Goal: Task Accomplishment & Management: Complete application form

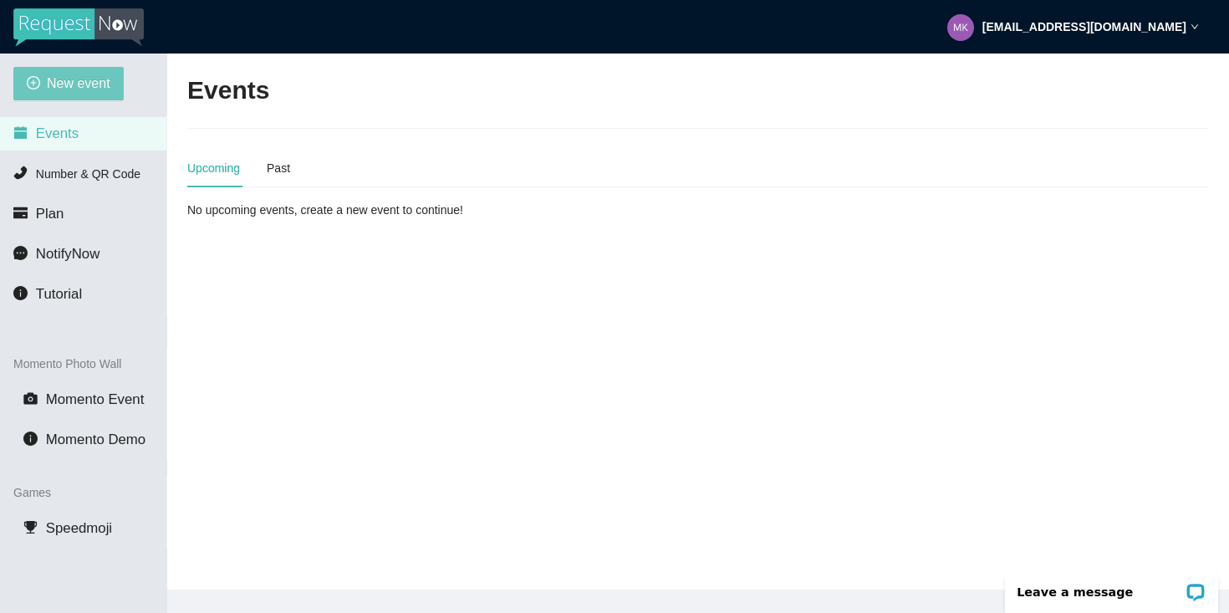
click at [104, 86] on span "New event" at bounding box center [79, 83] width 64 height 21
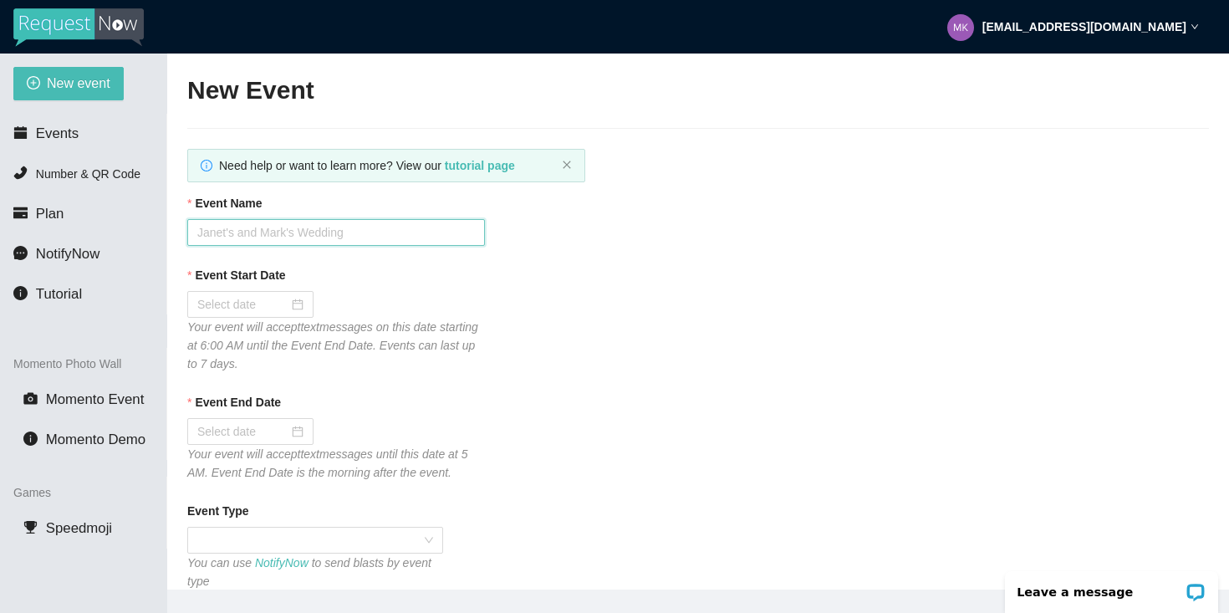
click at [292, 230] on input "Event Name" at bounding box center [336, 232] width 298 height 27
type input "District Live 8/30"
click at [259, 300] on input "Event Start Date" at bounding box center [242, 304] width 91 height 18
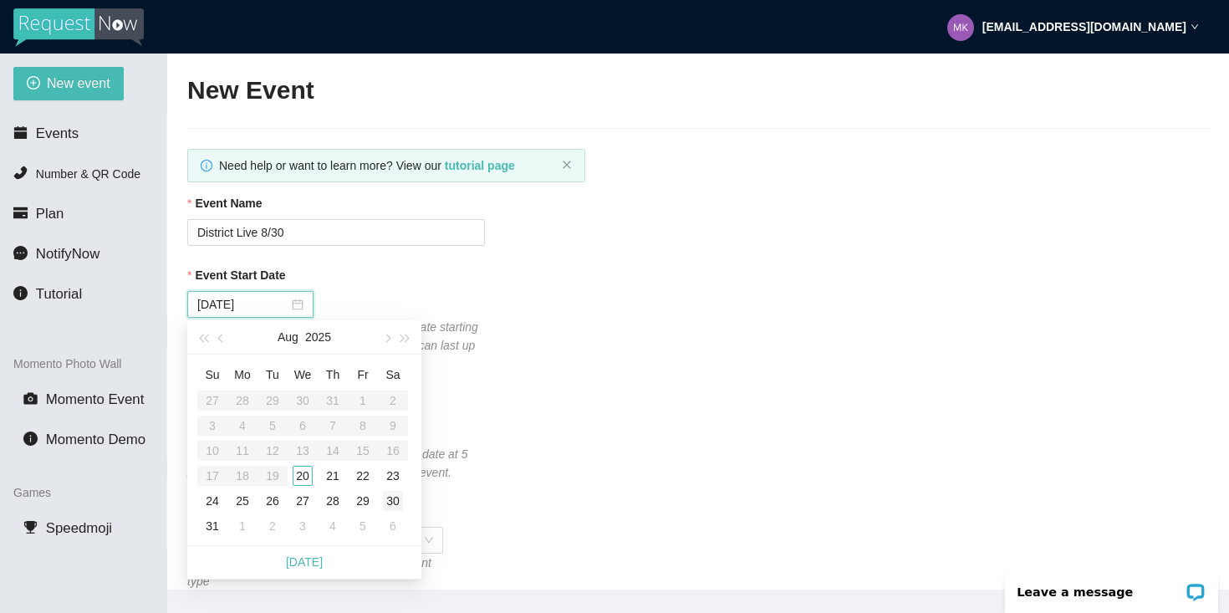
type input "[DATE]"
click at [391, 496] on div "30" at bounding box center [393, 501] width 20 height 20
type input "[DATE]"
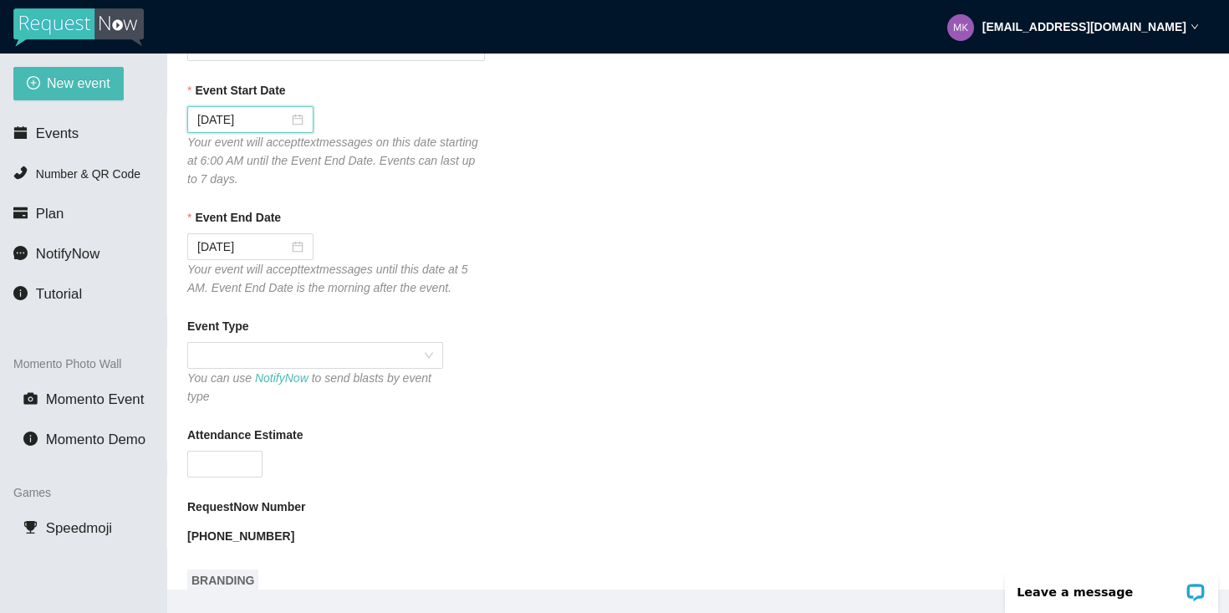
scroll to position [227, 0]
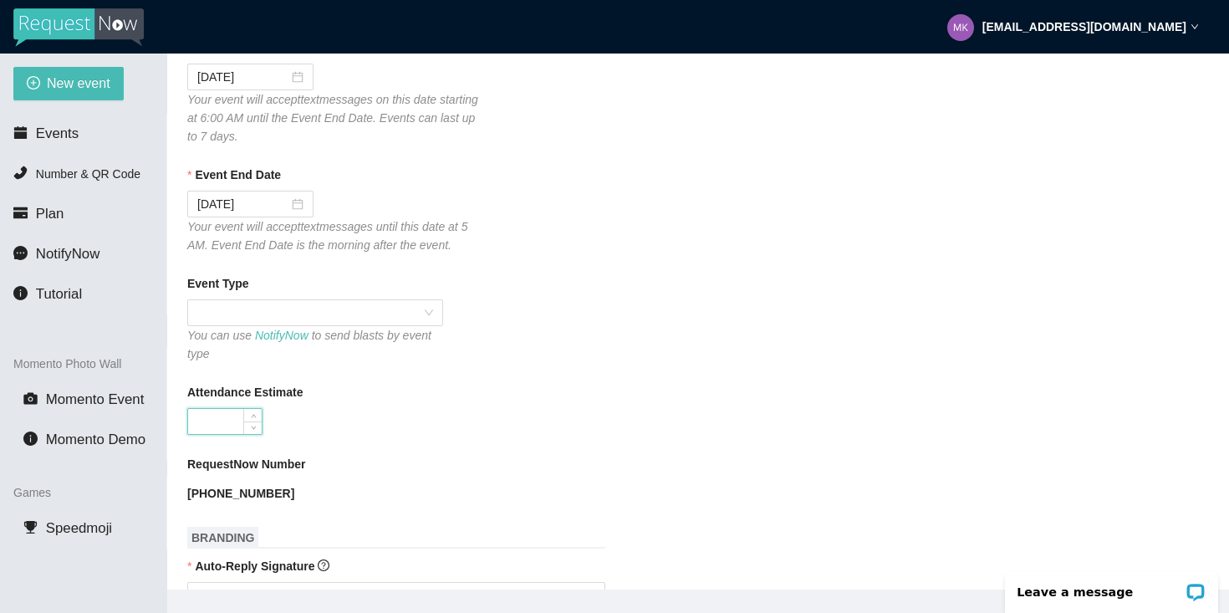
click at [218, 420] on input "Attendance Estimate" at bounding box center [225, 421] width 74 height 25
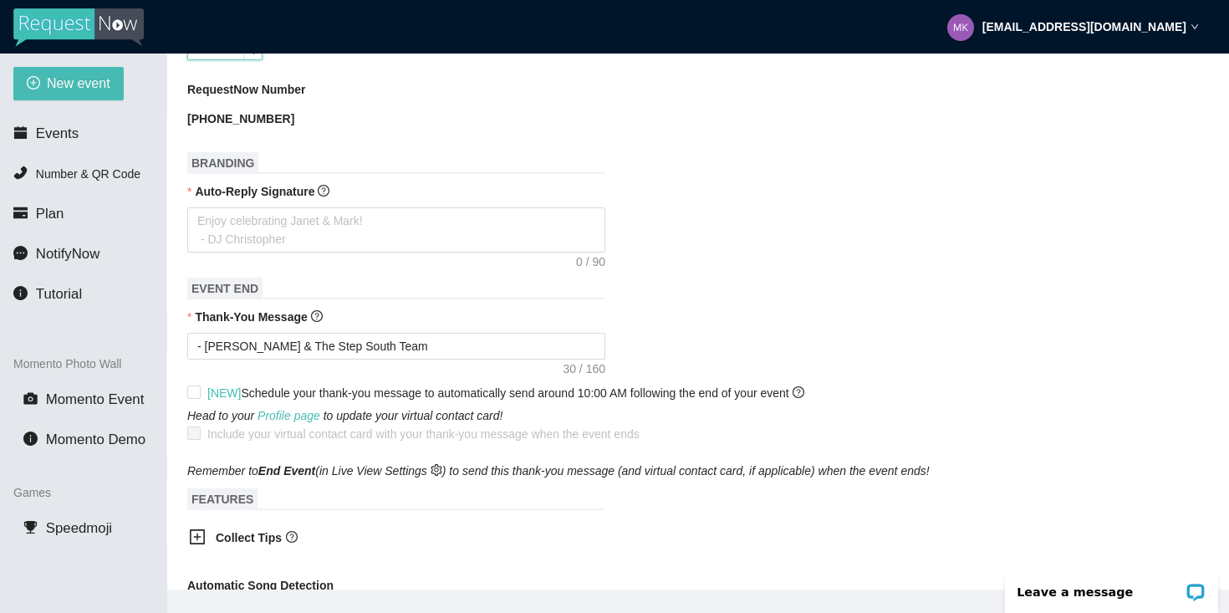
scroll to position [603, 0]
type input "250"
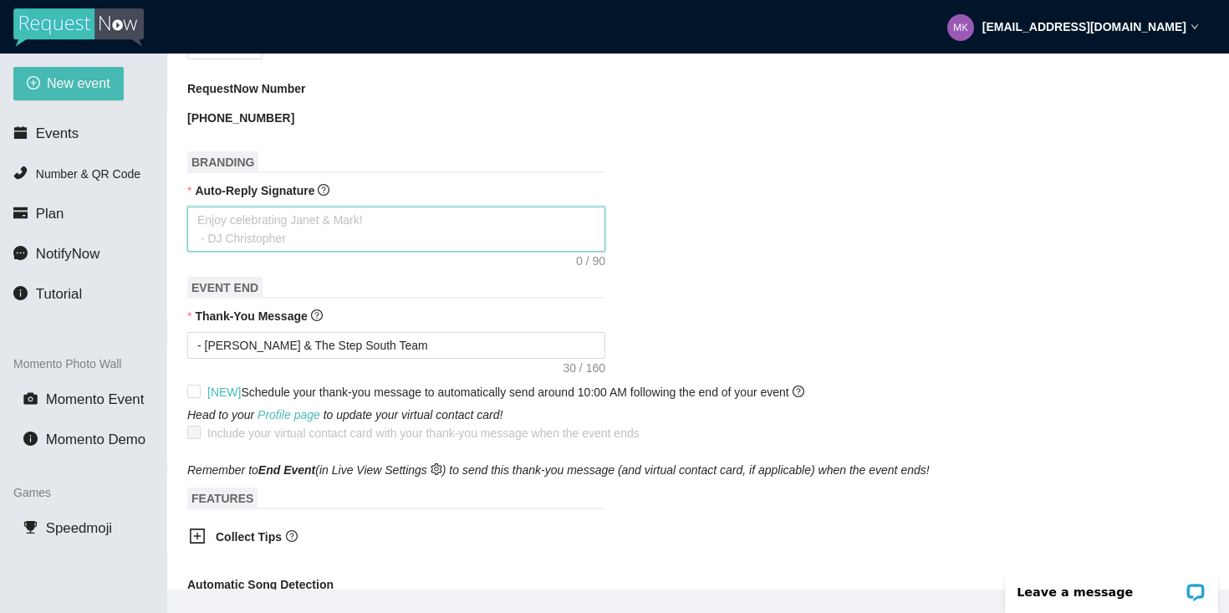
click at [311, 224] on textarea "Auto-Reply Signature" at bounding box center [396, 228] width 418 height 45
type textarea "W"
type textarea "Wo"
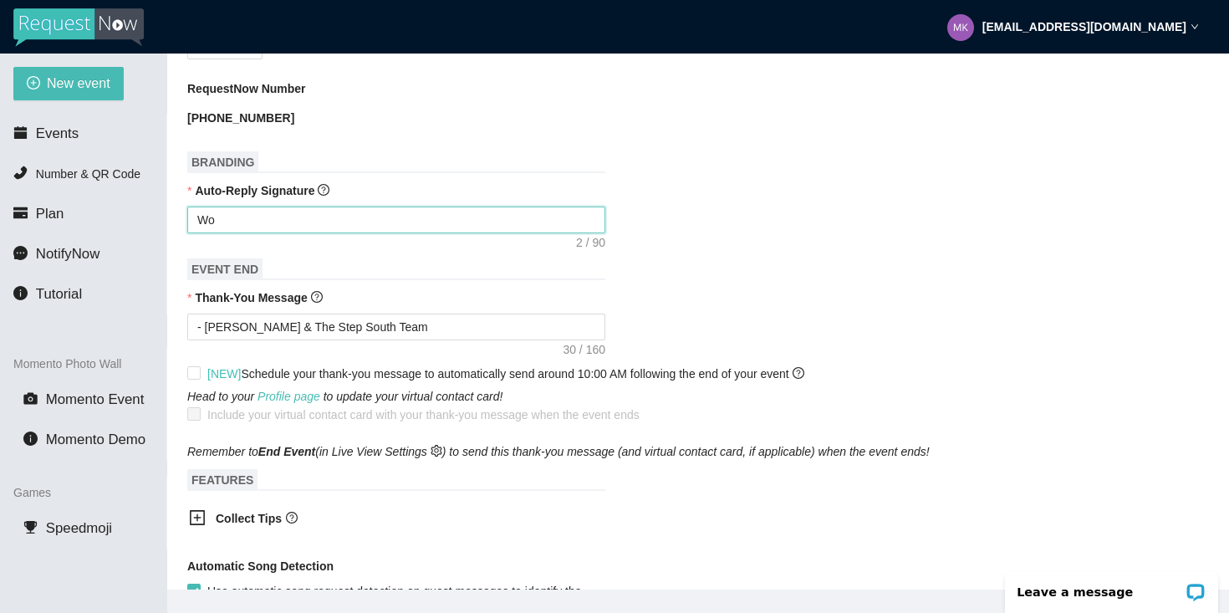
type textarea "Wor"
type textarea "Work"
type textarea "Worki"
type textarea "Workin"
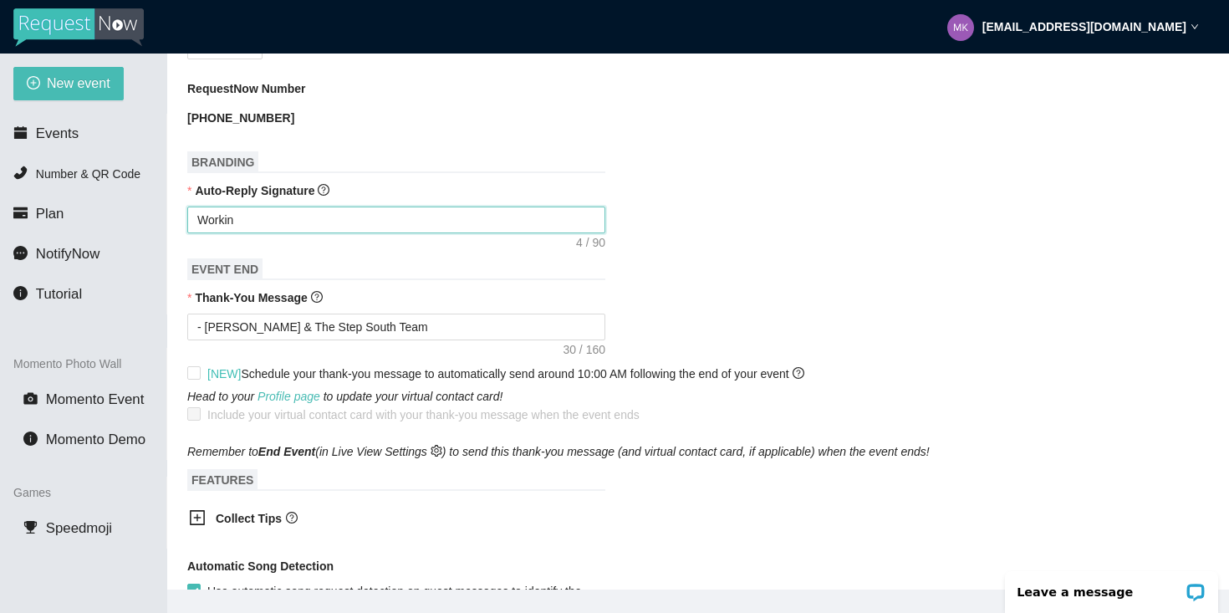
type textarea "Working"
type textarea "Working o"
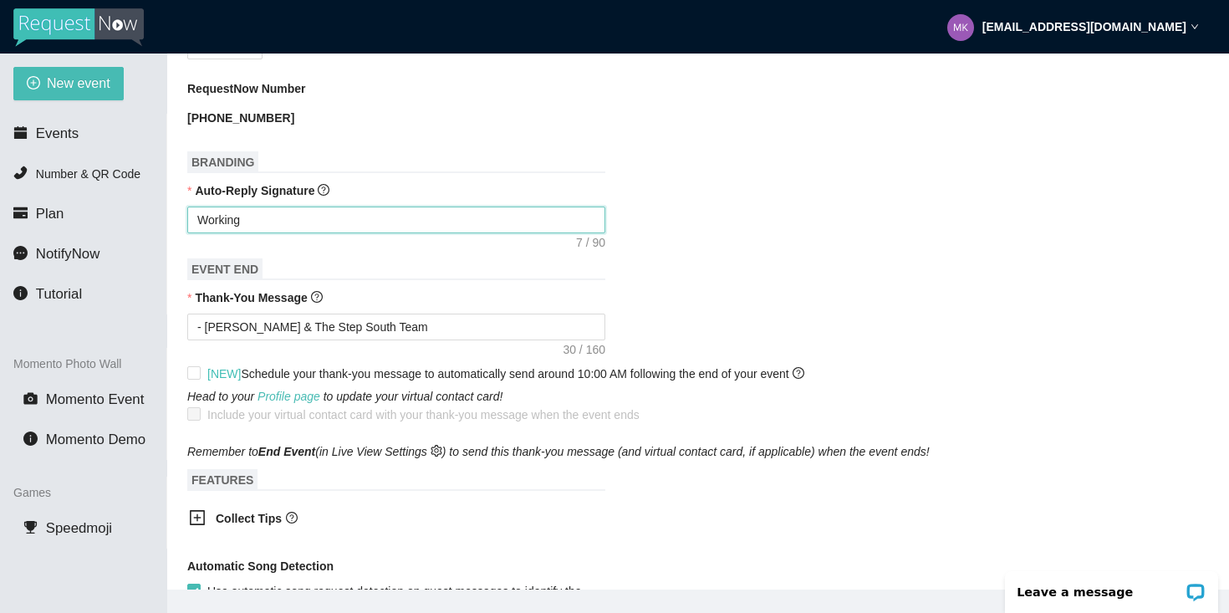
type textarea "Working o"
type textarea "Working on"
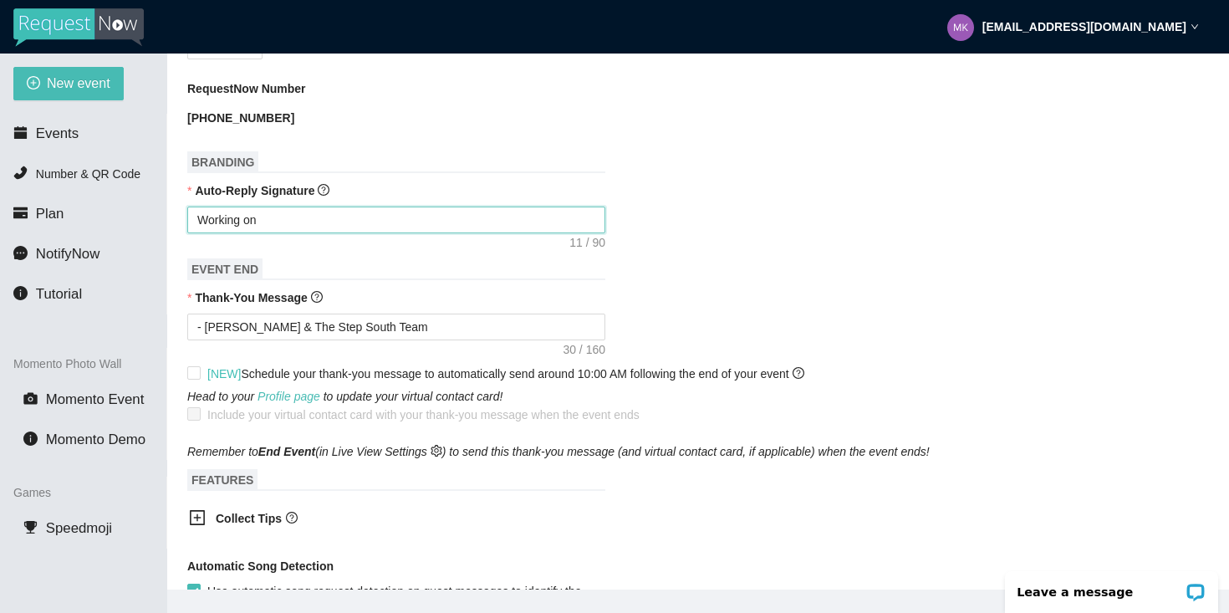
type textarea "Working on g"
type textarea "Working on ge"
type textarea "Working on get"
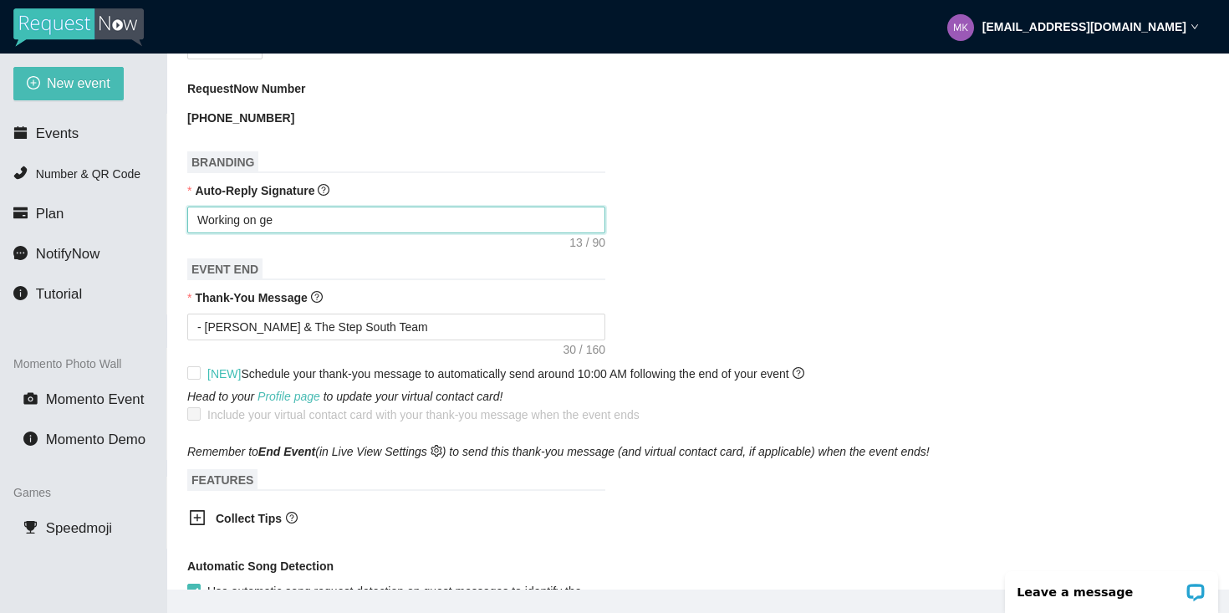
type textarea "Working on get"
type textarea "Working on gett"
type textarea "Working on getti"
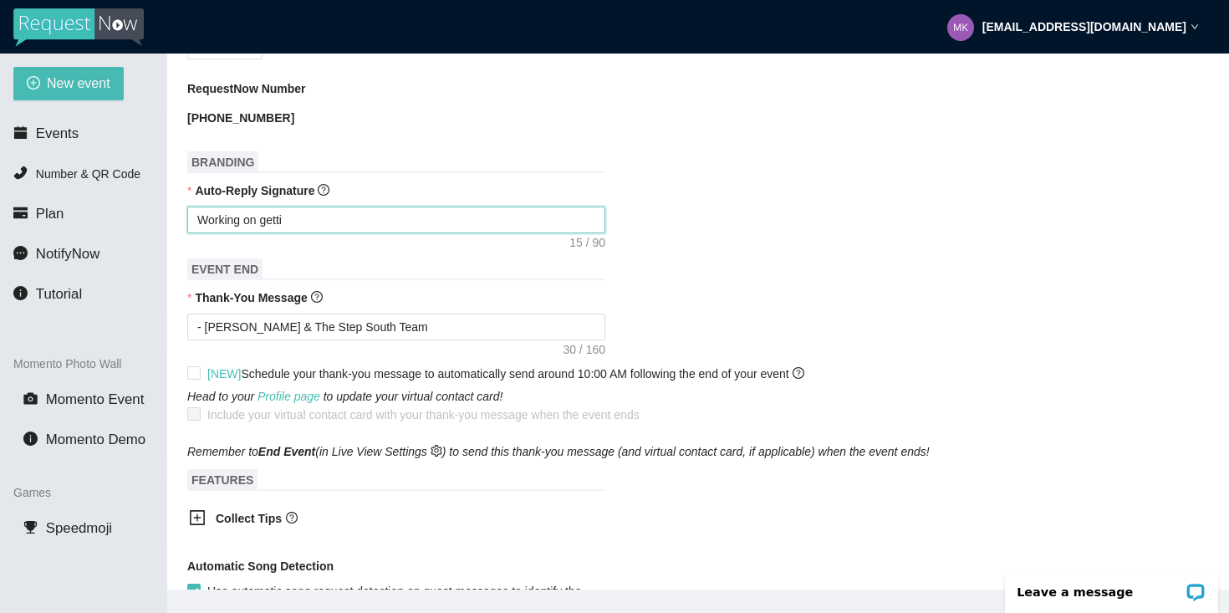
type textarea "Working on gettin"
type textarea "Working on getting"
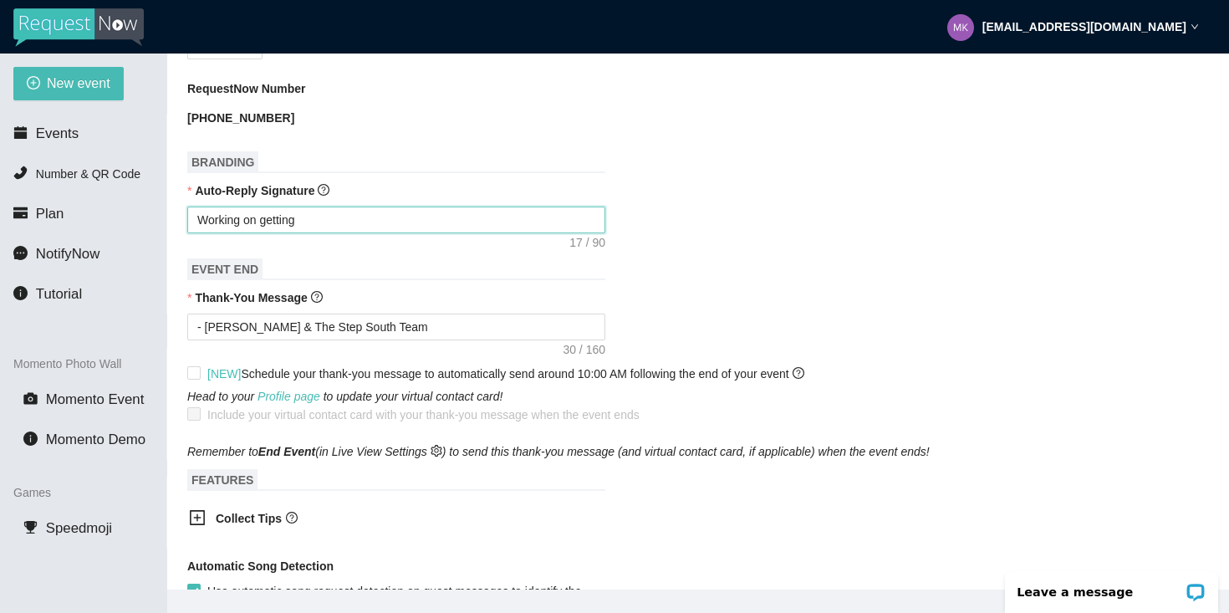
type textarea "Working on getting"
type textarea "Working on getting o"
type textarea "Working on getting"
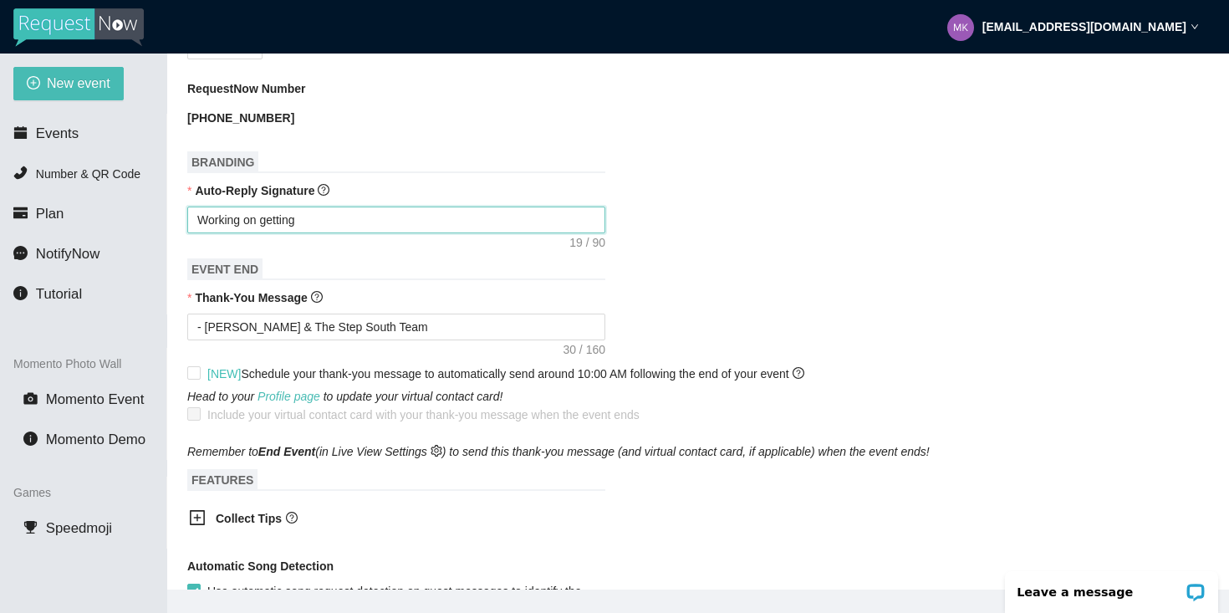
type textarea "Working on getting o"
type textarea "Working on getting"
type textarea "Working on getting y"
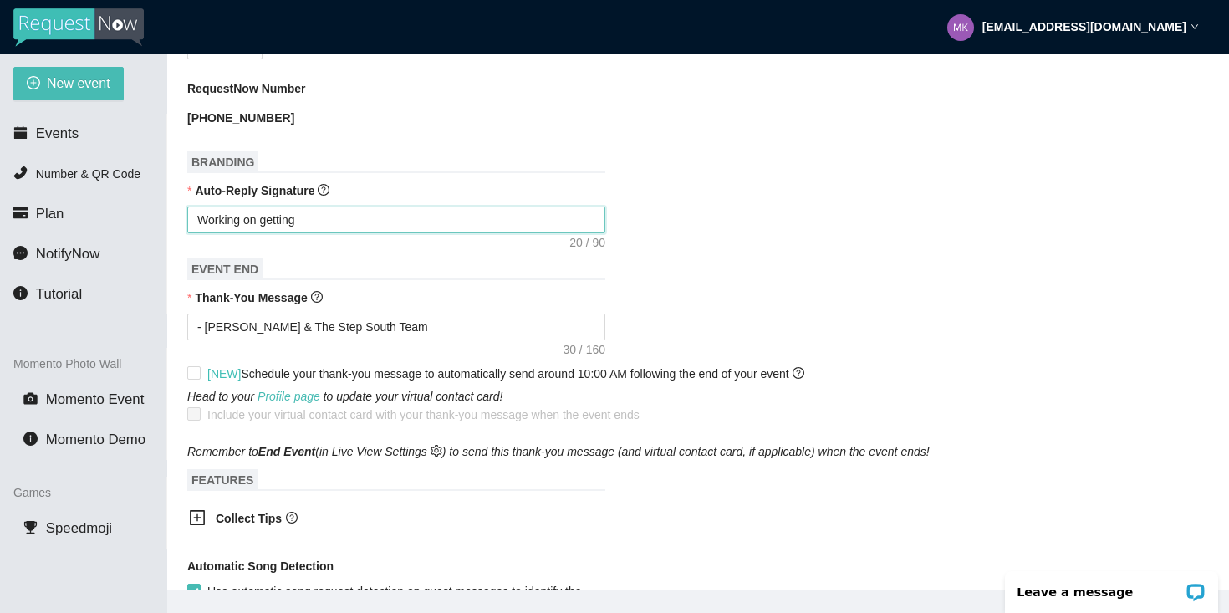
type textarea "Working on getting y"
type textarea "Working on getting yo"
type textarea "Working on getting you"
type textarea "Working on getting your"
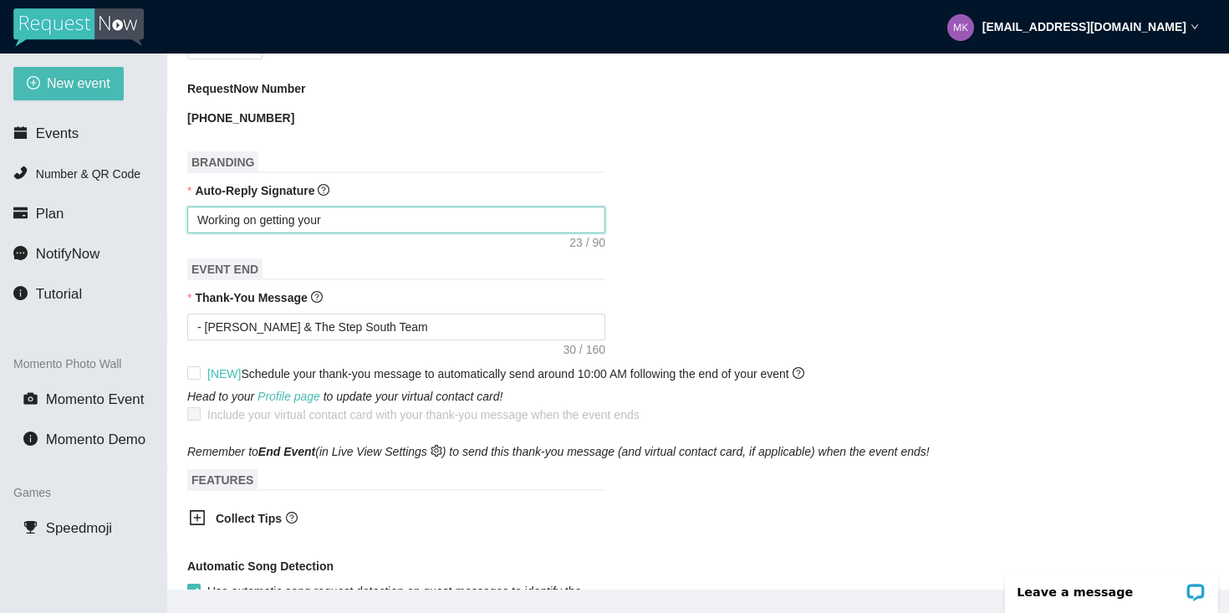
type textarea "Working on getting your"
type textarea "Working on getting your r"
type textarea "Working on getting your re"
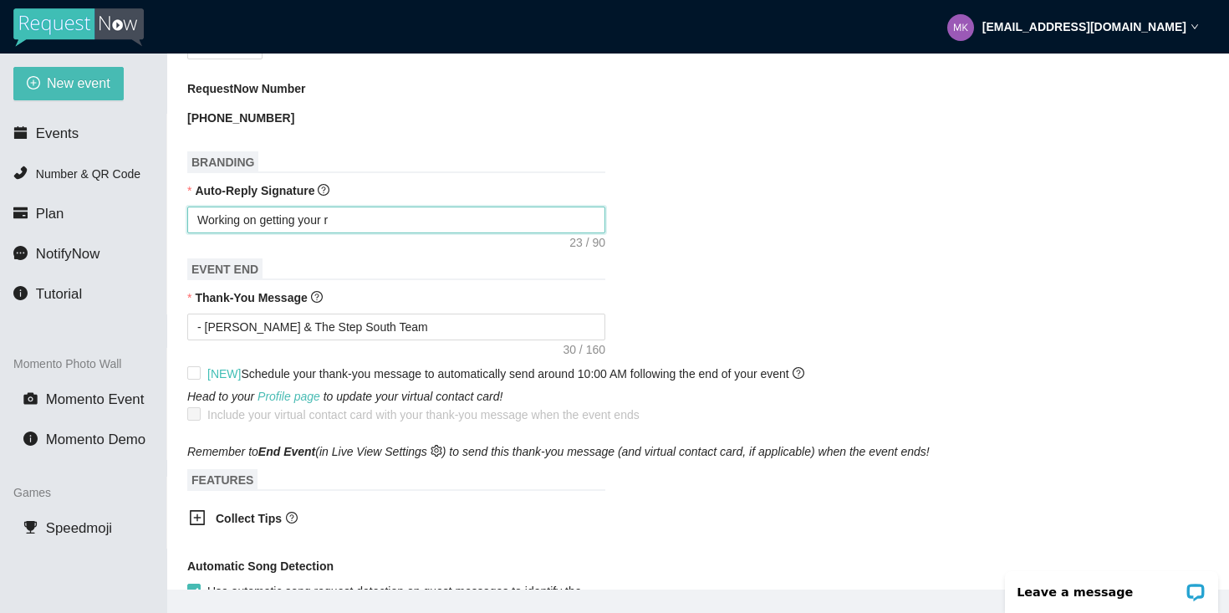
type textarea "Working on getting your re"
type textarea "Working on getting your req"
type textarea "Working on getting your requ"
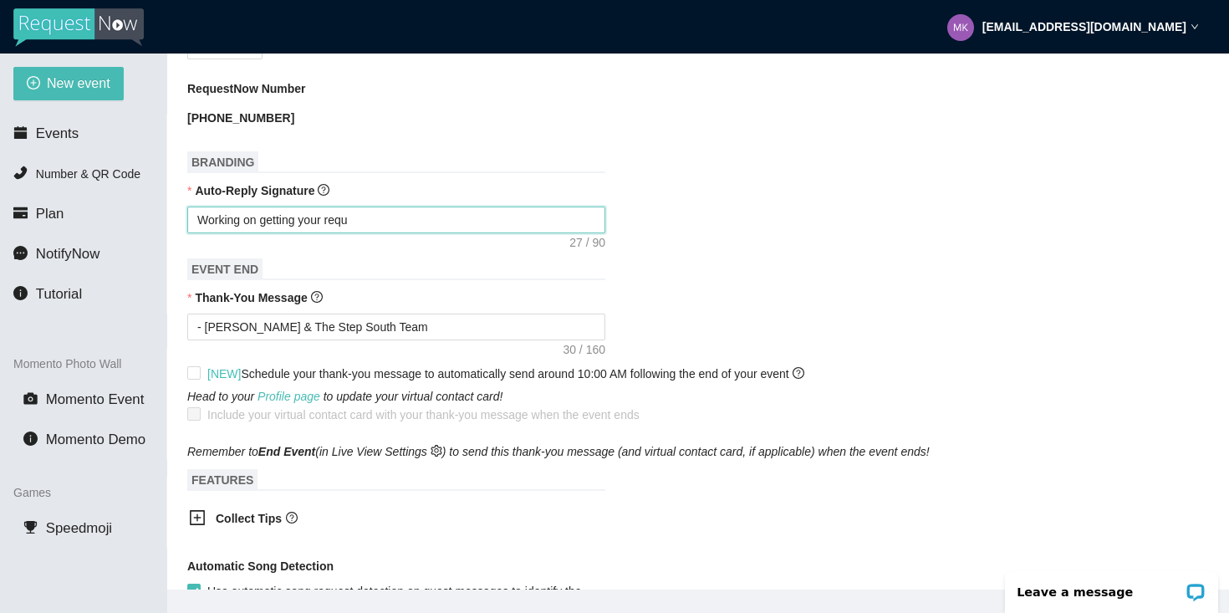
type textarea "Working on getting your reque"
type textarea "Working on getting your reques"
type textarea "Working on getting your request"
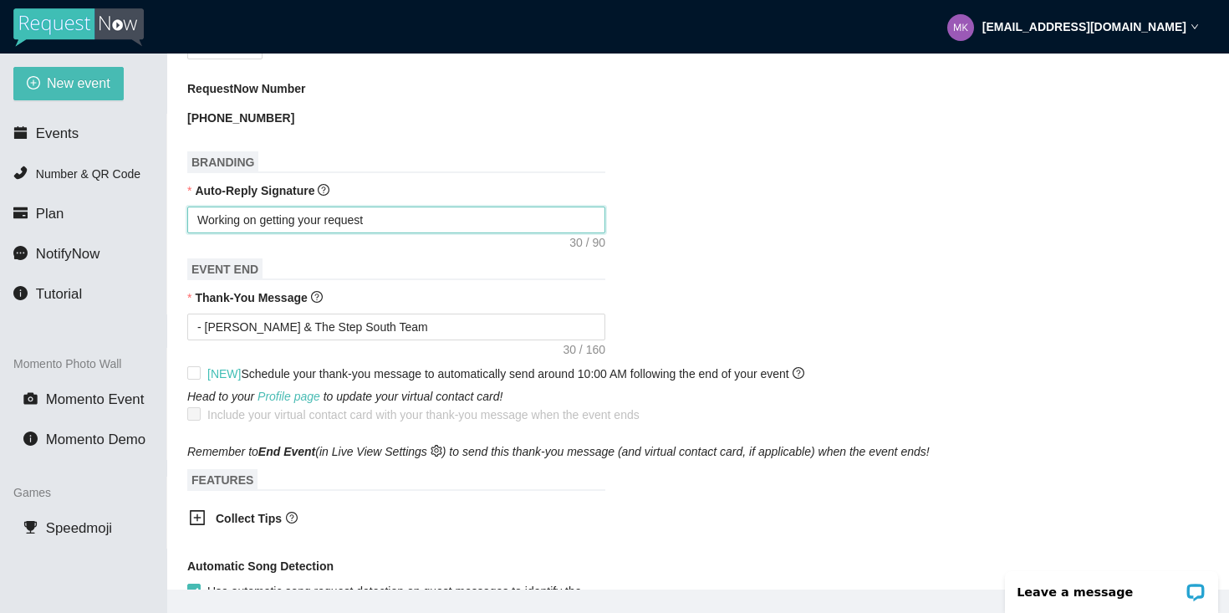
type textarea "Working on getting your request"
type textarea "Working on getting your request i"
type textarea "Working on getting your request in"
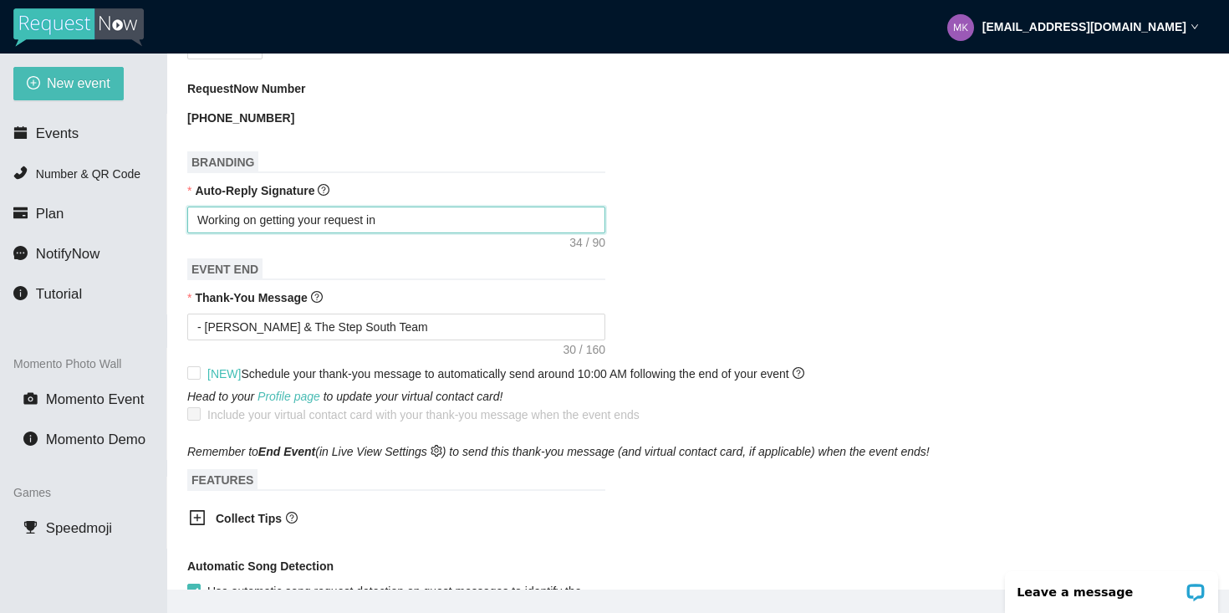
type textarea "Working on getting your request in!"
type textarea "Working on getting your request in! :"
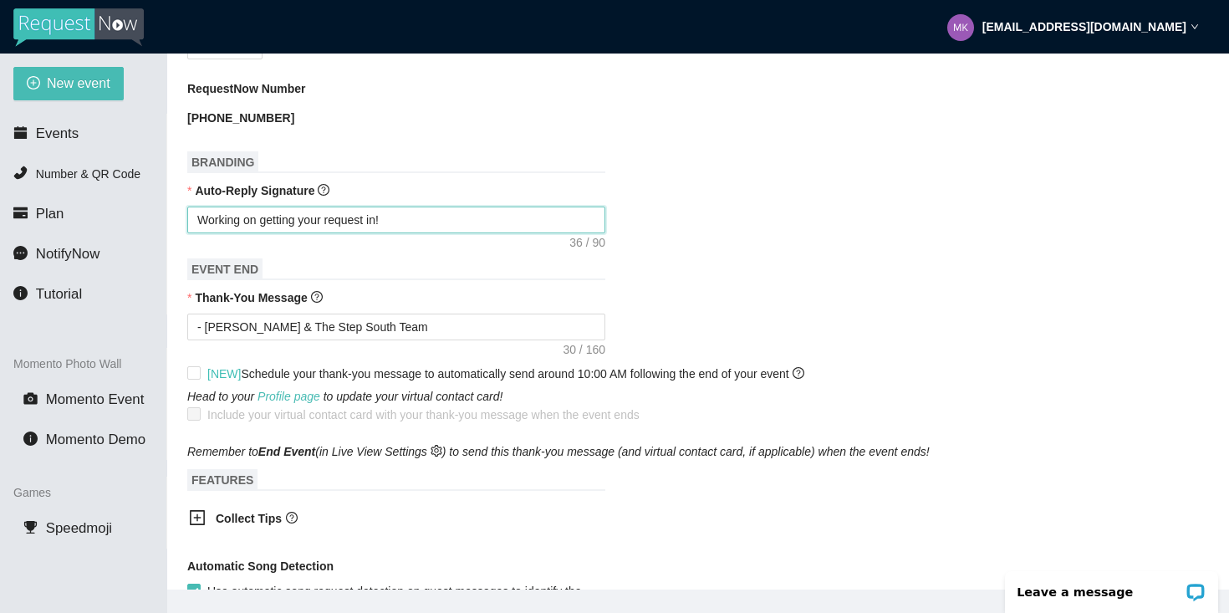
type textarea "Working on getting your request in! :"
type textarea "Working on getting your request in! :)"
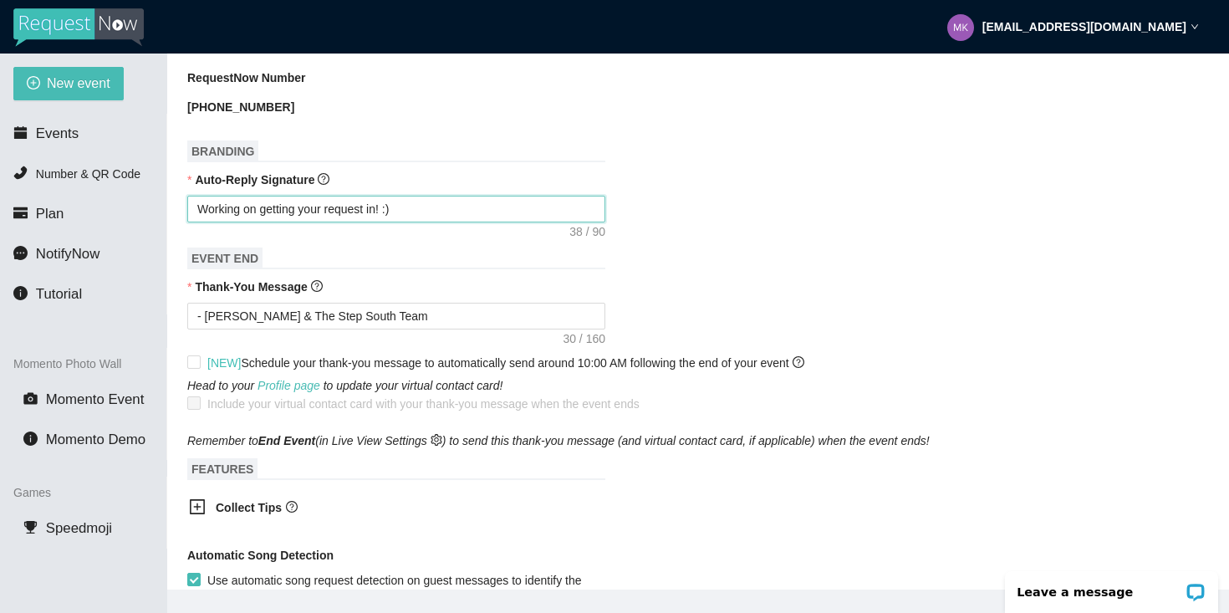
type textarea "Working on getting your request in! :"
type textarea "Working on getting your request in!"
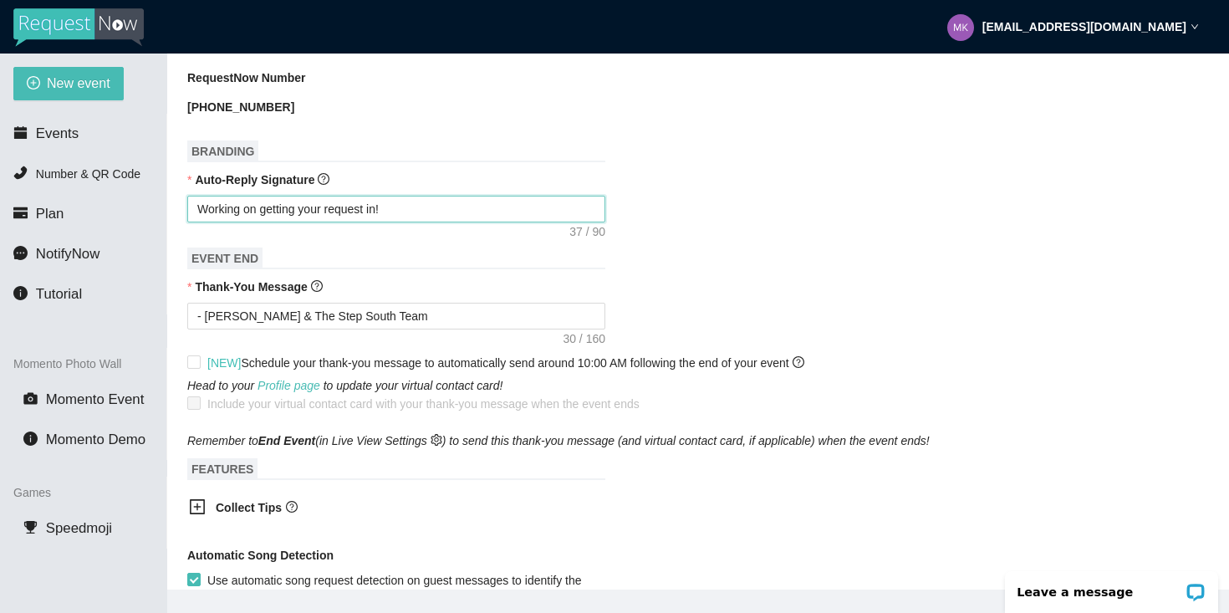
type textarea "Working on getting your request in!"
type textarea "Working on getting your request in! -"
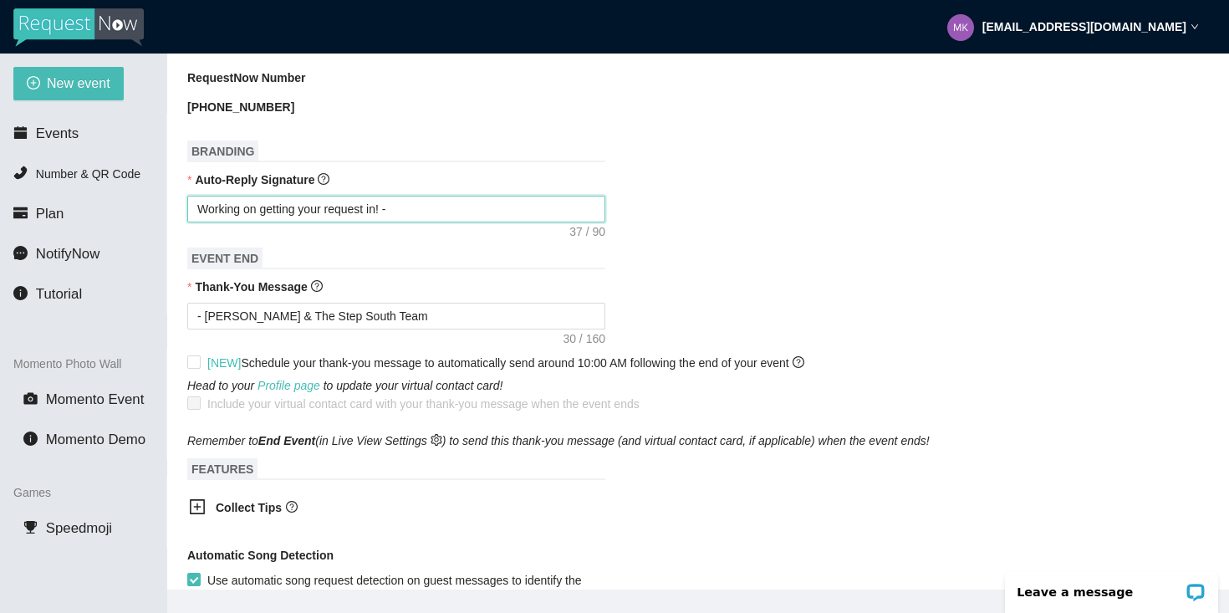
type textarea "Working on getting your request in! -"
type textarea "Working on getting your request in! - S"
type textarea "Working on getting your request in! - St"
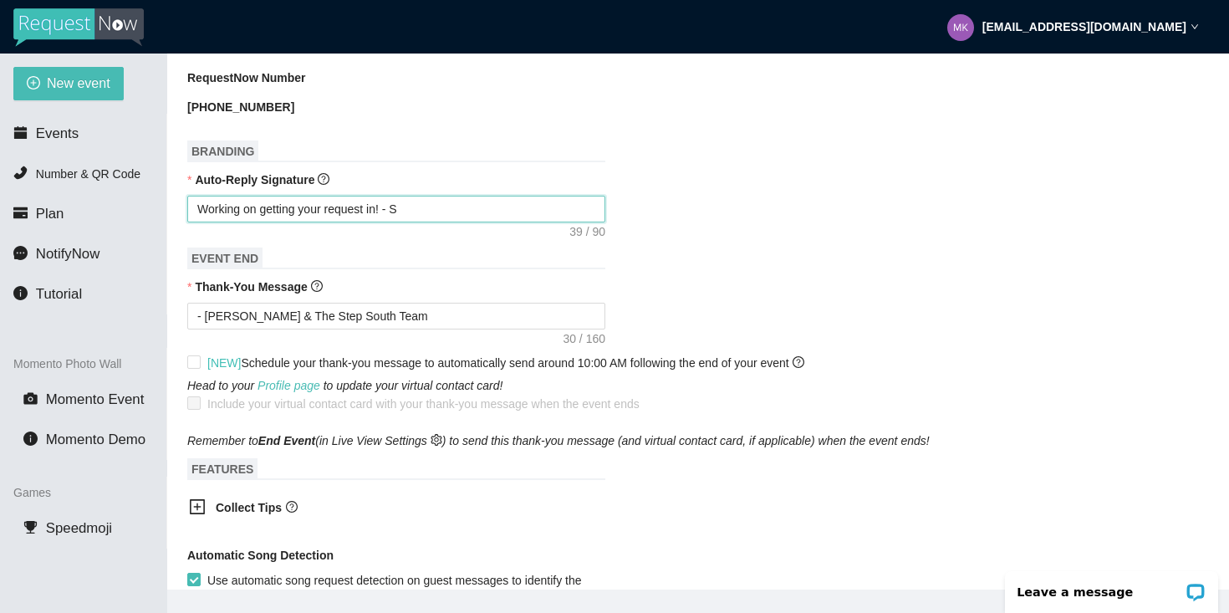
type textarea "Working on getting your request in! - St"
type textarea "Working on getting your request in! - Ste"
type textarea "Working on getting your request in! - Step"
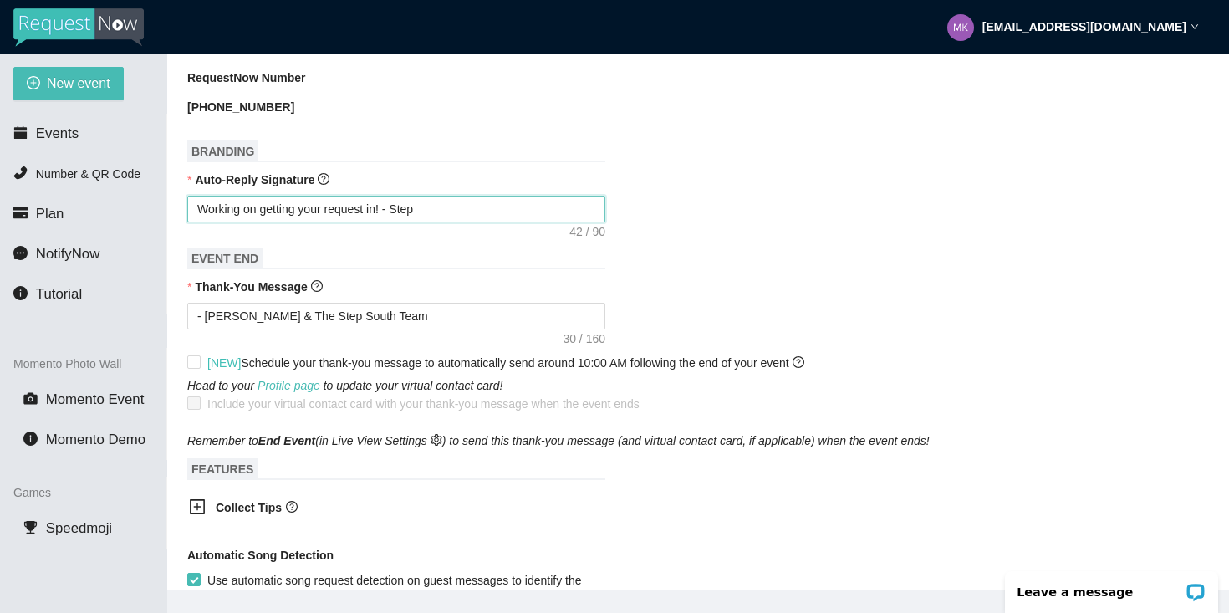
type textarea "Working on getting your request in! - Step"
type textarea "Working on getting your request in! - Step S"
type textarea "Working on getting your request in! - Step So"
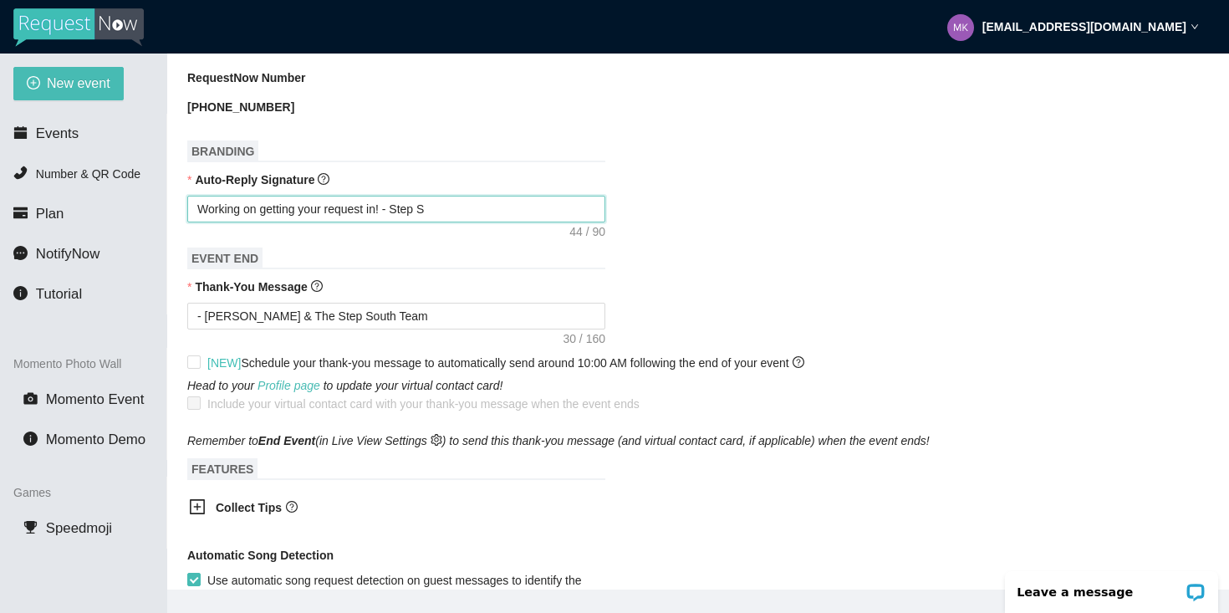
type textarea "Working on getting your request in! - Step So"
type textarea "Working on getting your request in! - Step Sou"
type textarea "Working on getting your request in! - Step Sout"
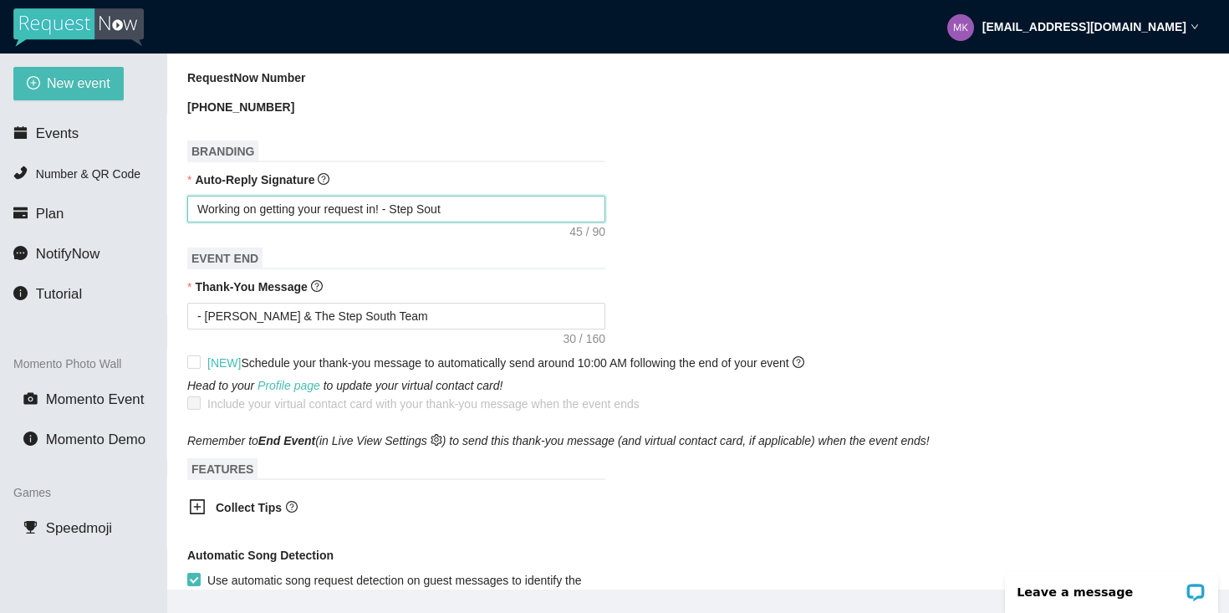
type textarea "Working on getting your request in! - Step South"
type textarea "Working on getting your request in! - Step South T"
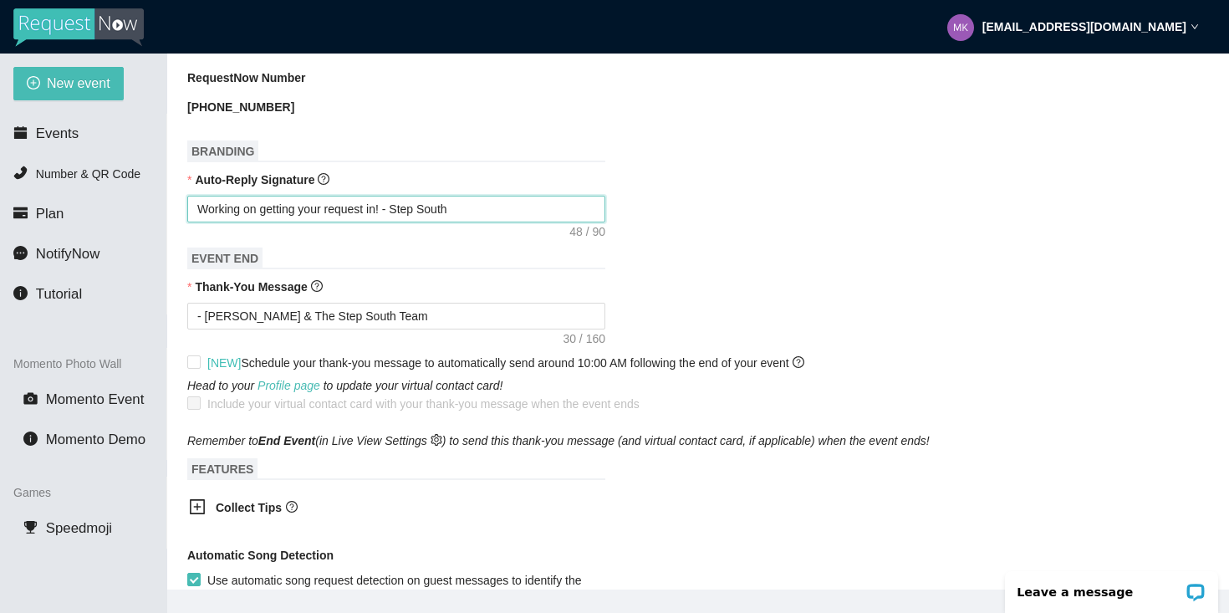
type textarea "Working on getting your request in! - Step South T"
type textarea "Working on getting your request in! - Step [GEOGRAPHIC_DATA]"
type textarea "Working on getting your request in! - Step South Tea"
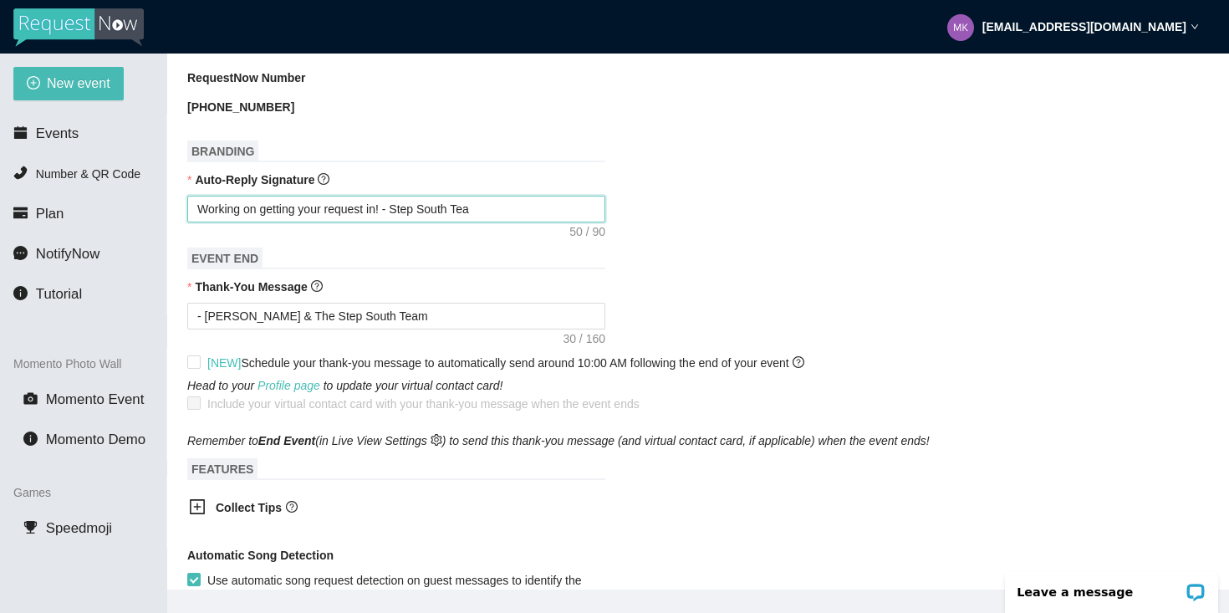
type textarea "Working on getting your request in! - Step South Team"
drag, startPoint x: 392, startPoint y: 211, endPoint x: 557, endPoint y: 191, distance: 166.0
click at [557, 191] on div "Auto-Reply Signature Working on getting your request in! - Step South Team" at bounding box center [697, 196] width 1021 height 52
drag, startPoint x: 510, startPoint y: 210, endPoint x: 400, endPoint y: 204, distance: 110.5
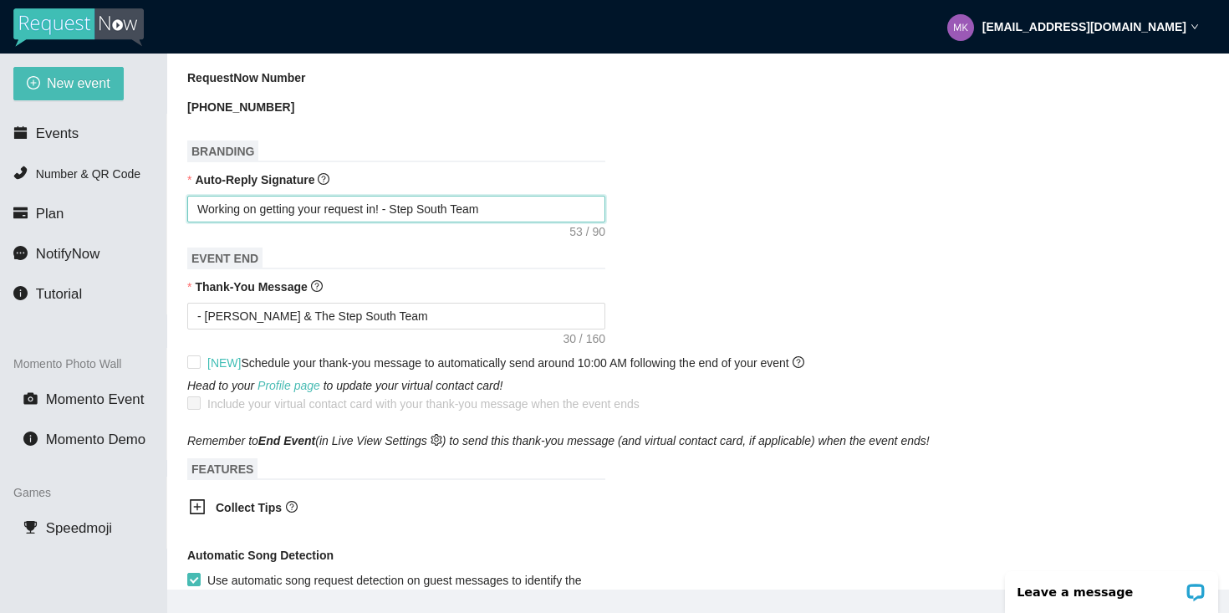
click at [400, 204] on textarea "Working on getting your request in! - Step South Team" at bounding box center [396, 209] width 418 height 27
type textarea "Working on getting your request in! -"
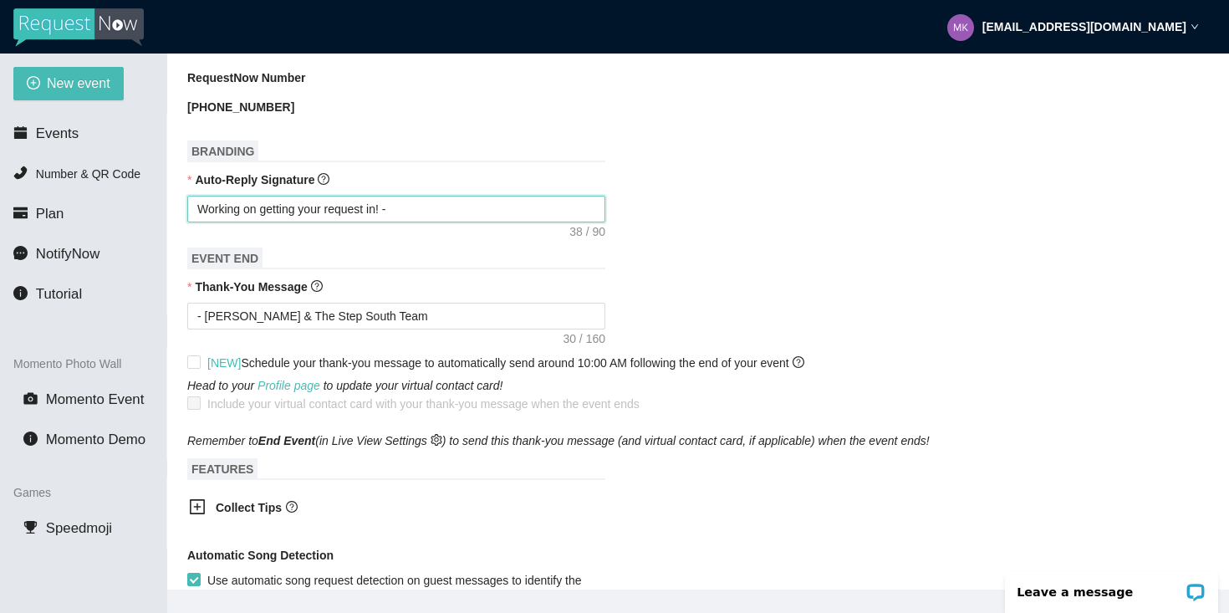
type textarea "Working on getting your request in!"
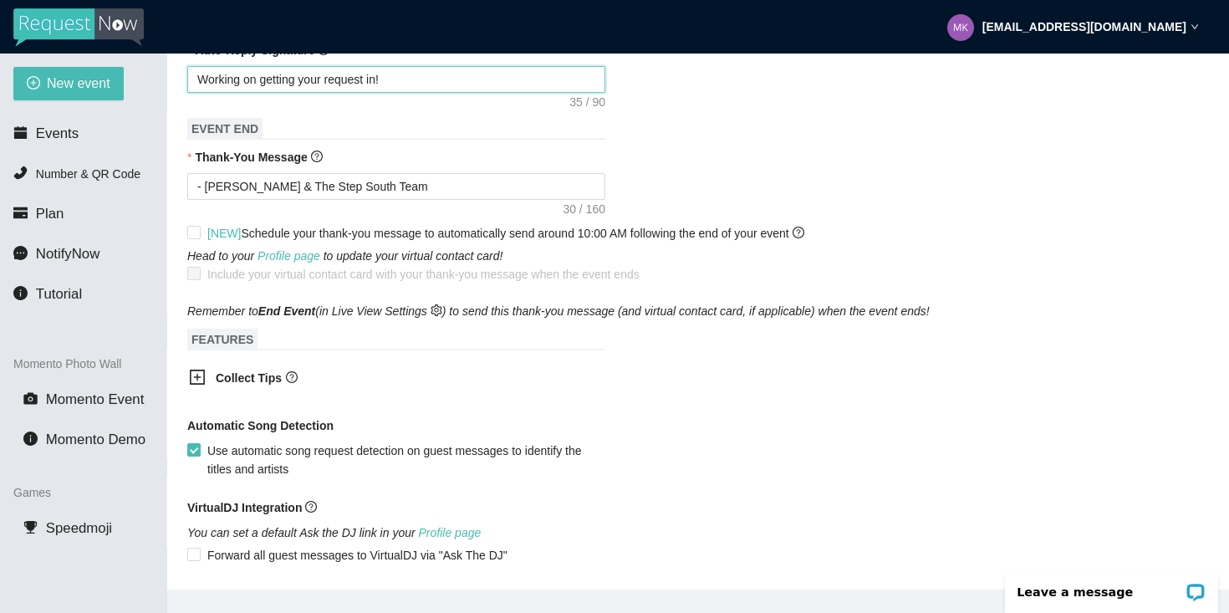
scroll to position [792, 0]
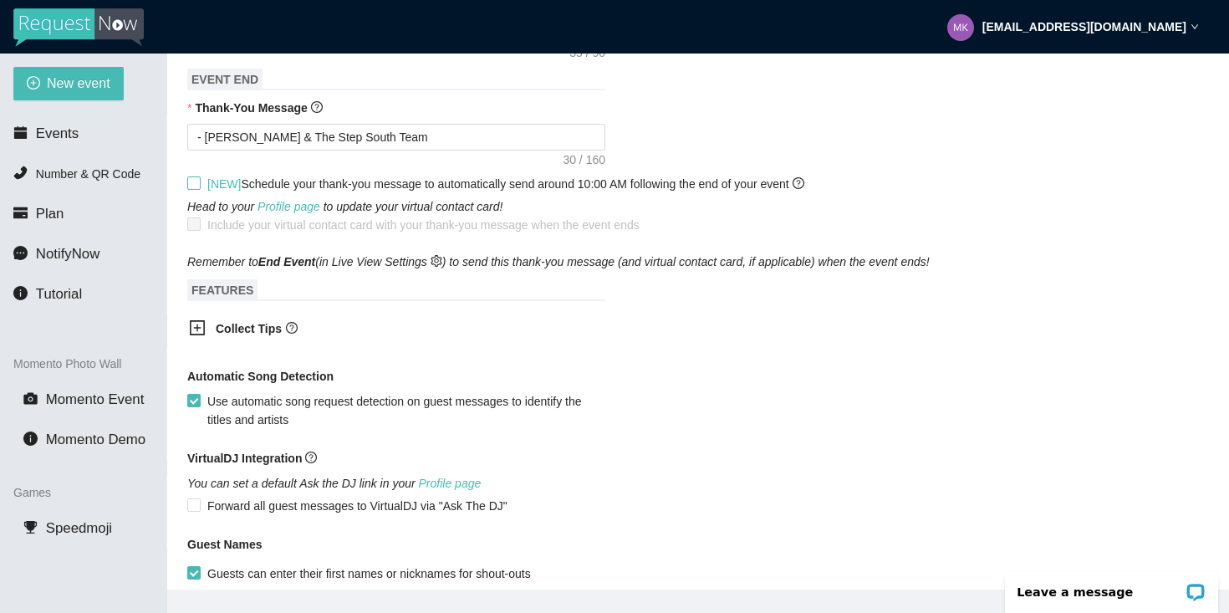
type textarea "Working on getting your request in!"
click at [193, 189] on span at bounding box center [193, 182] width 13 height 13
click at [193, 188] on input "[NEW] Schedule your thank-you message to automatically send around 10:00 AM fol…" at bounding box center [193, 182] width 12 height 12
checkbox input "true"
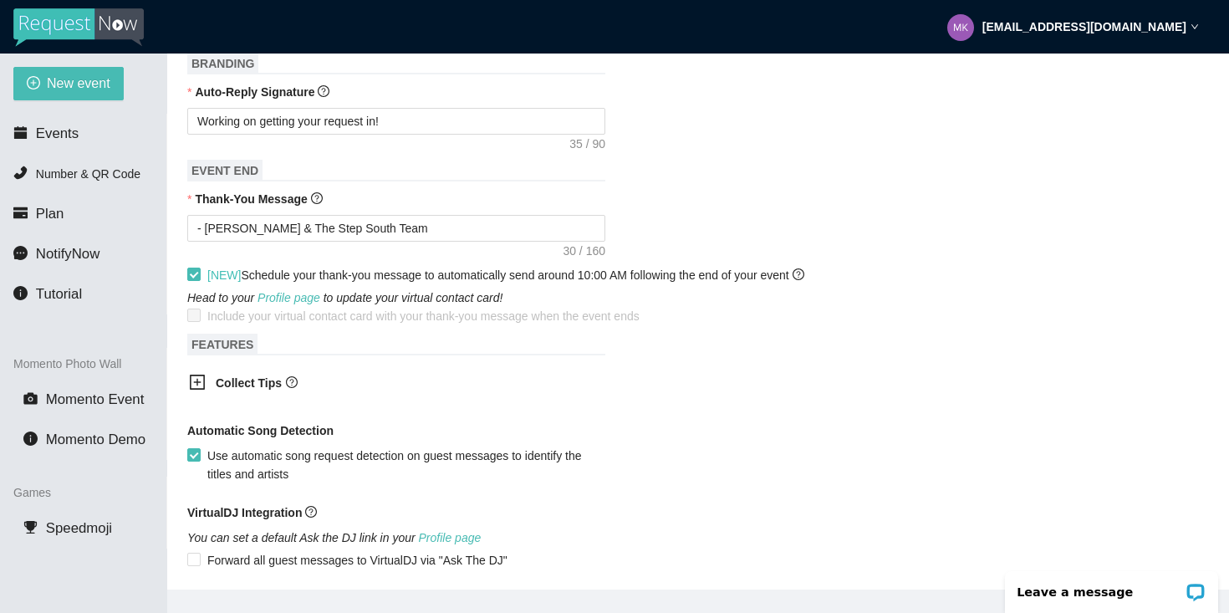
scroll to position [676, 0]
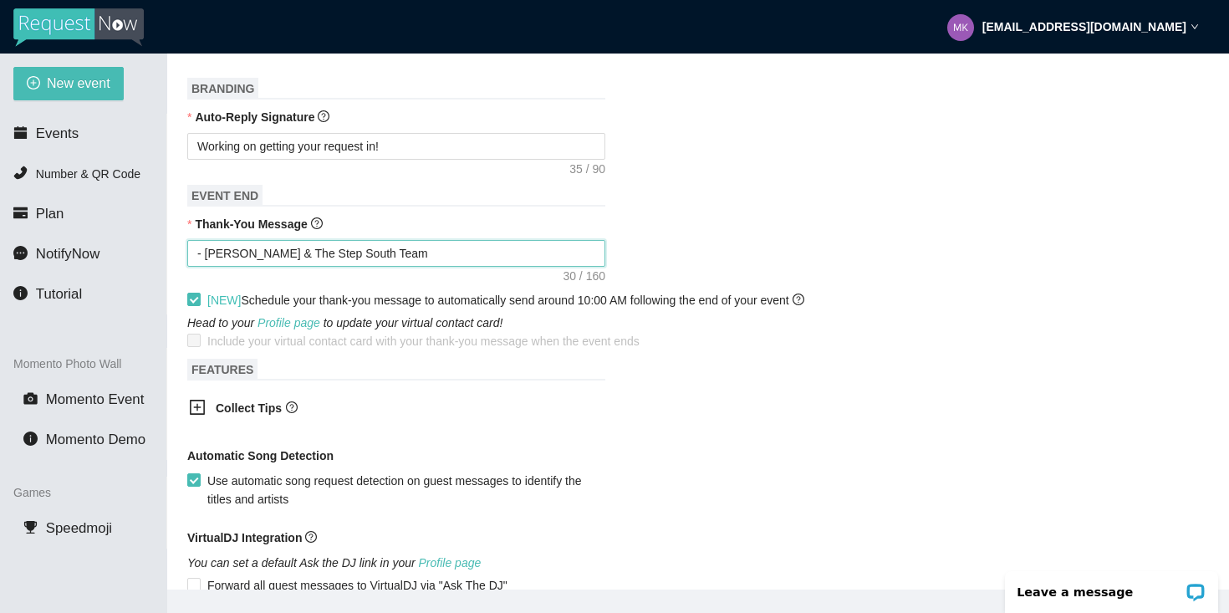
click at [196, 256] on textarea "- [PERSON_NAME] & The Step South Team" at bounding box center [396, 253] width 418 height 27
drag, startPoint x: 196, startPoint y: 253, endPoint x: 389, endPoint y: 252, distance: 193.1
click at [390, 252] on textarea "- [PERSON_NAME] & The Step South Team" at bounding box center [396, 253] width 418 height 27
type textarea "Thank you for being part of this event. See you next year! - [PERSON_NAME] from…"
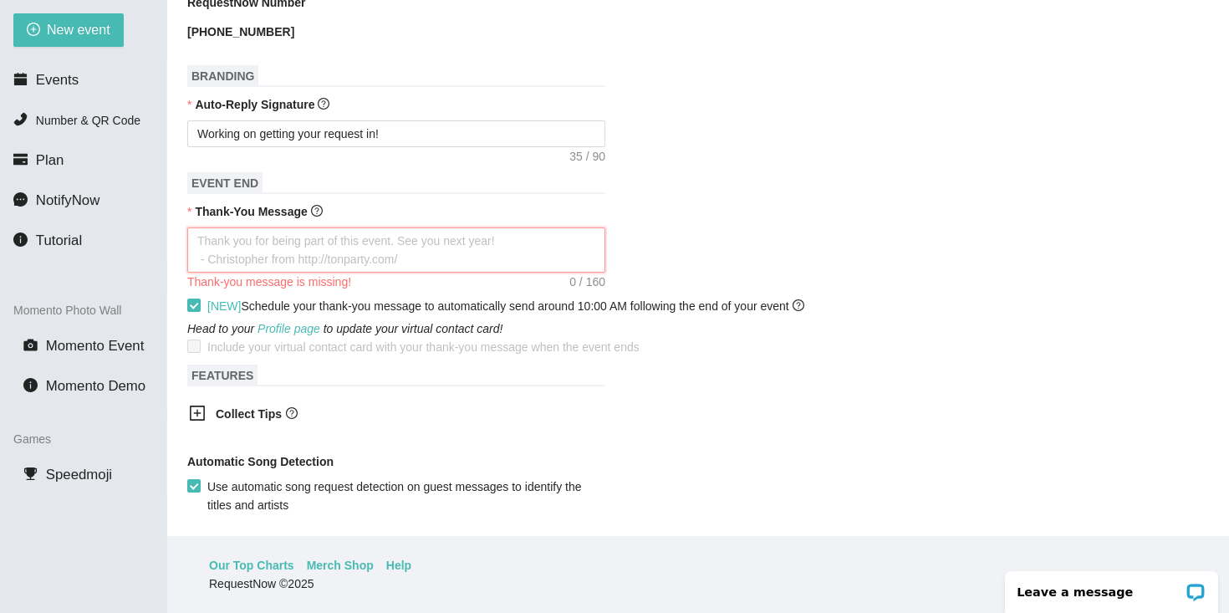
scroll to position [614, 0]
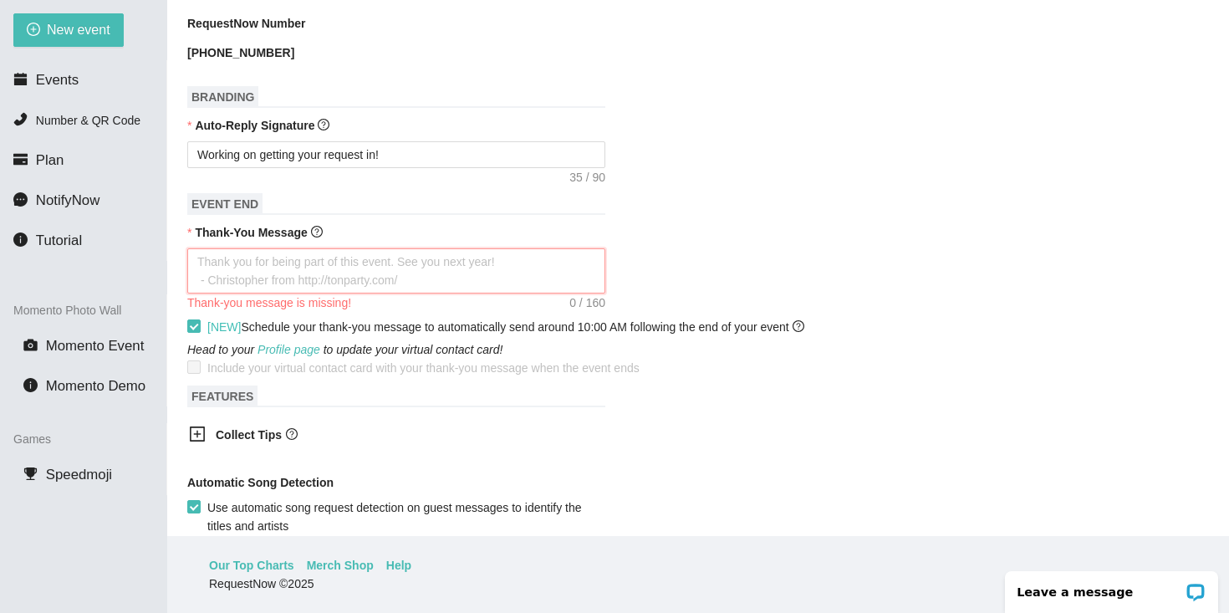
type textarea "Y"
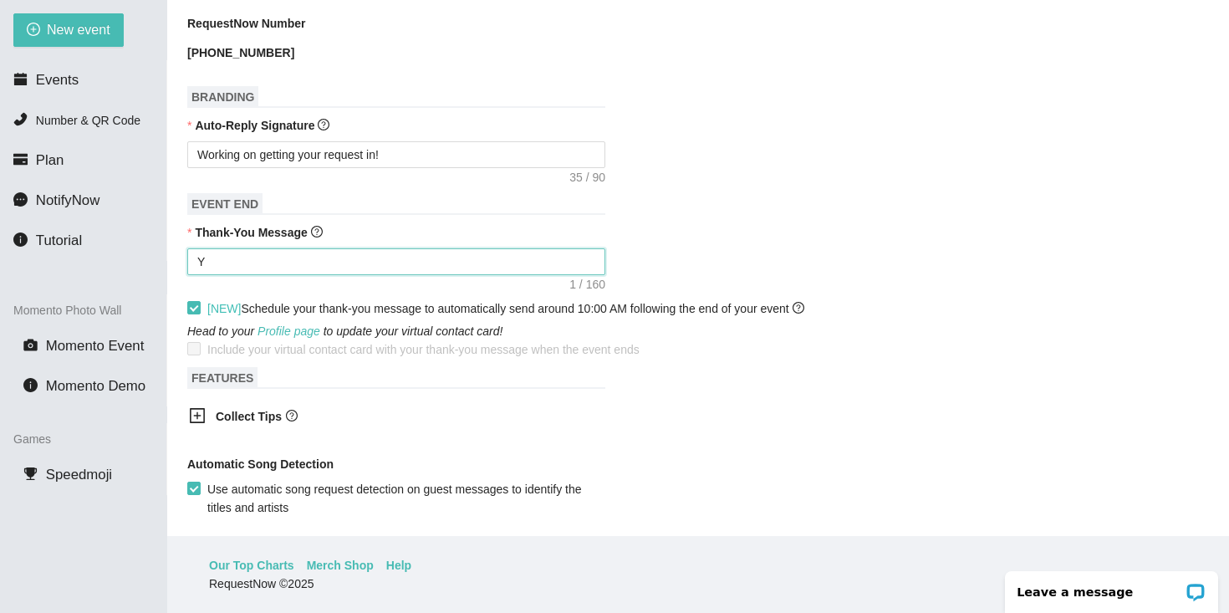
type textarea "Ya"
type textarea "Y"
type textarea "Thank you for being part of this event. See you next year! - [PERSON_NAME] from…"
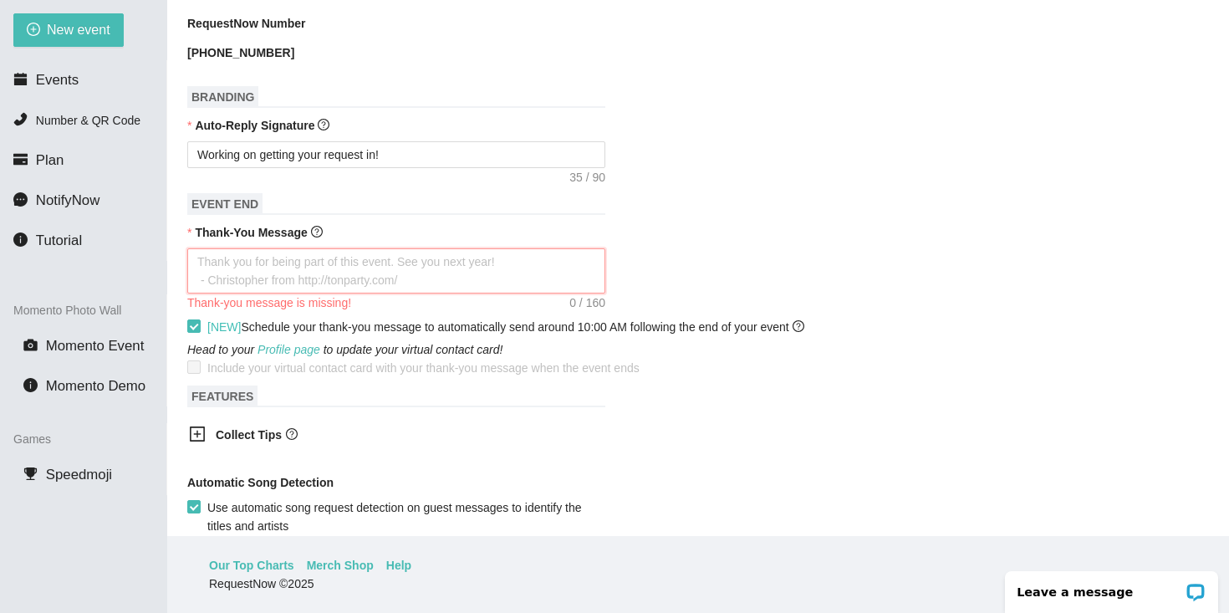
type textarea "T"
type textarea "Th"
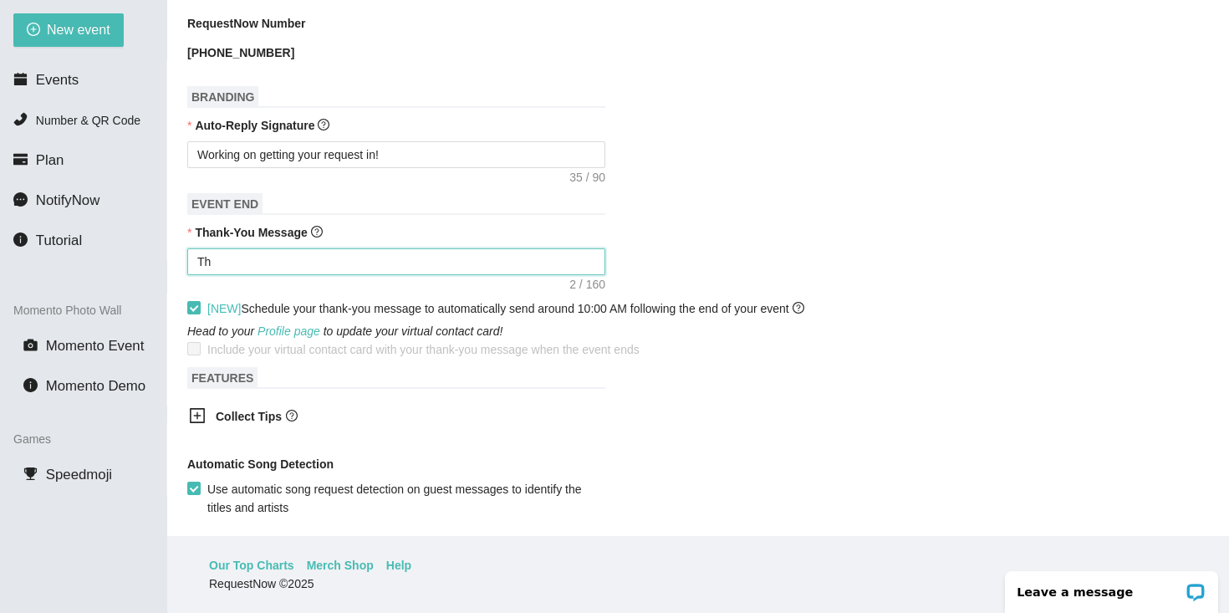
type textarea "Ths"
type textarea "Thsn"
type textarea "Thsnk"
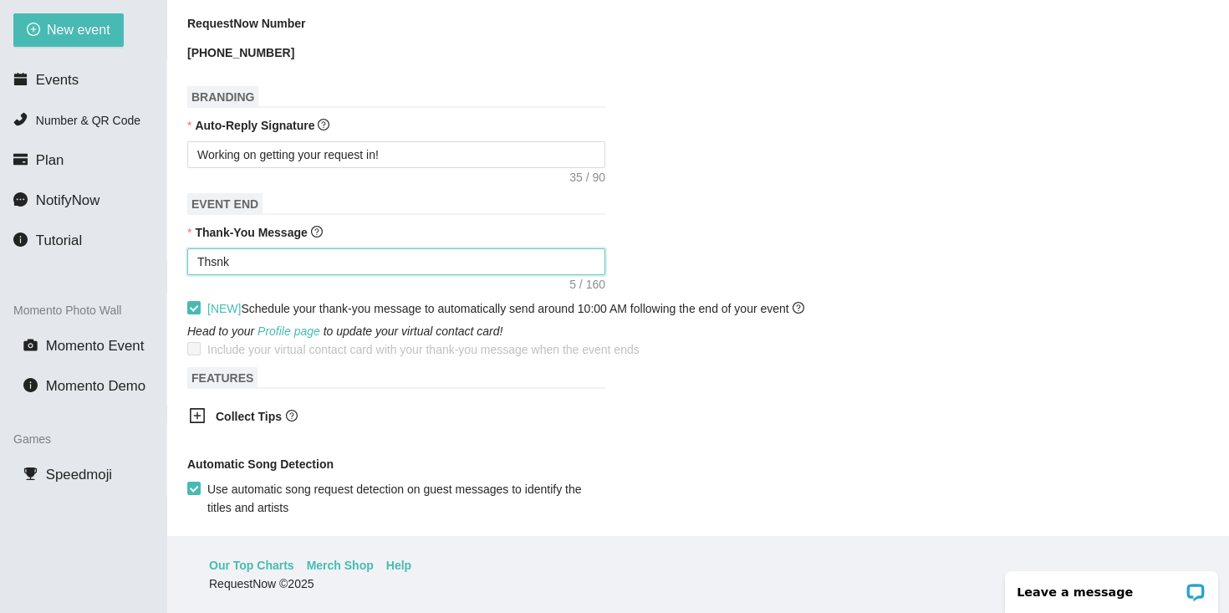
type textarea "Thsnk"
type textarea "Thsnk y"
type textarea "Thsnk yo"
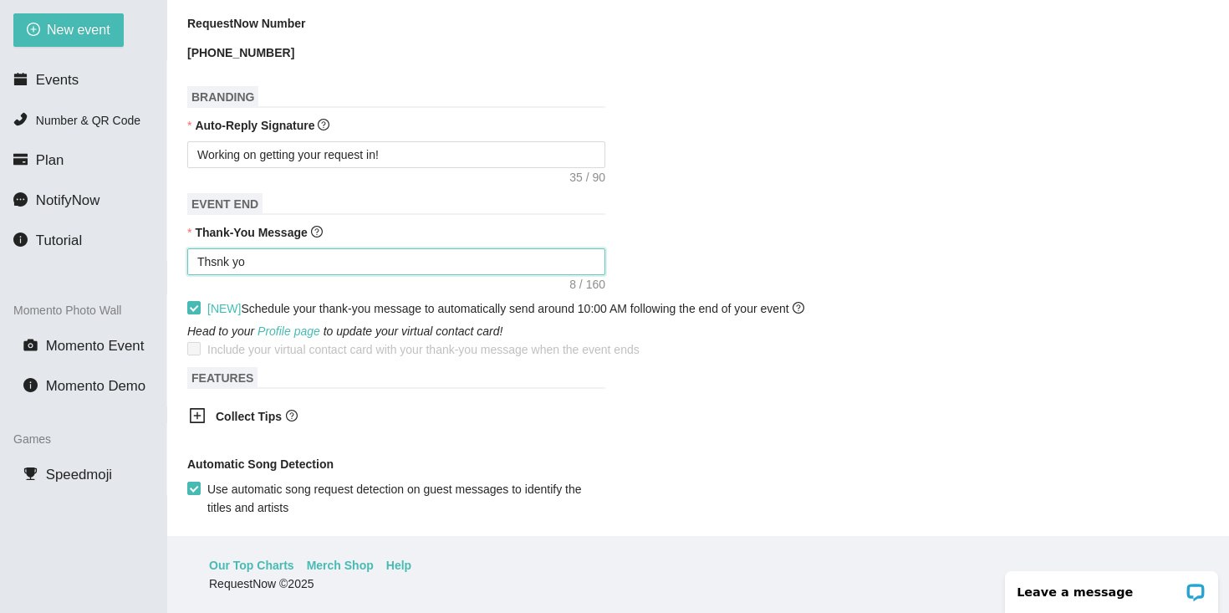
type textarea "Thsnk y"
type textarea "Thsnk"
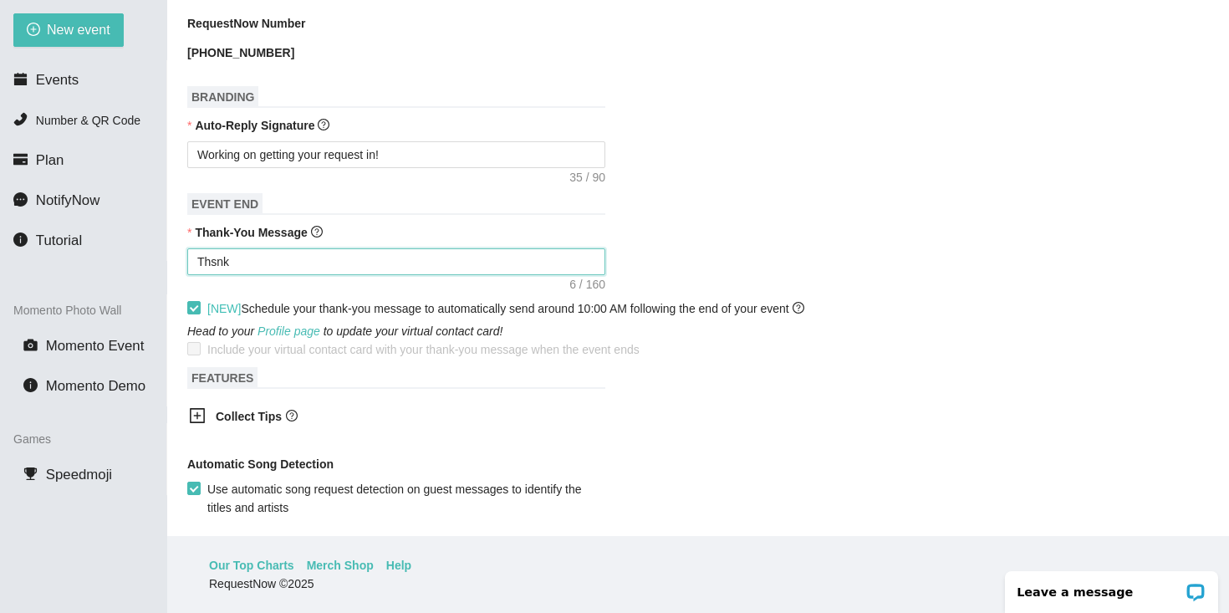
type textarea "Thsnk"
type textarea "Thsn"
type textarea "Ths"
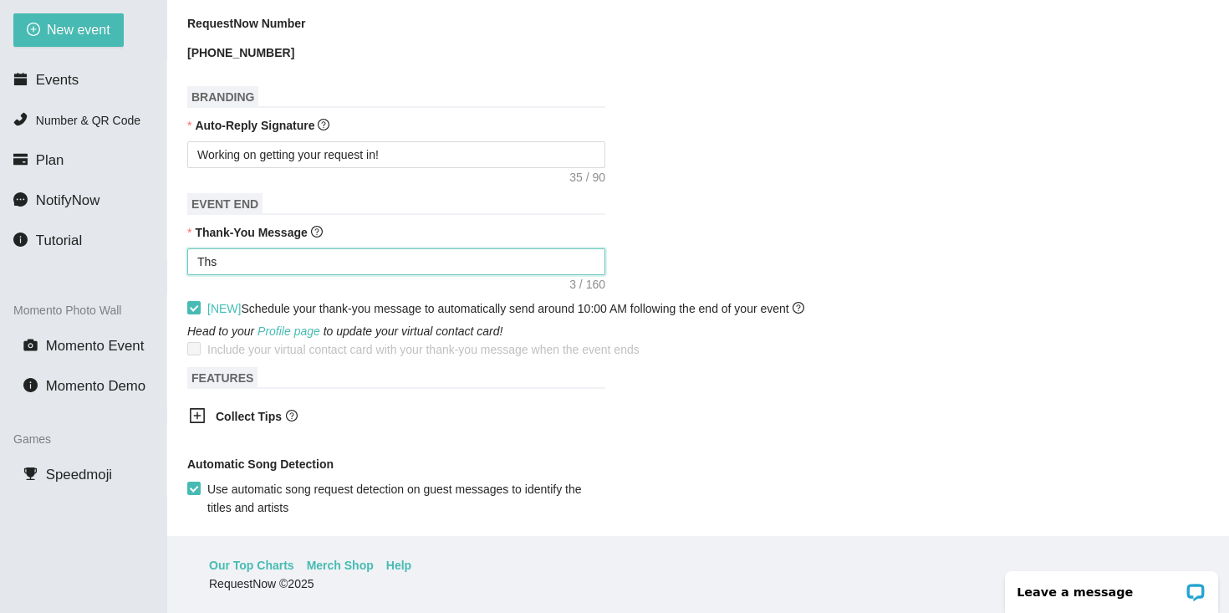
type textarea "Th"
type textarea "T"
type textarea "Thank you for being part of this event. See you next year! - [PERSON_NAME] from…"
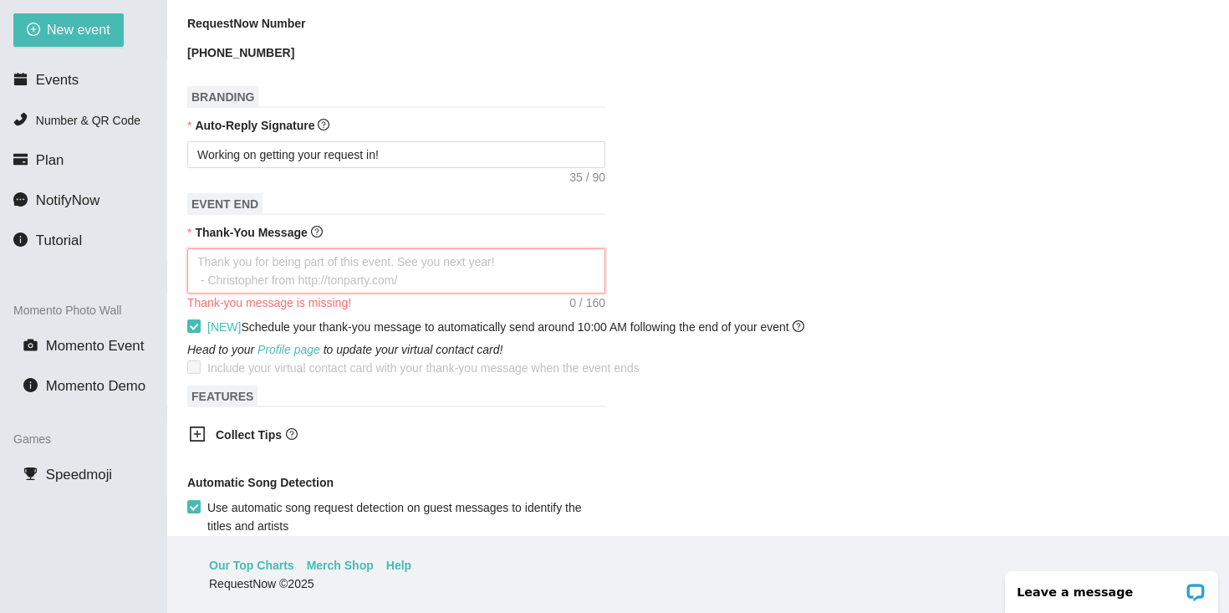
type textarea "s"
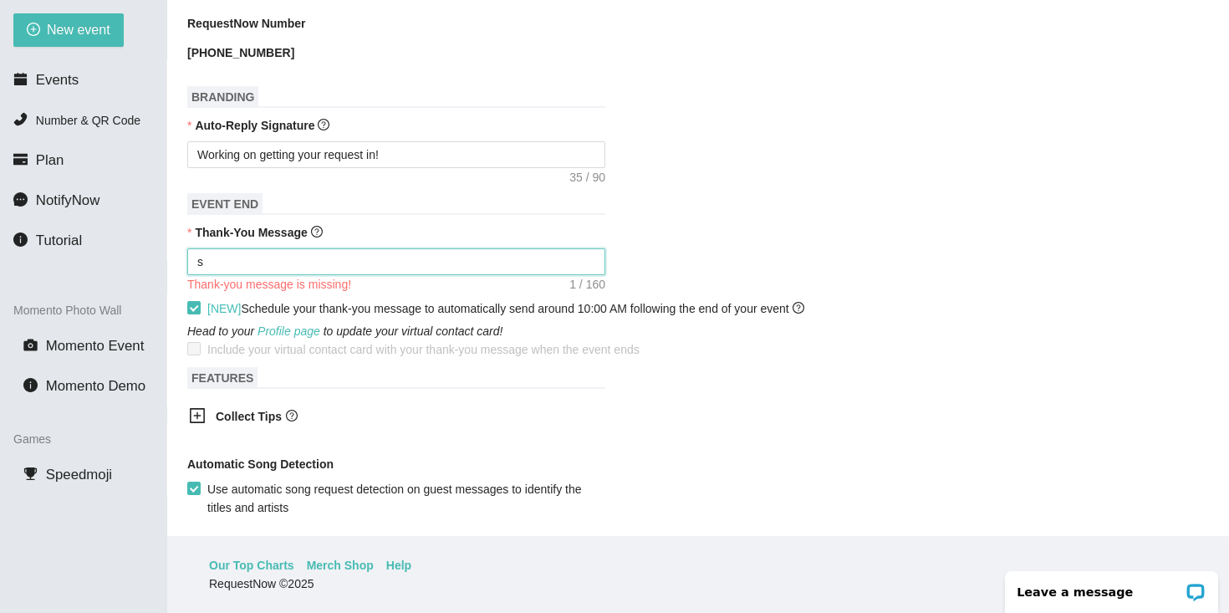
type textarea "so"
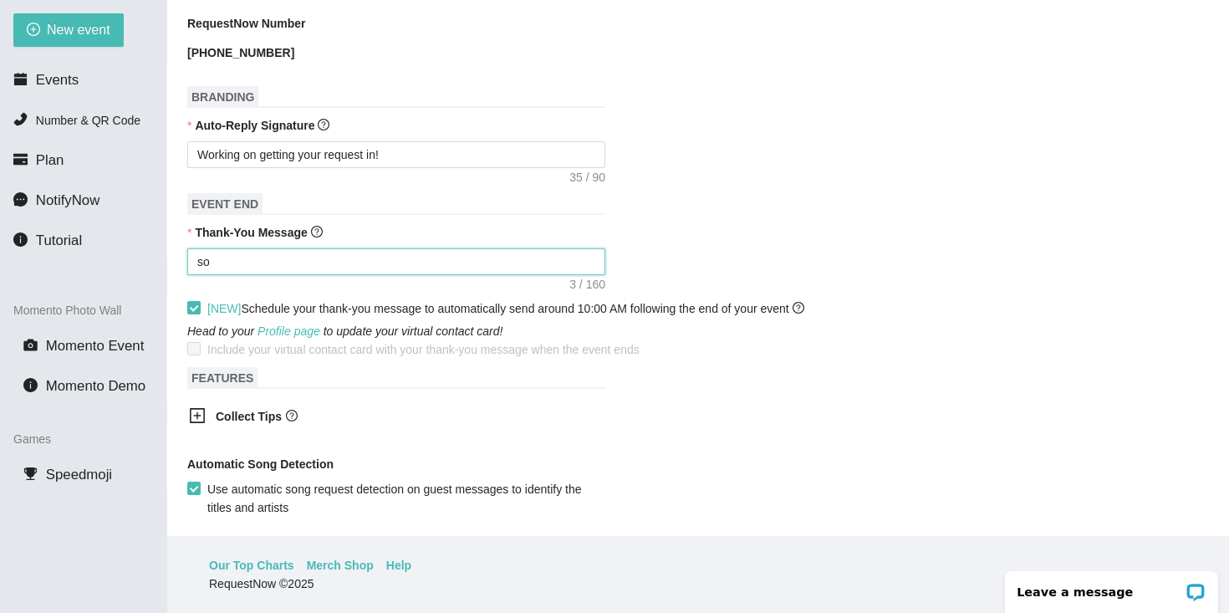
type textarea "so"
type textarea "s"
type textarea "Thank you for being part of this event. See you next year! - [PERSON_NAME] from…"
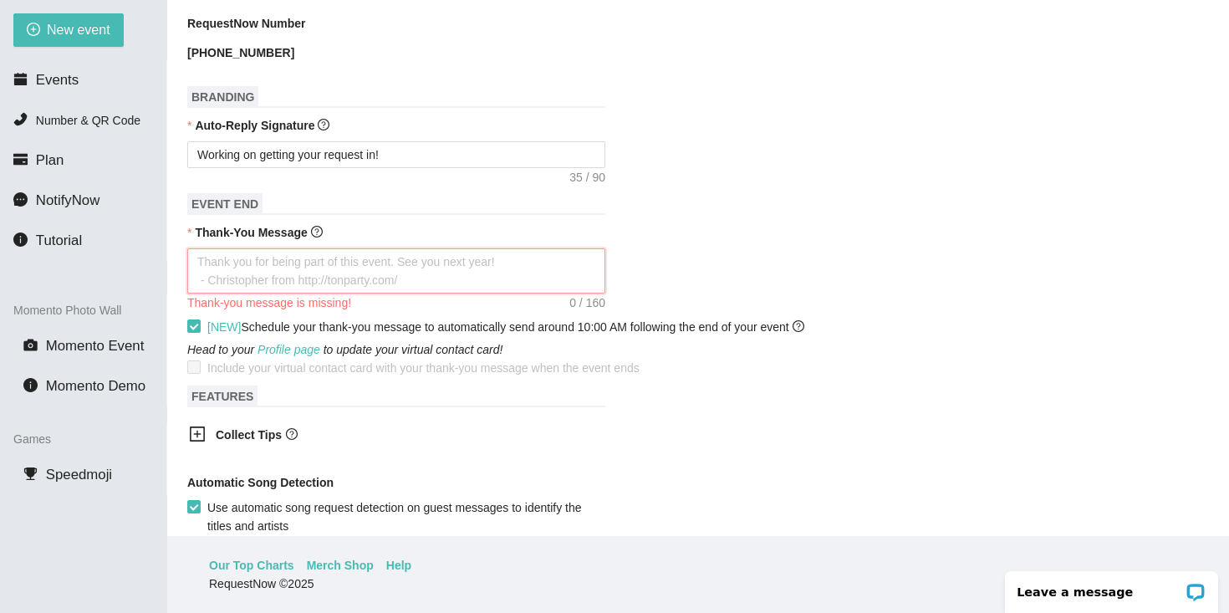
type textarea "S"
type textarea "So"
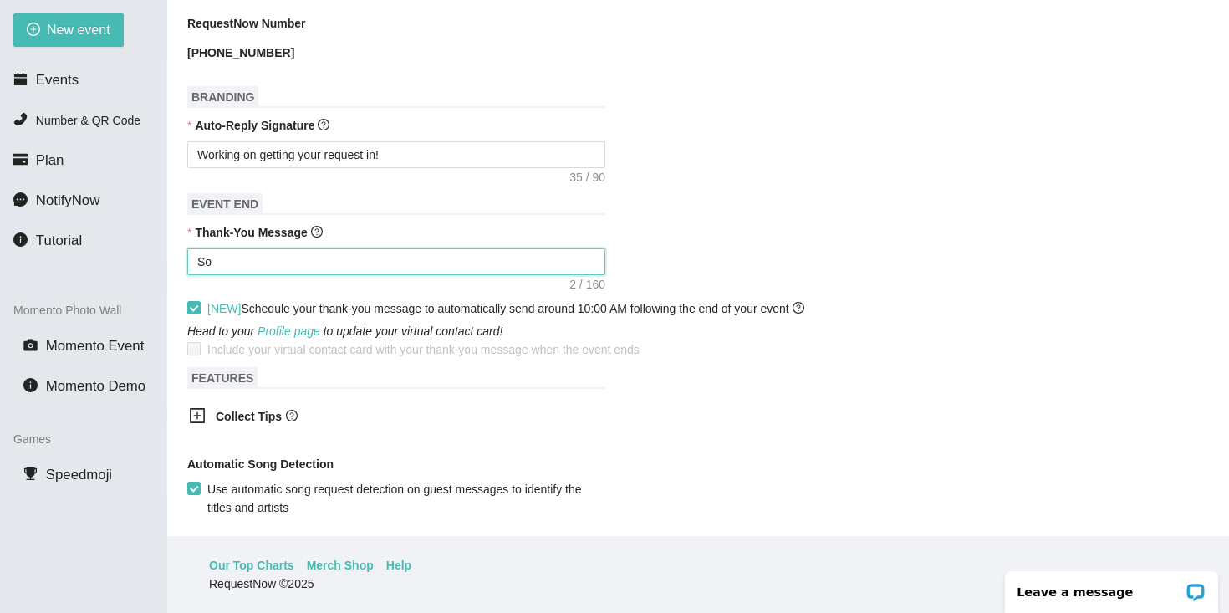
type textarea "So"
type textarea "So g"
type textarea "So gl"
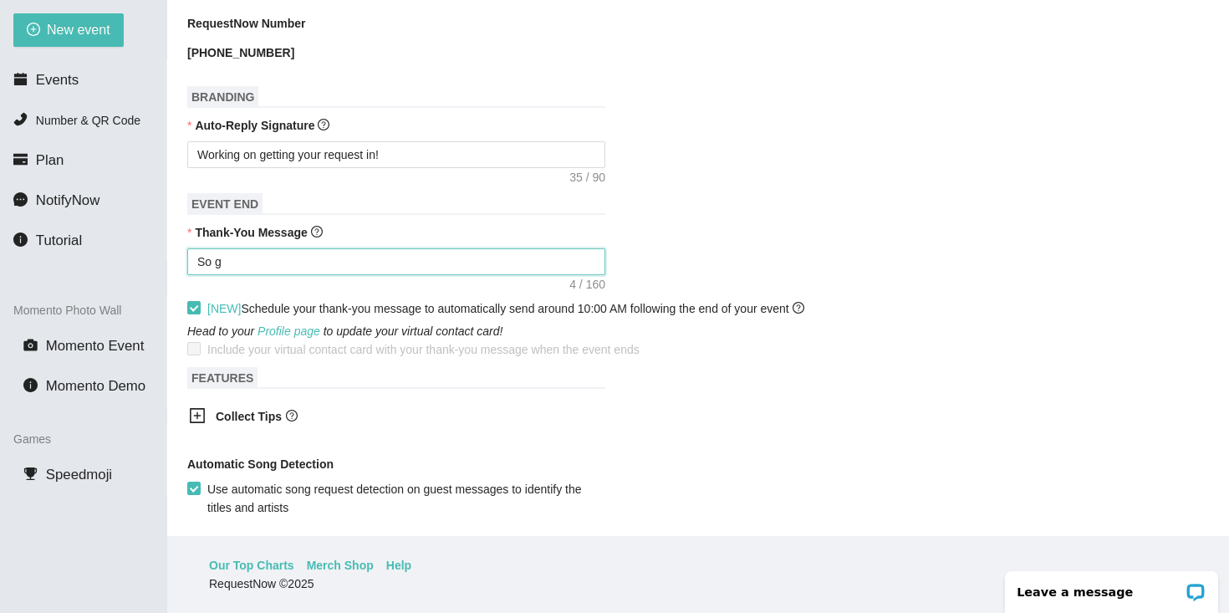
type textarea "So gl"
type textarea "So gla"
type textarea "So glaf"
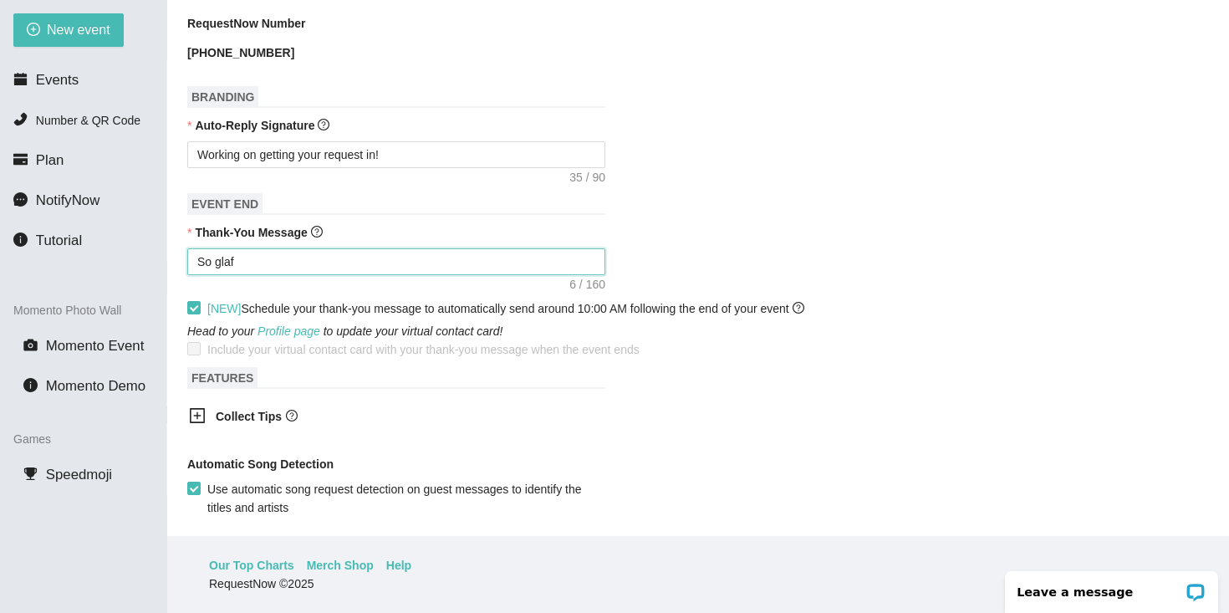
type textarea "So glaf"
type textarea "So glaf y"
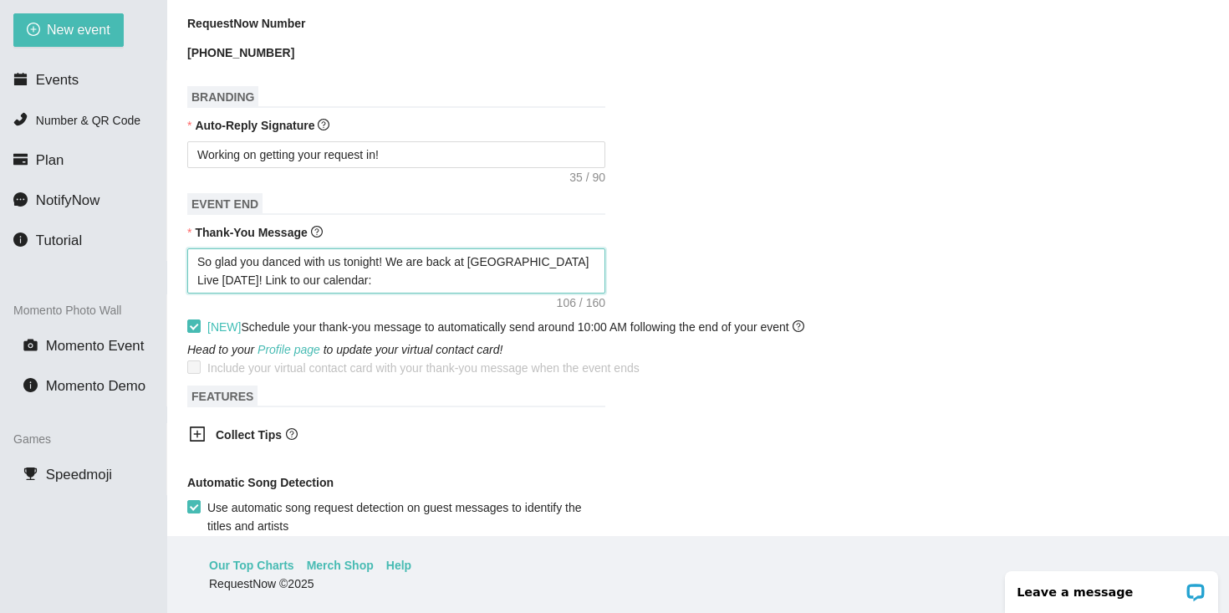
paste textarea "[DOMAIN_NAME][URL]"
paste textarea "[URL]"
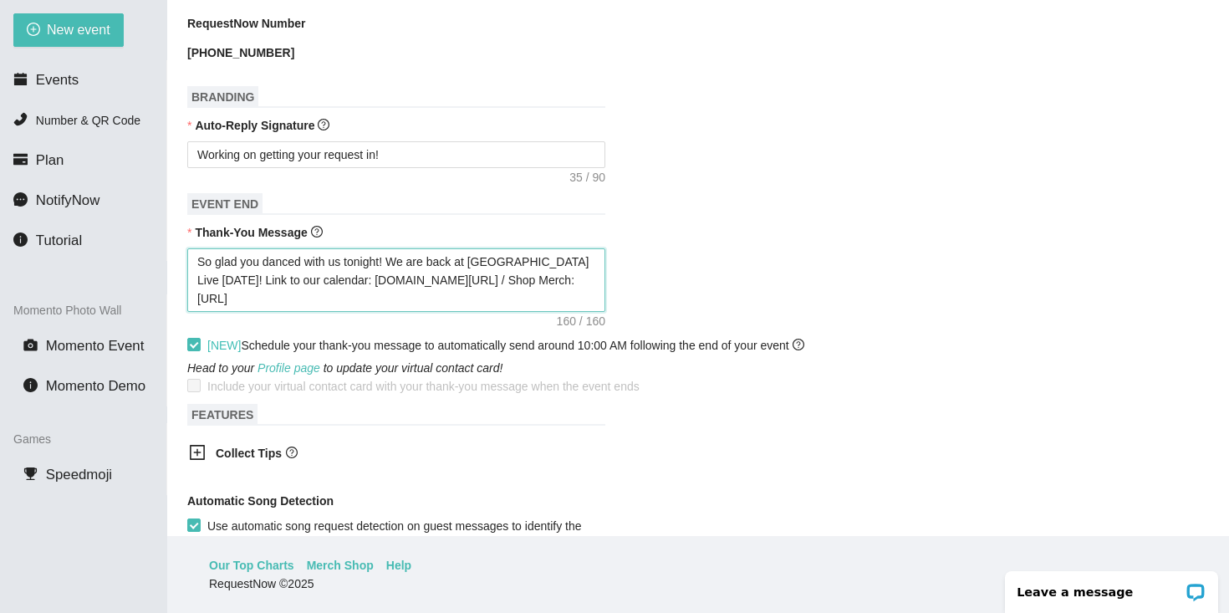
drag, startPoint x: 280, startPoint y: 295, endPoint x: 447, endPoint y: 280, distance: 167.8
click at [447, 280] on textarea "So glad you danced with us tonight! We are back at [GEOGRAPHIC_DATA] Live [DATE…" at bounding box center [396, 280] width 418 height 64
drag, startPoint x: 498, startPoint y: 281, endPoint x: 529, endPoint y: 281, distance: 30.9
click at [529, 281] on textarea "So glad you danced with us tonight! We are back at [GEOGRAPHIC_DATA] Live [DATE…" at bounding box center [396, 280] width 418 height 64
click at [308, 275] on textarea "So glad you danced with us tonight! We are back at [GEOGRAPHIC_DATA] Live [DATE…" at bounding box center [396, 280] width 418 height 64
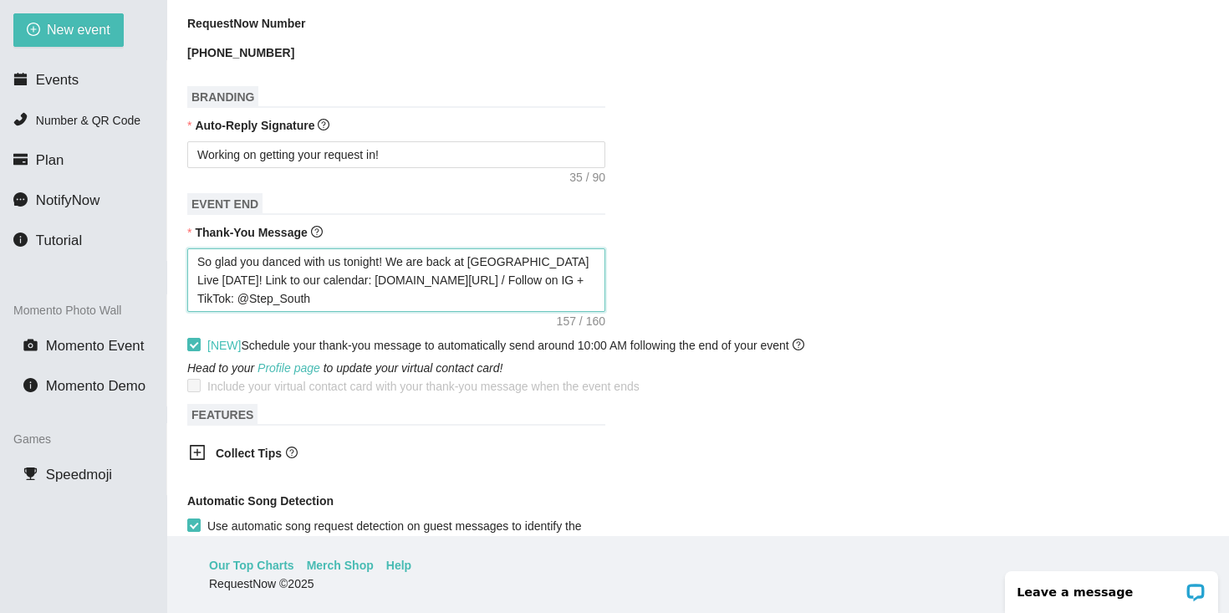
click at [442, 278] on textarea "So glad you danced with us tonight! We are back at [GEOGRAPHIC_DATA] Live [DATE…" at bounding box center [396, 280] width 418 height 64
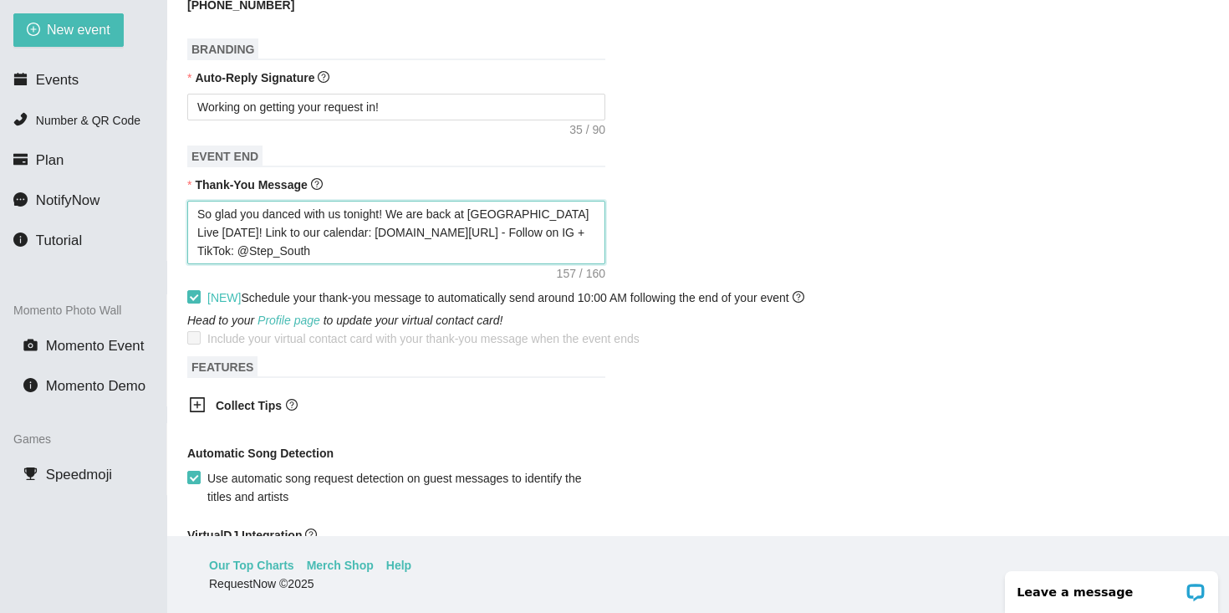
scroll to position [970, 0]
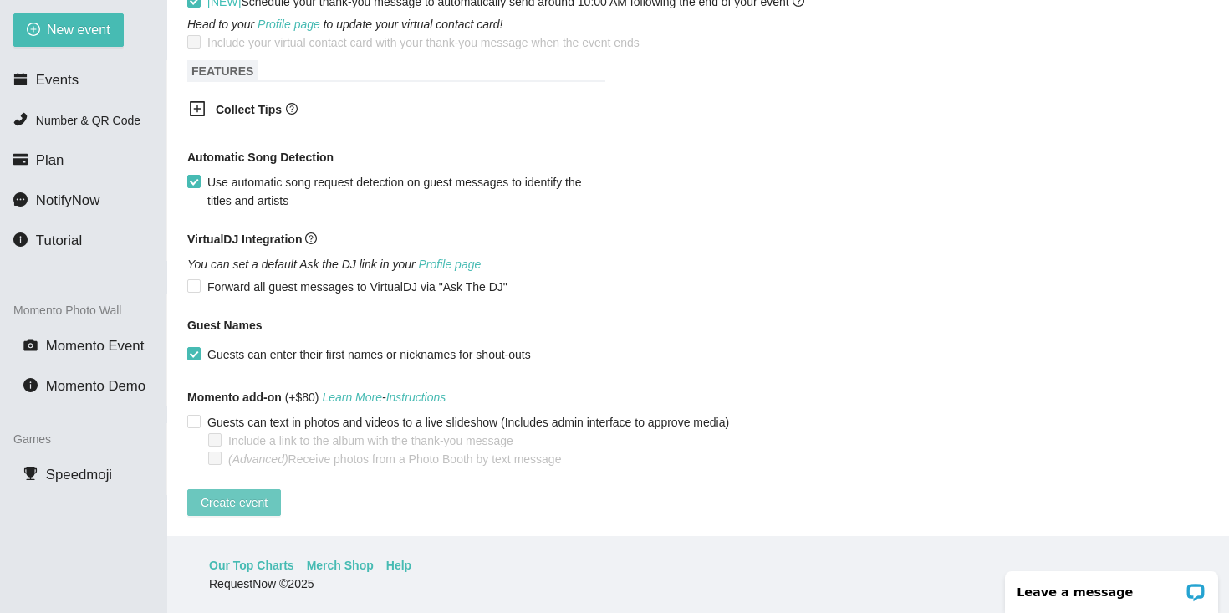
click at [228, 497] on span "Create event" at bounding box center [234, 502] width 67 height 18
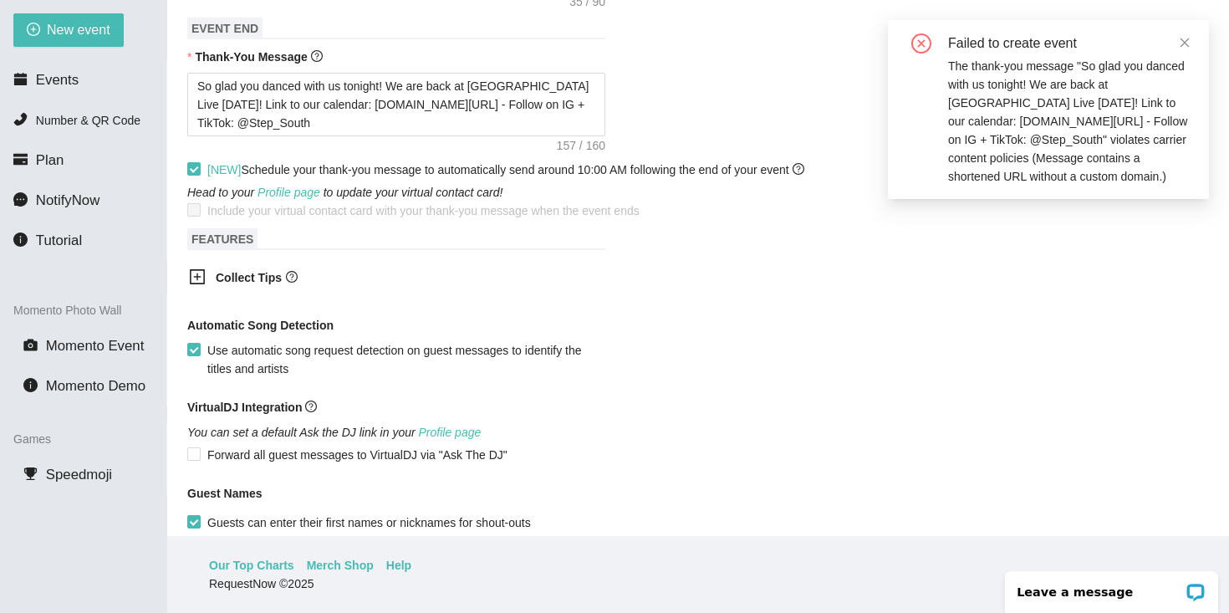
scroll to position [786, 0]
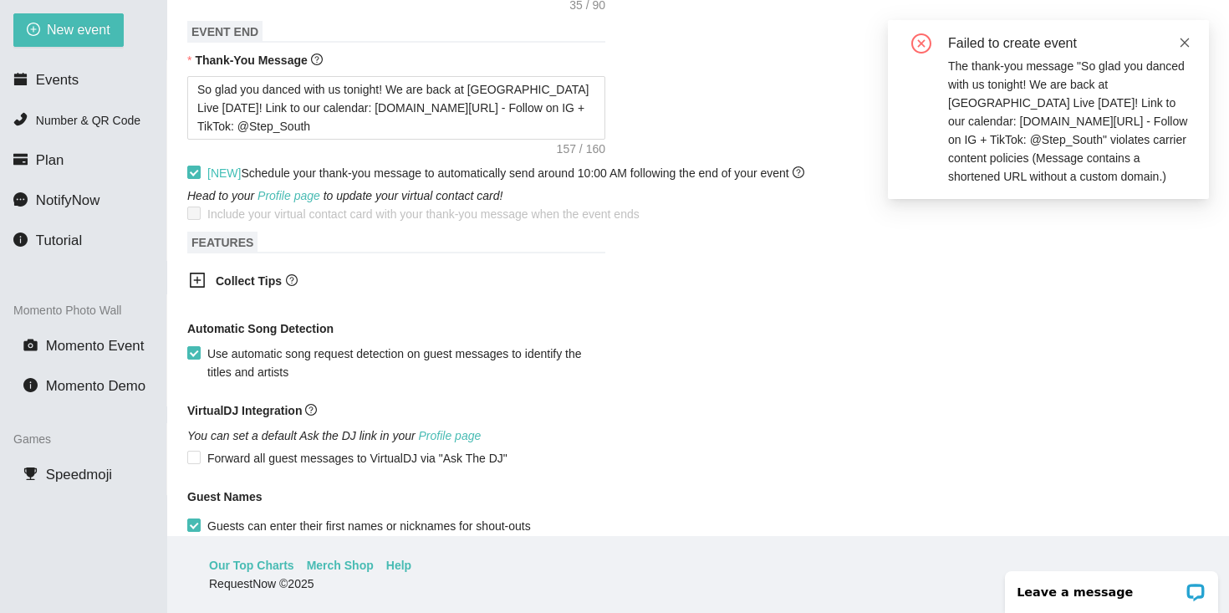
click at [1183, 38] on icon "close" at bounding box center [1184, 43] width 12 height 12
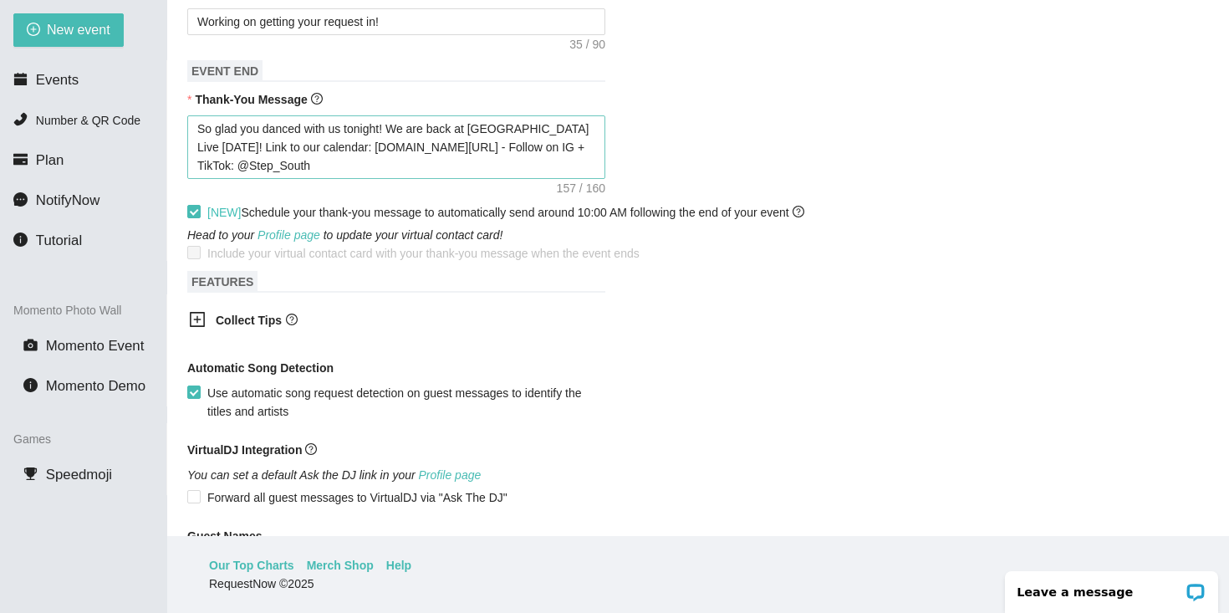
scroll to position [745, 0]
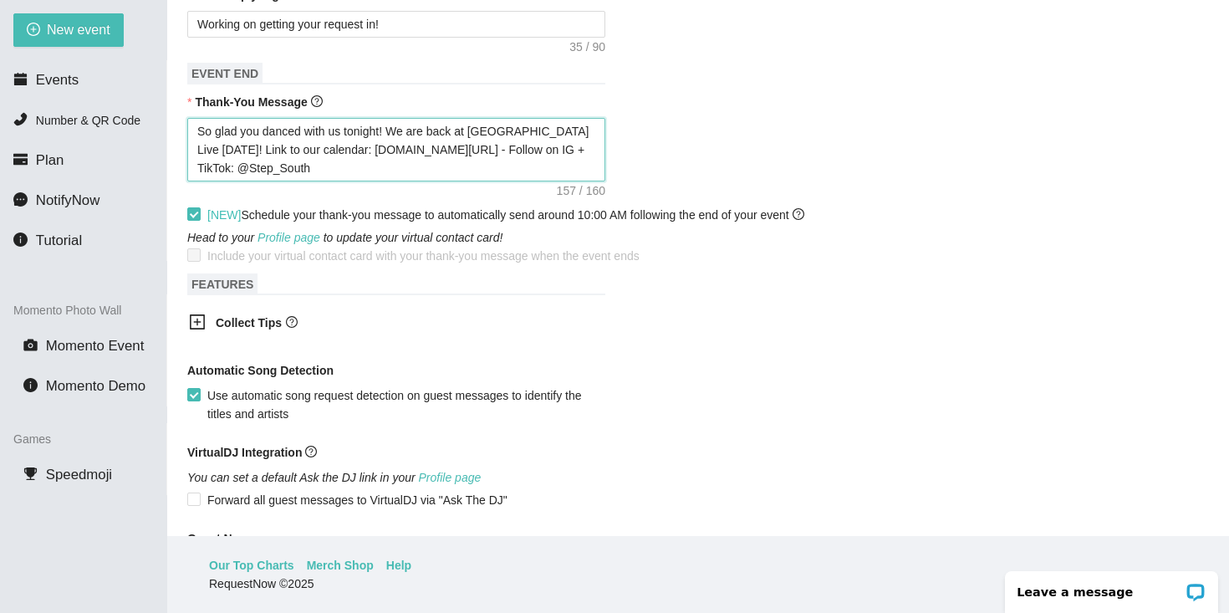
click at [272, 165] on textarea "So glad you danced with us tonight! We are back at [GEOGRAPHIC_DATA] Live [DATE…" at bounding box center [396, 150] width 418 height 64
drag, startPoint x: 443, startPoint y: 149, endPoint x: 249, endPoint y: 149, distance: 193.9
click at [249, 149] on textarea "So glad you danced with us tonight! We are back at [GEOGRAPHIC_DATA] Live [DATE…" at bounding box center [396, 150] width 418 height 64
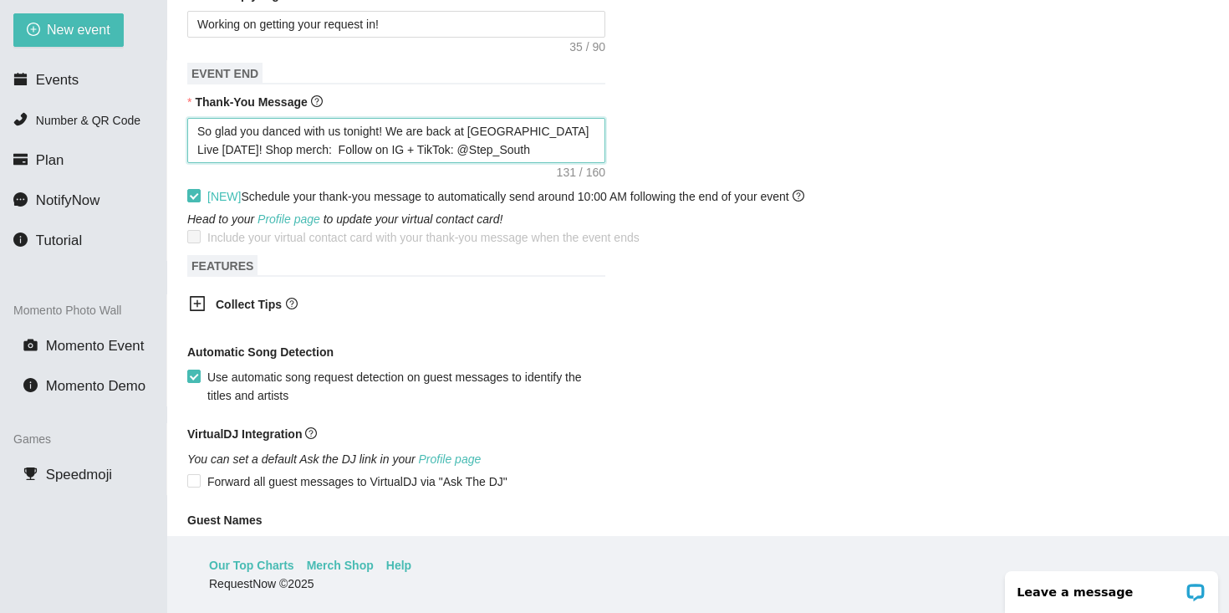
paste textarea
click at [321, 154] on textarea "So glad you danced with us tonight! We are back at [GEOGRAPHIC_DATA] Live [DATE…" at bounding box center [396, 140] width 418 height 45
paste textarea
click at [316, 149] on textarea "So glad you danced with us tonight! We are back at [GEOGRAPHIC_DATA] Live [DATE…" at bounding box center [396, 140] width 418 height 45
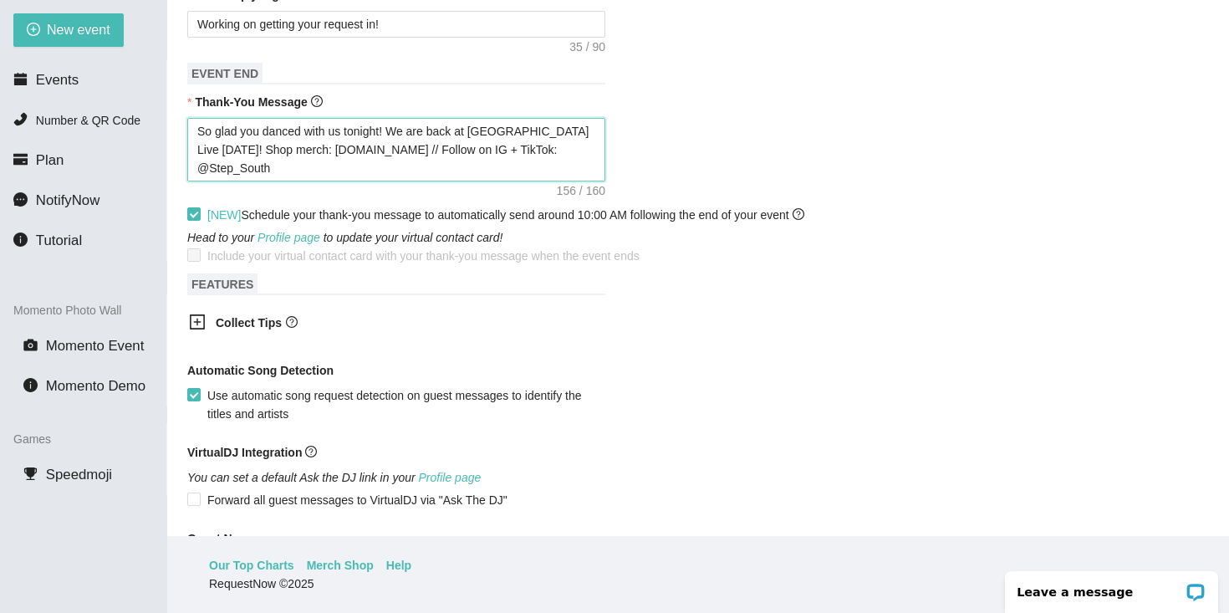
click at [486, 150] on textarea "So glad you danced with us tonight! We are back at [GEOGRAPHIC_DATA] Live [DATE…" at bounding box center [396, 150] width 418 height 64
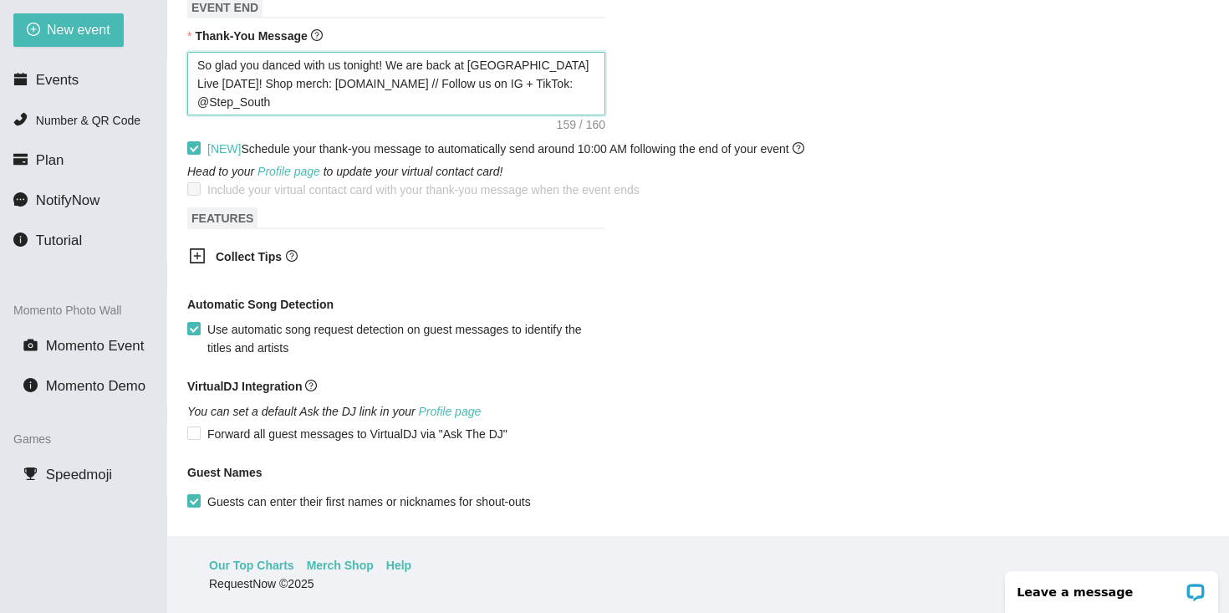
scroll to position [970, 0]
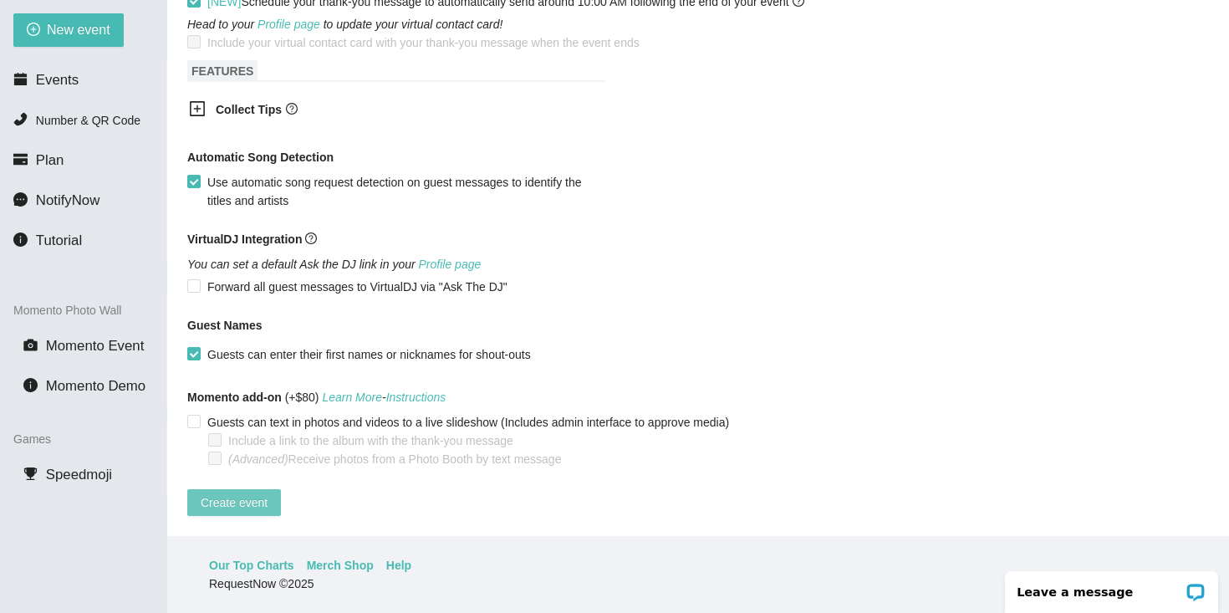
click at [235, 496] on span "Create event" at bounding box center [234, 502] width 67 height 18
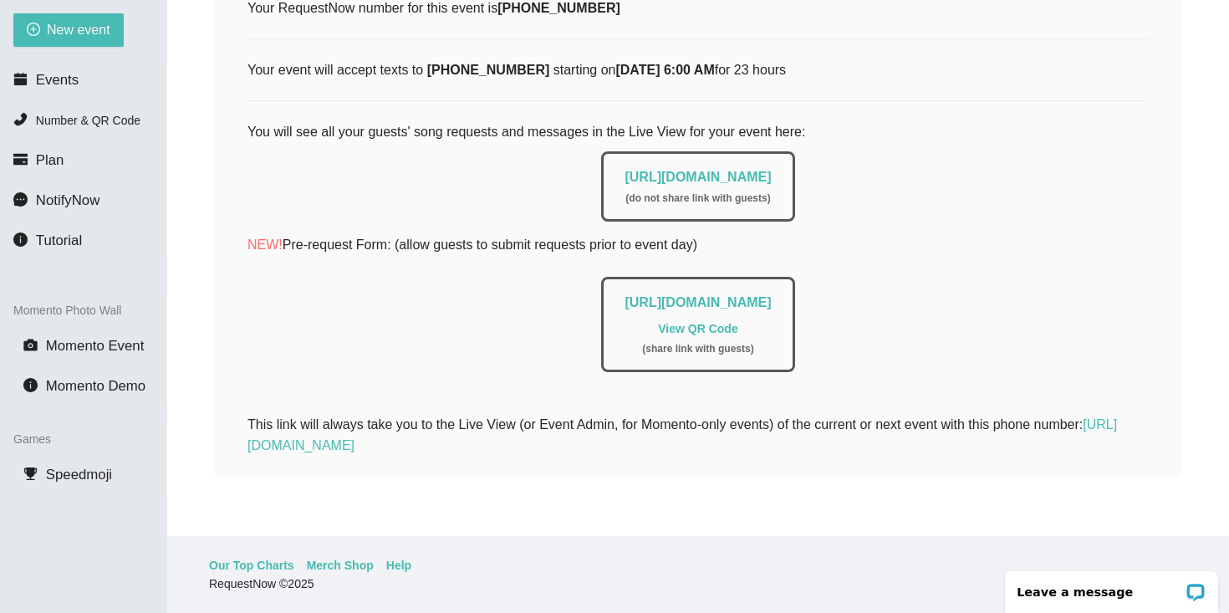
scroll to position [279, 0]
click at [108, 75] on li "Events" at bounding box center [83, 80] width 166 height 33
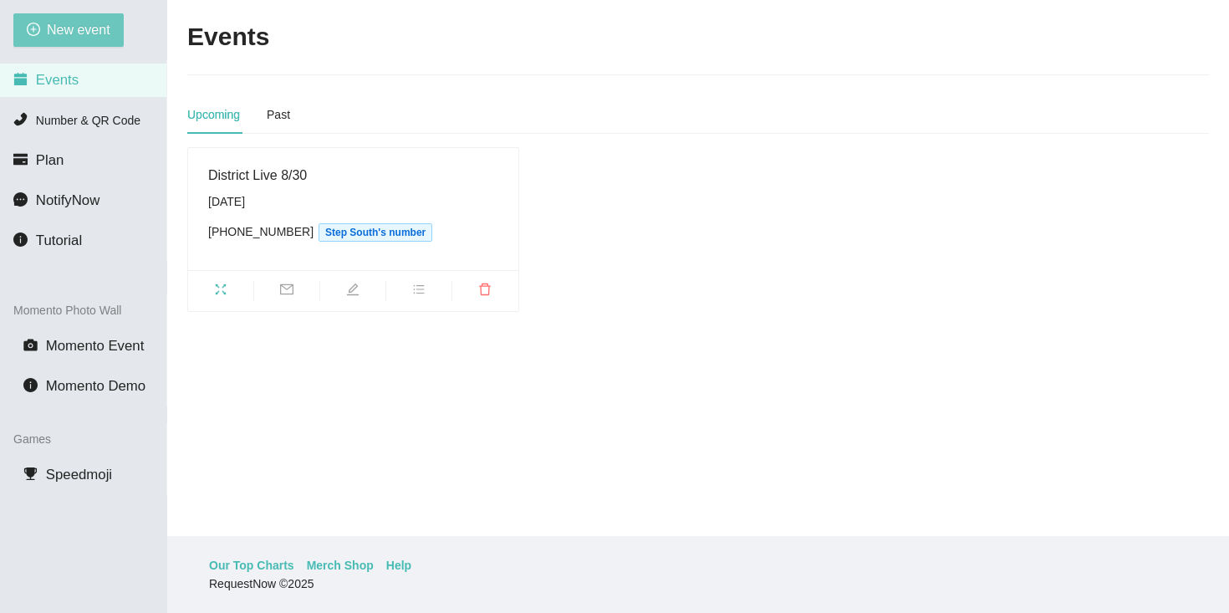
click at [56, 31] on span "New event" at bounding box center [79, 29] width 64 height 21
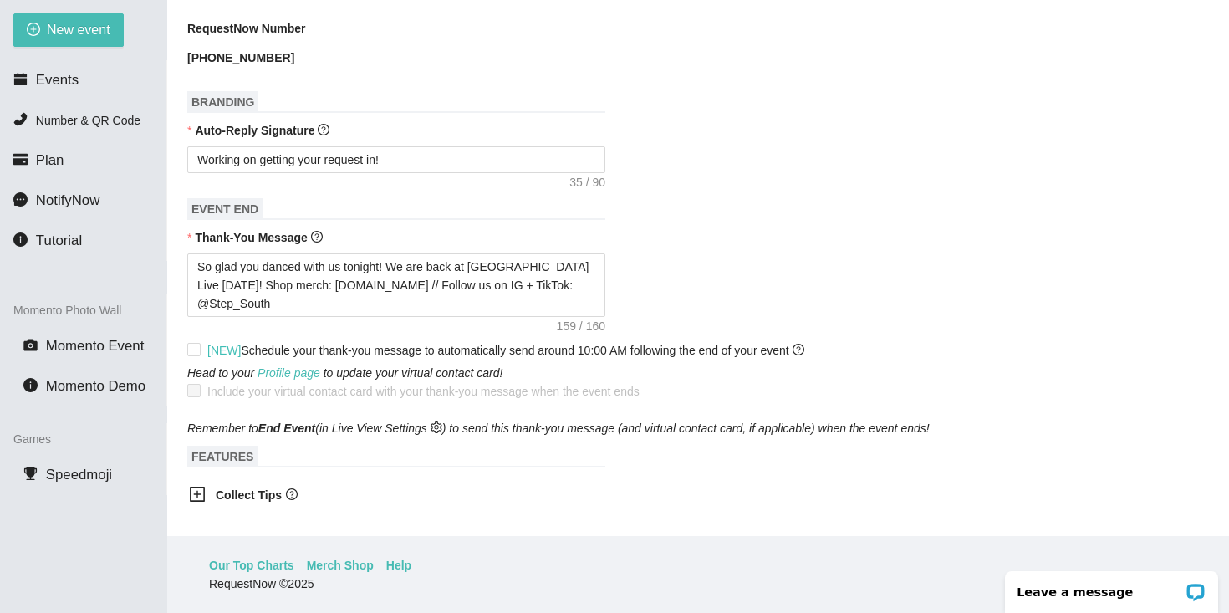
scroll to position [598, 0]
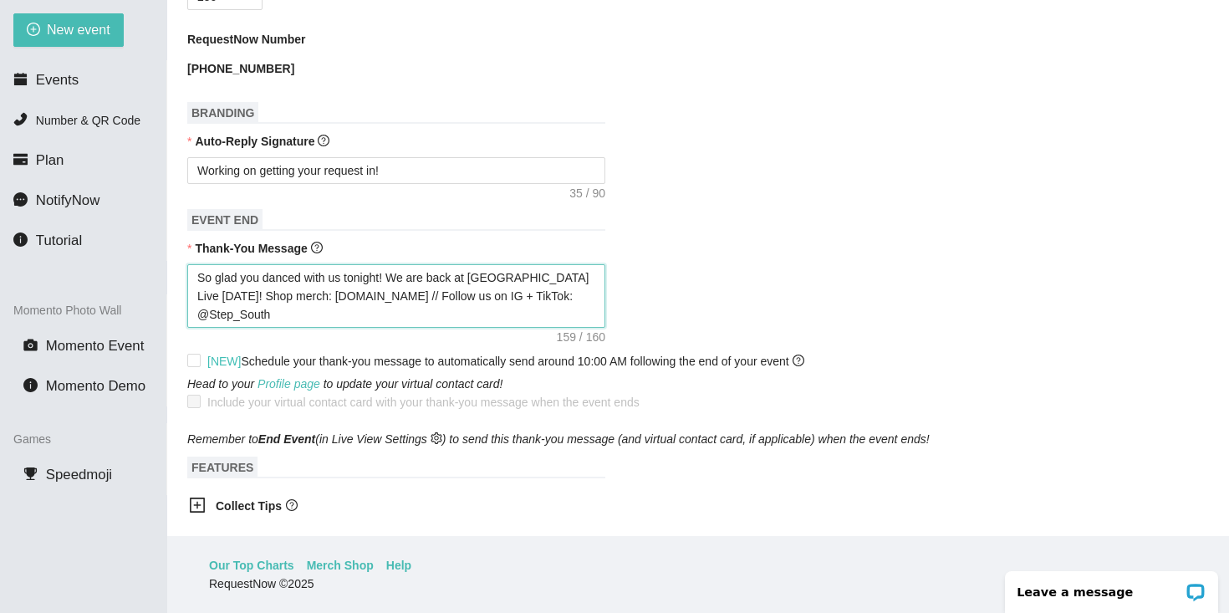
click at [237, 294] on textarea "So glad you danced with us tonight! We are back at [GEOGRAPHIC_DATA] Live [DATE…" at bounding box center [396, 296] width 418 height 64
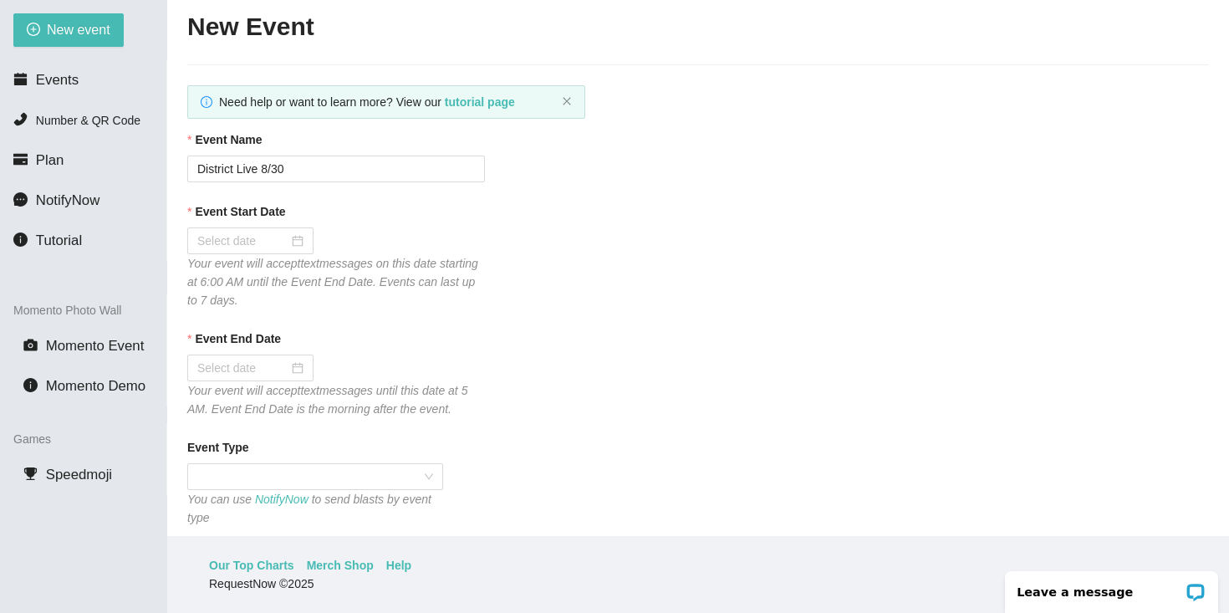
scroll to position [0, 0]
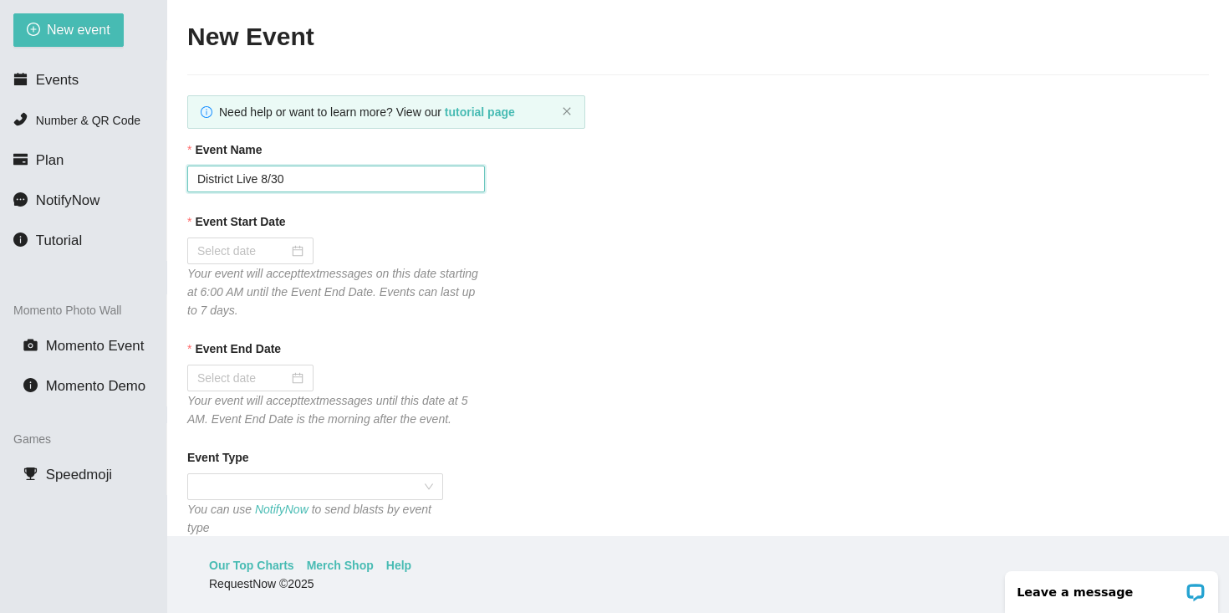
click at [289, 178] on input "District Live 8/30" at bounding box center [336, 178] width 298 height 27
click at [263, 257] on input "Event Start Date" at bounding box center [242, 251] width 91 height 18
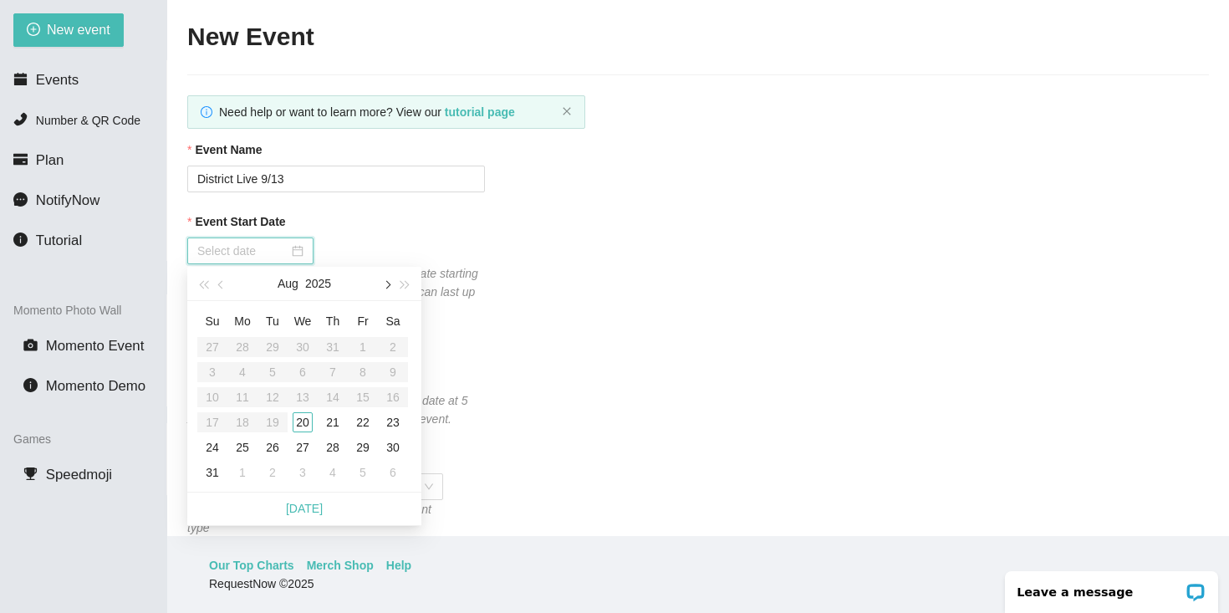
click at [387, 283] on span "button" at bounding box center [386, 285] width 8 height 8
click at [397, 365] on div "13" at bounding box center [393, 372] width 20 height 20
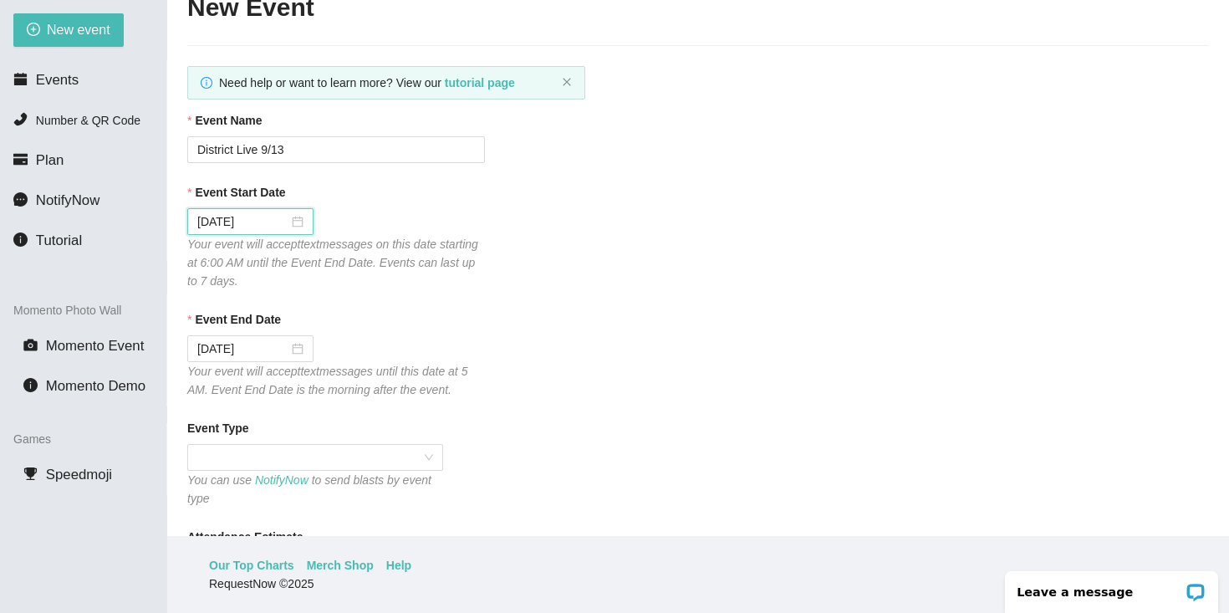
scroll to position [58, 0]
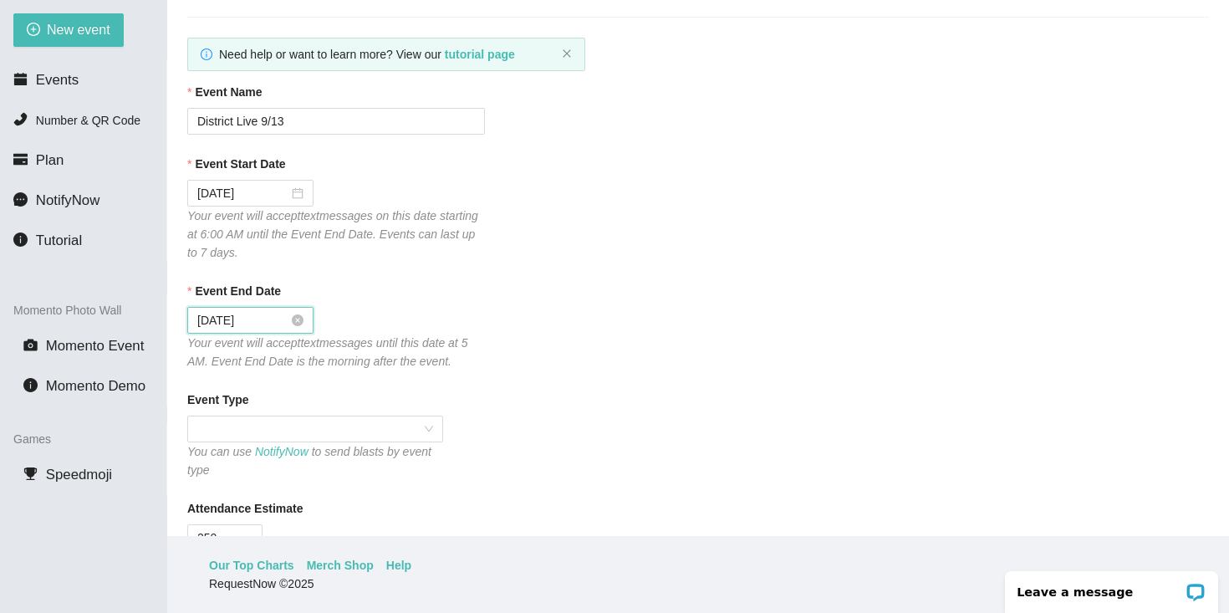
click at [272, 318] on input "[DATE]" at bounding box center [242, 320] width 91 height 18
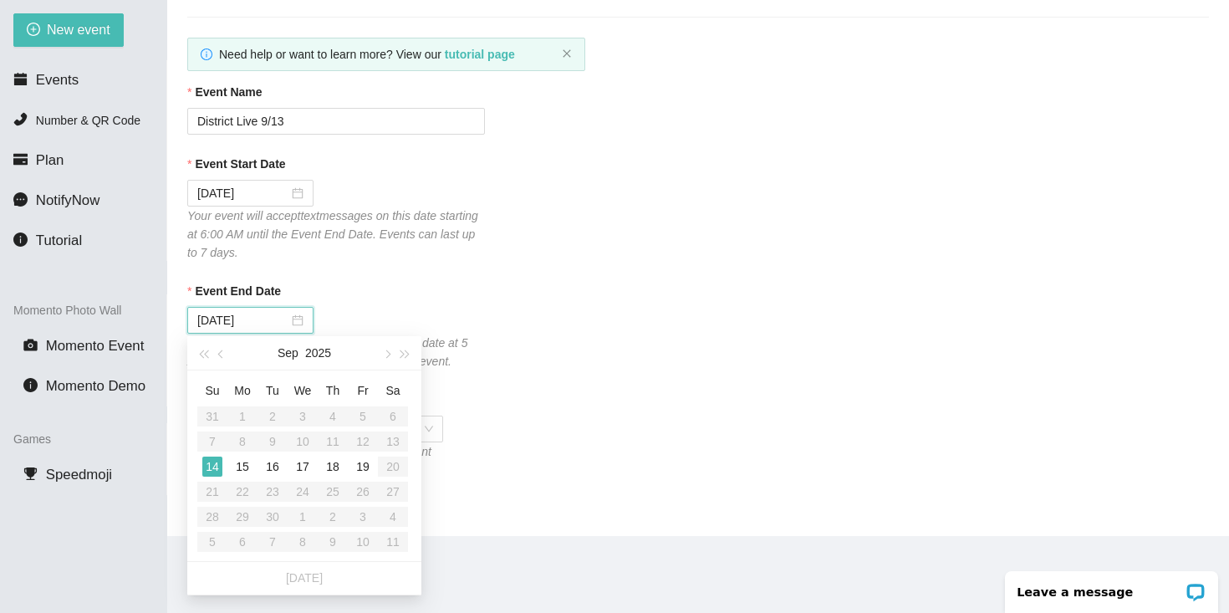
click at [349, 284] on div "Event End Date" at bounding box center [697, 294] width 1021 height 25
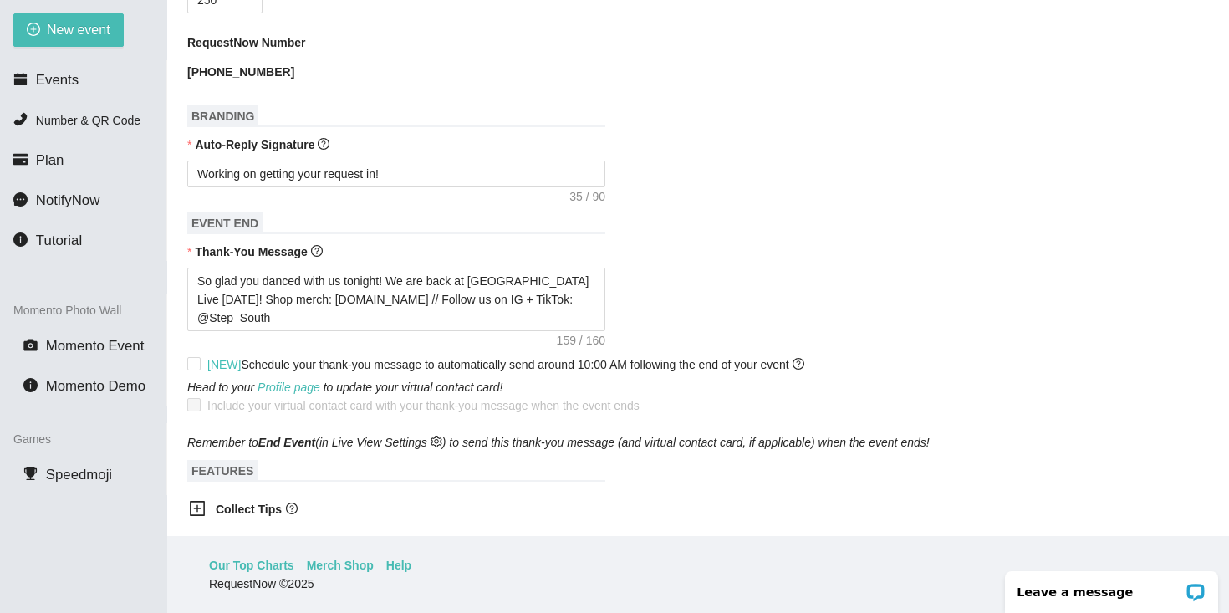
scroll to position [598, 0]
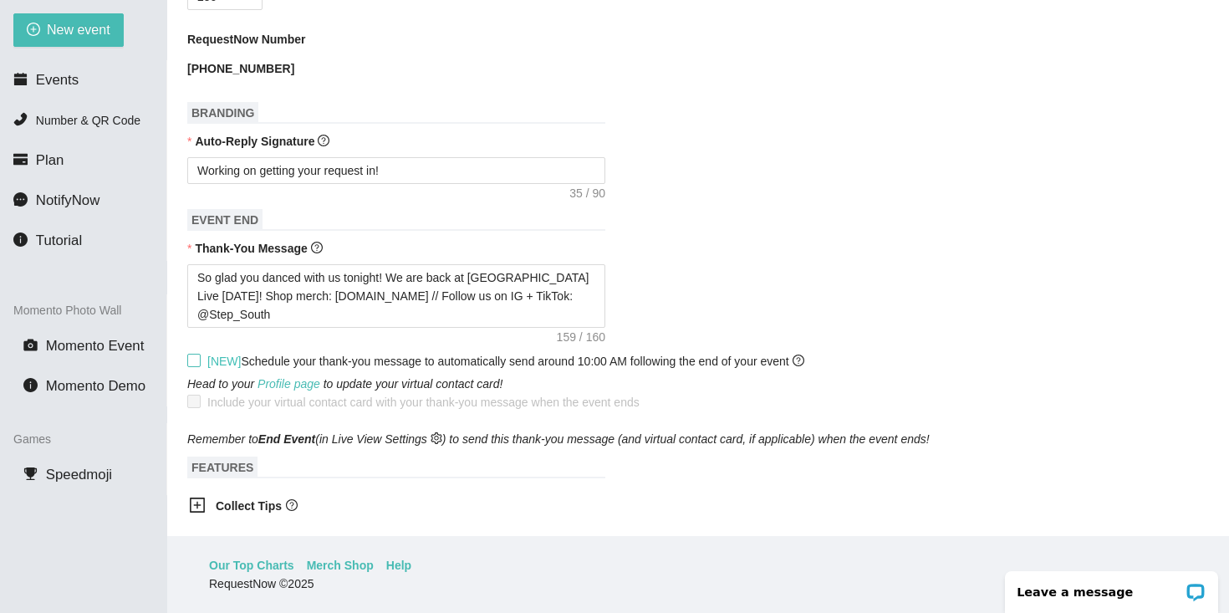
click at [193, 352] on label "[NEW] Schedule your thank-you message to automatically send around 10:00 AM fol…" at bounding box center [498, 361] width 623 height 18
click at [193, 354] on input "[NEW] Schedule your thank-you message to automatically send around 10:00 AM fol…" at bounding box center [193, 360] width 12 height 12
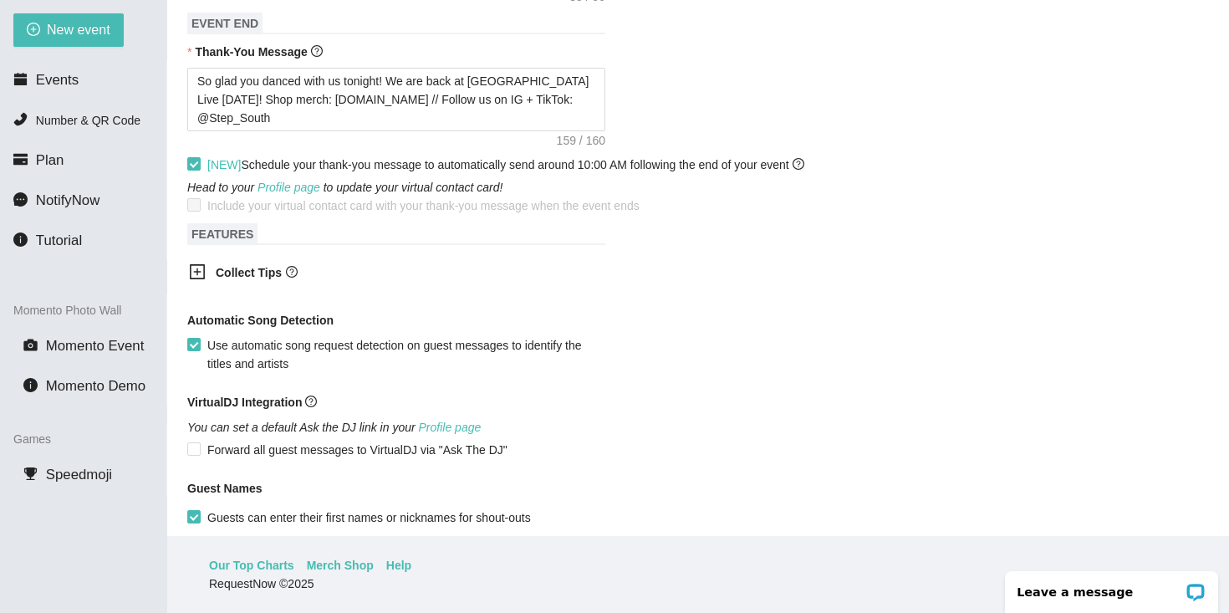
scroll to position [970, 0]
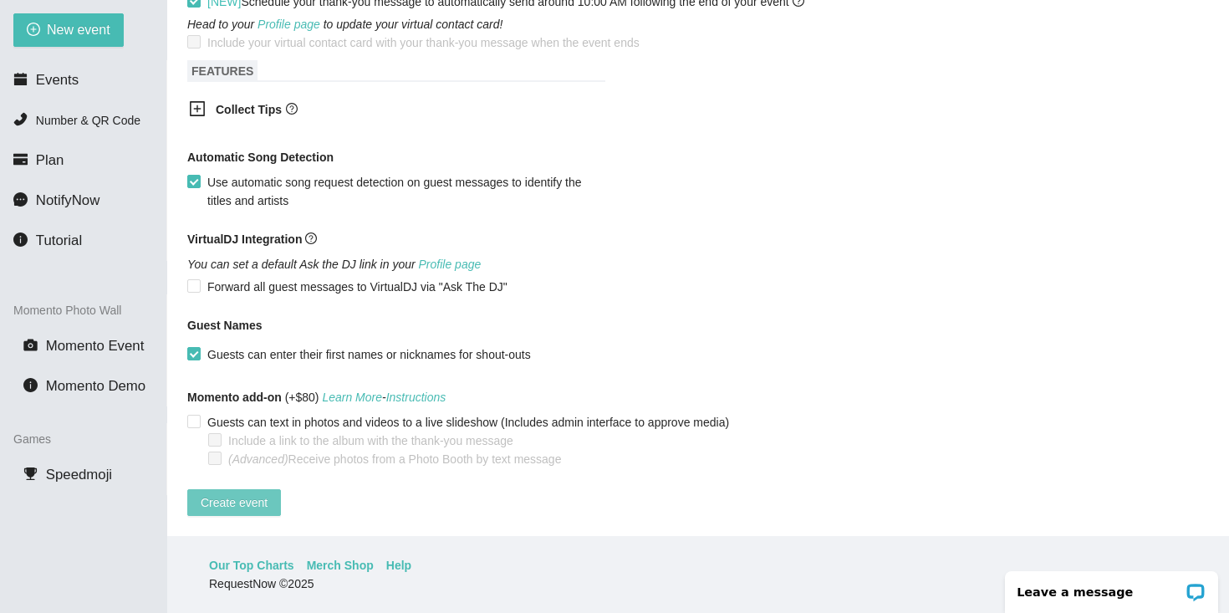
click at [253, 493] on span "Create event" at bounding box center [234, 502] width 67 height 18
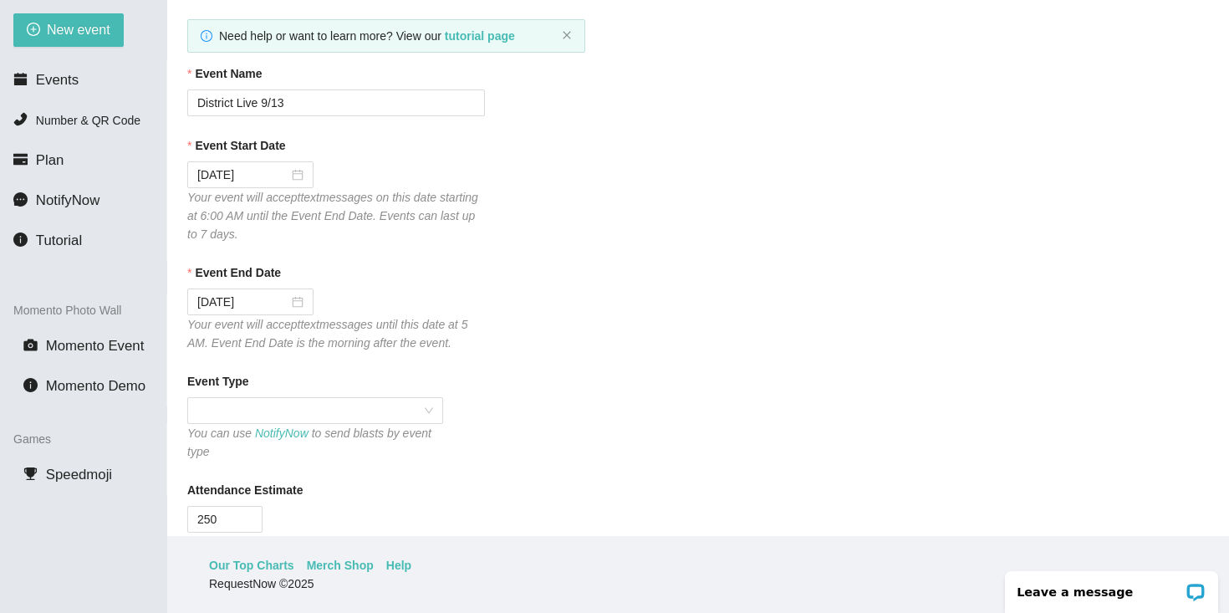
scroll to position [0, 0]
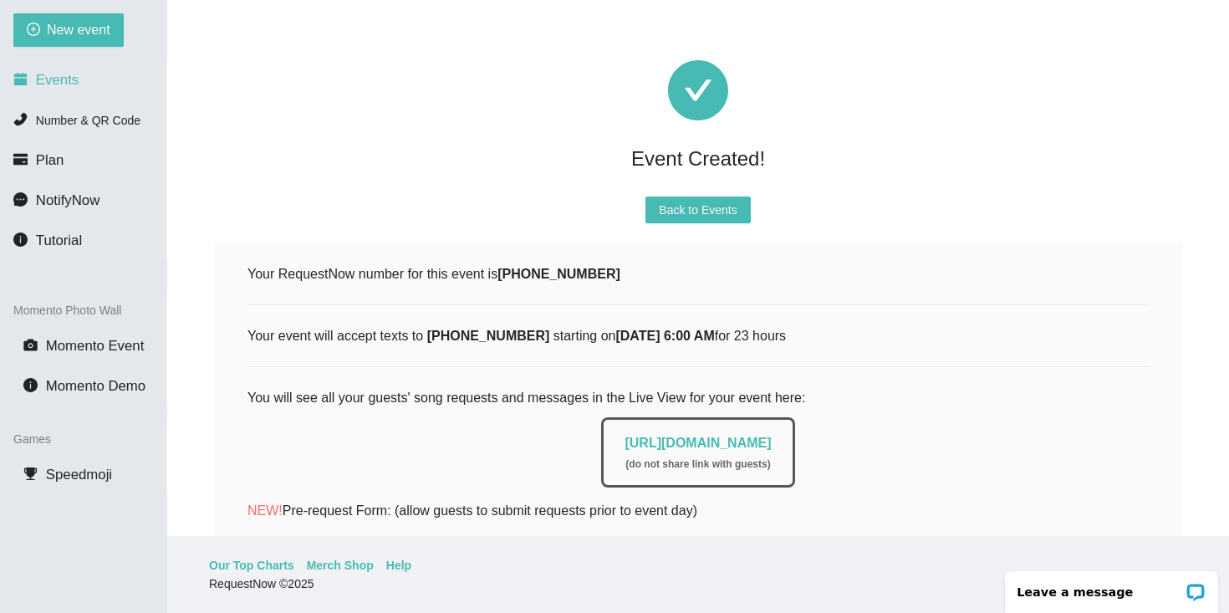
click at [107, 84] on li "Events" at bounding box center [83, 80] width 166 height 33
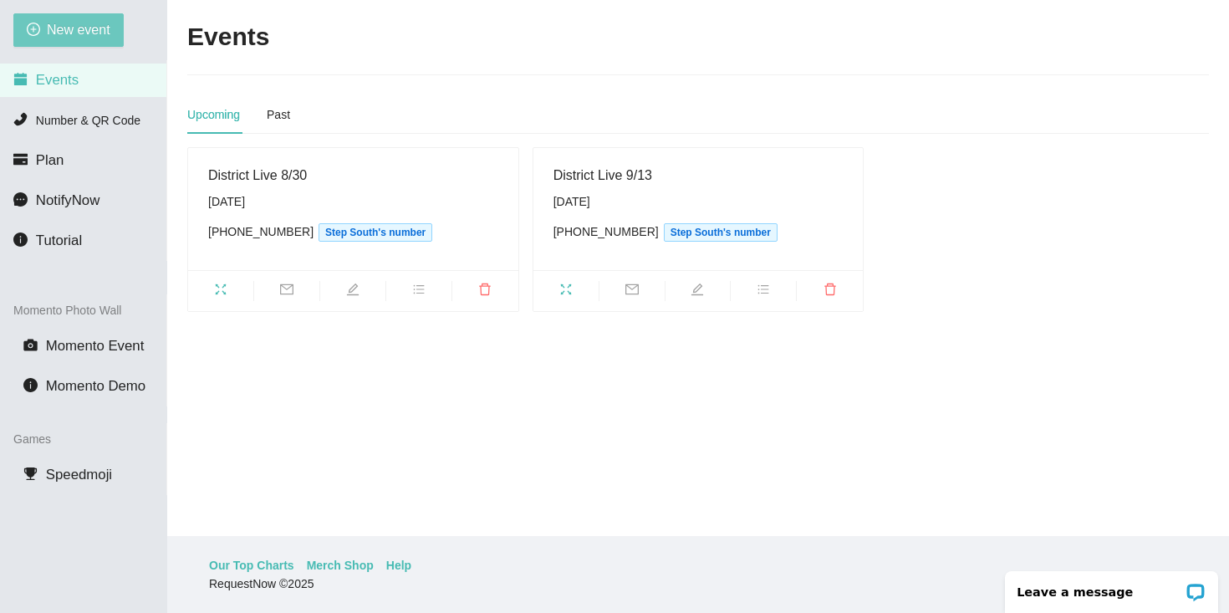
click at [84, 32] on span "New event" at bounding box center [79, 29] width 64 height 21
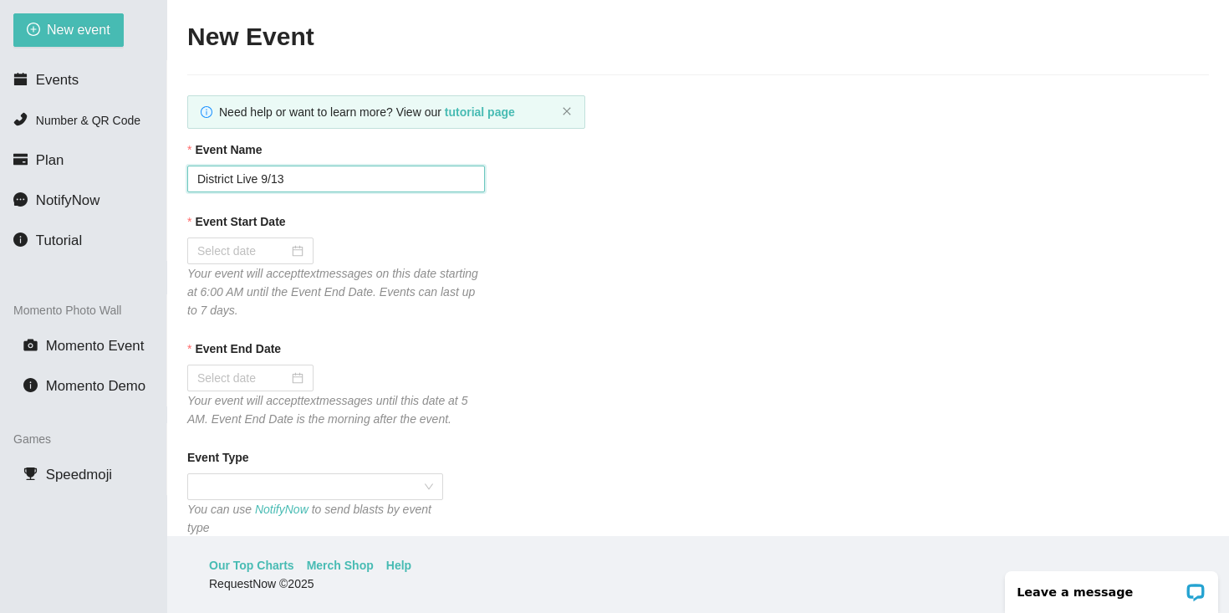
click at [308, 173] on input "District Live 9/13" at bounding box center [336, 178] width 298 height 27
click at [240, 256] on input "Event Start Date" at bounding box center [242, 251] width 91 height 18
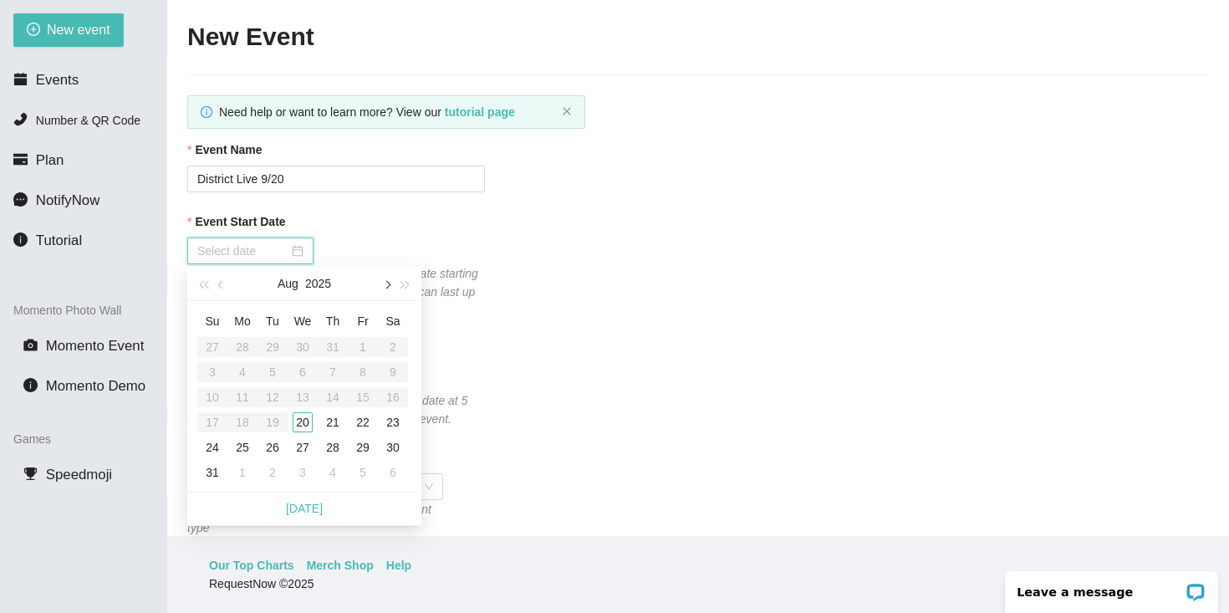
click at [382, 282] on button "button" at bounding box center [386, 283] width 18 height 33
click at [394, 397] on div "20" at bounding box center [393, 397] width 20 height 20
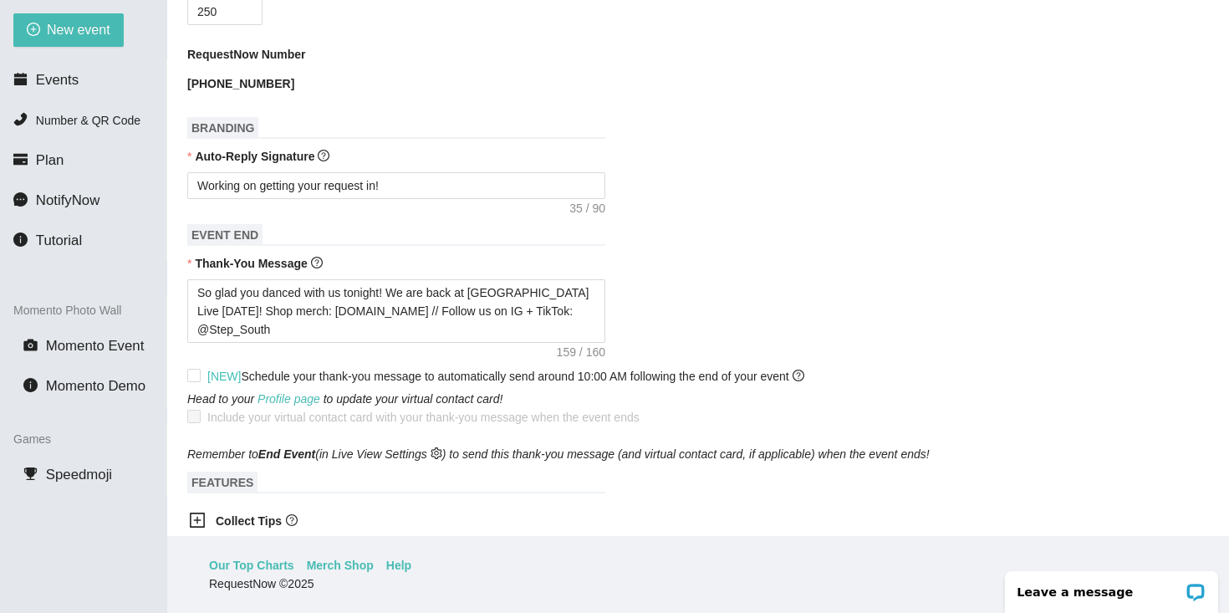
scroll to position [593, 0]
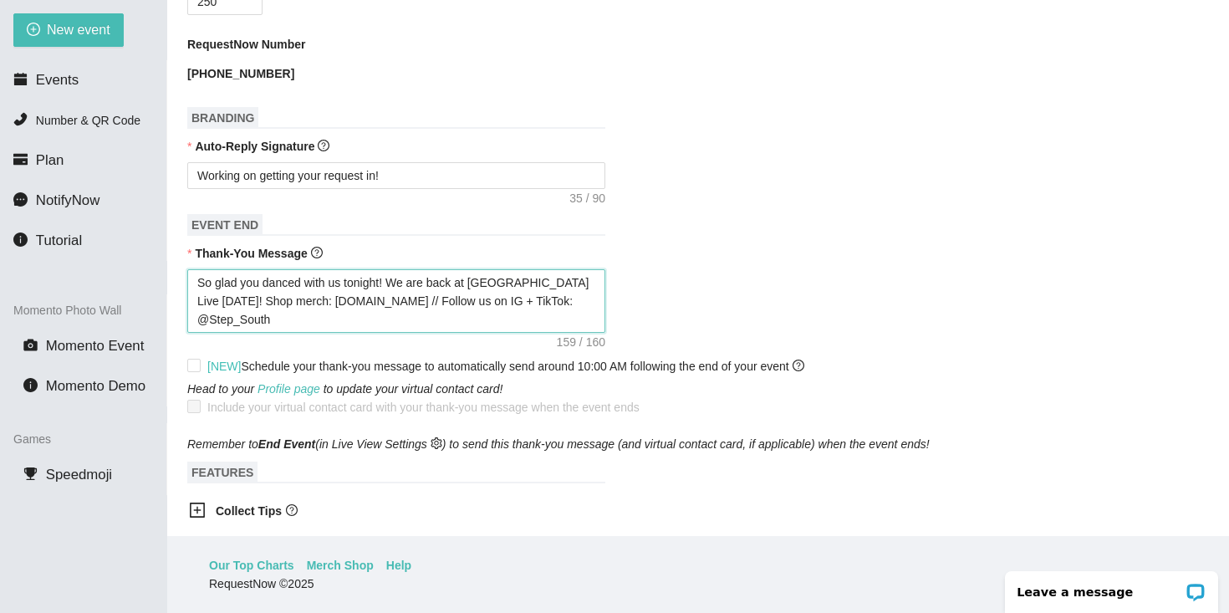
click at [238, 303] on textarea "So glad you danced with us tonight! We are back at [GEOGRAPHIC_DATA] Live [DATE…" at bounding box center [396, 301] width 418 height 64
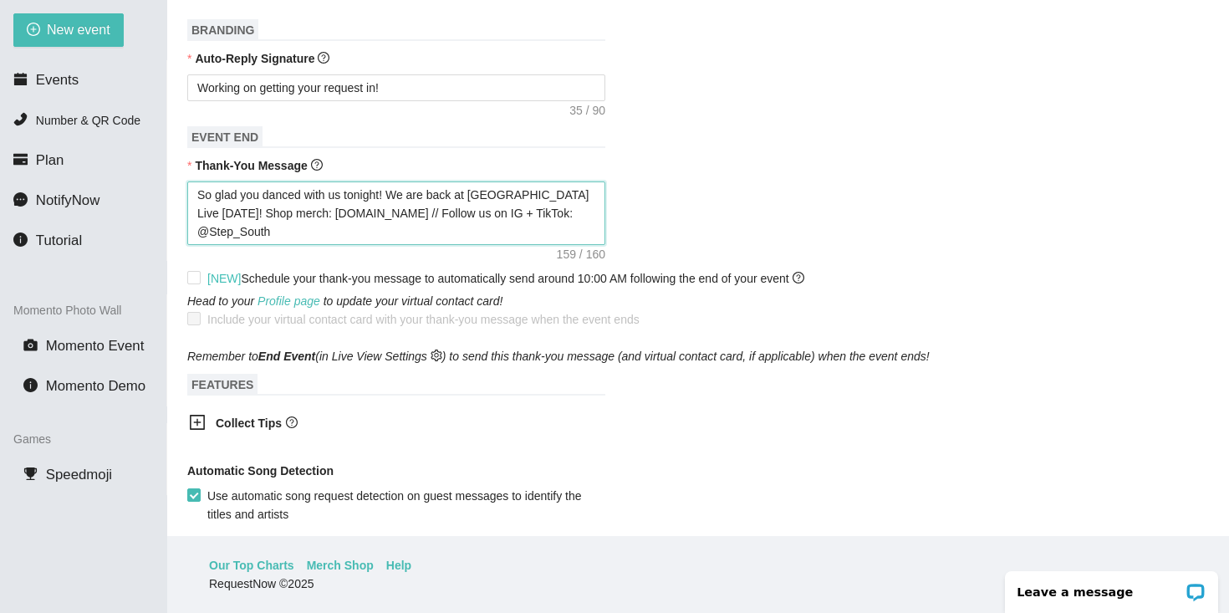
scroll to position [740, 0]
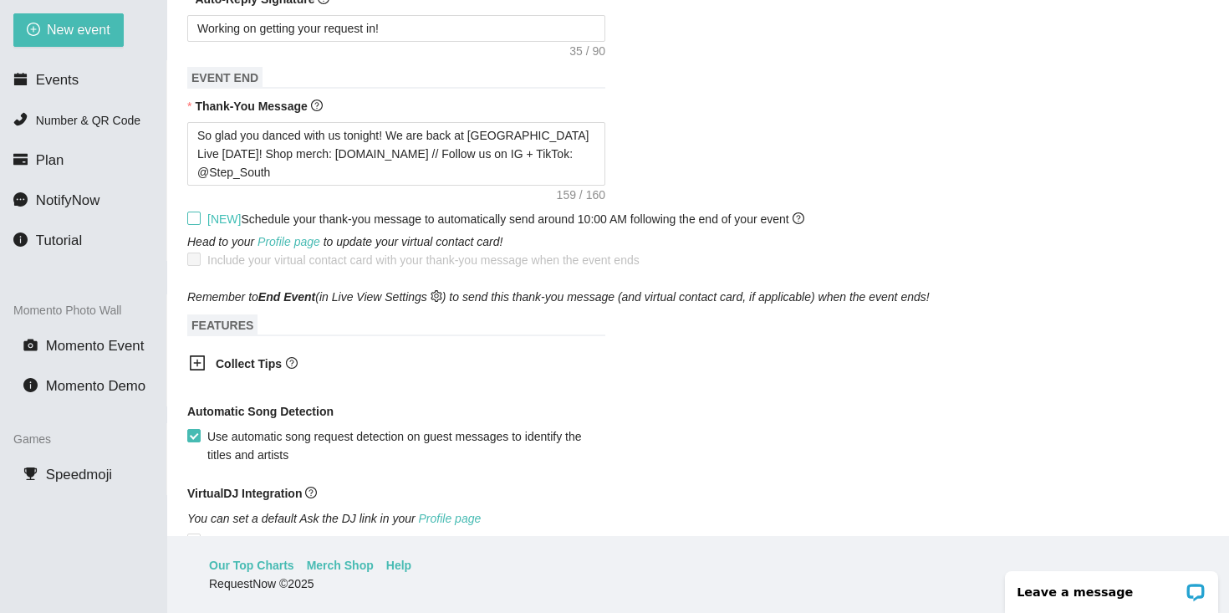
click at [193, 218] on input "[NEW] Schedule your thank-you message to automatically send around 10:00 AM fol…" at bounding box center [193, 217] width 12 height 12
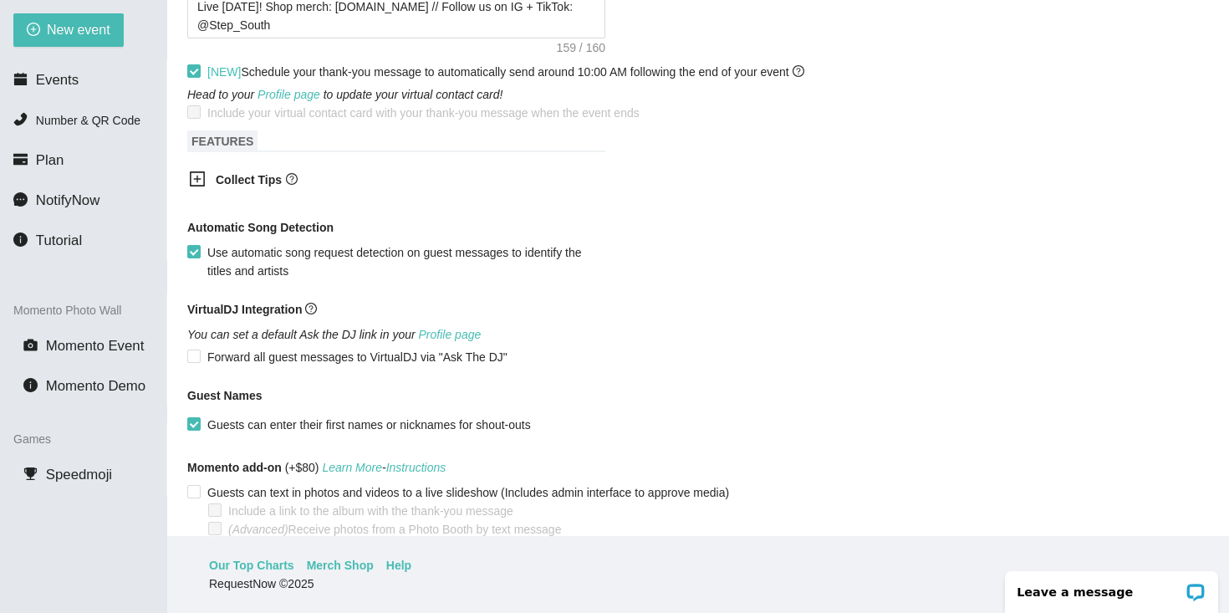
scroll to position [970, 0]
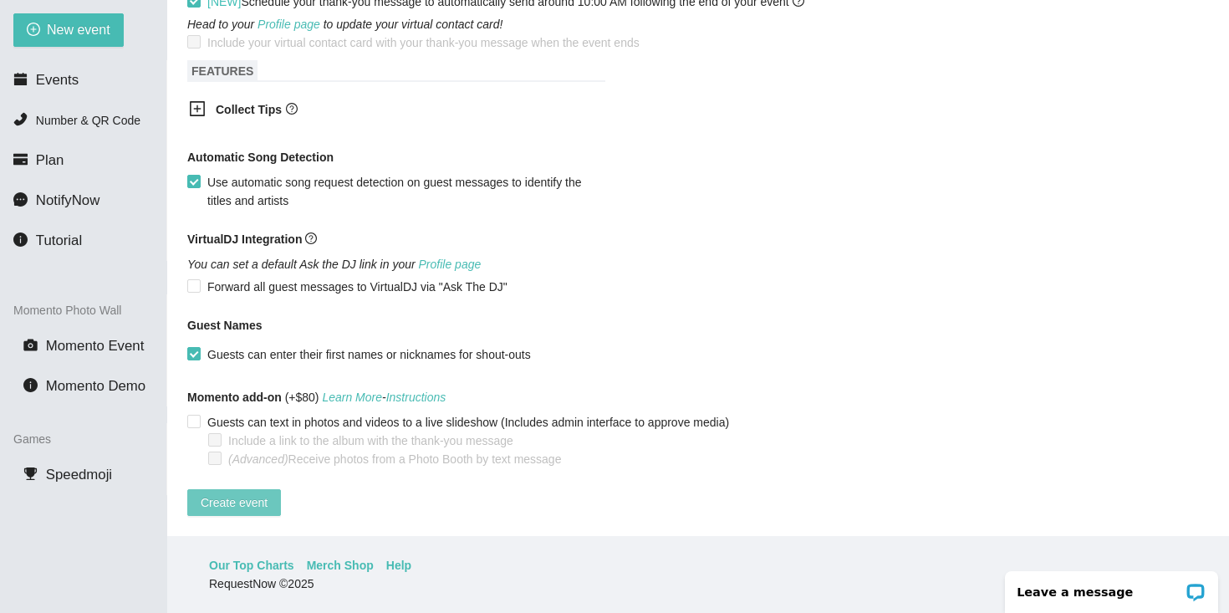
click at [252, 493] on span "Create event" at bounding box center [234, 502] width 67 height 18
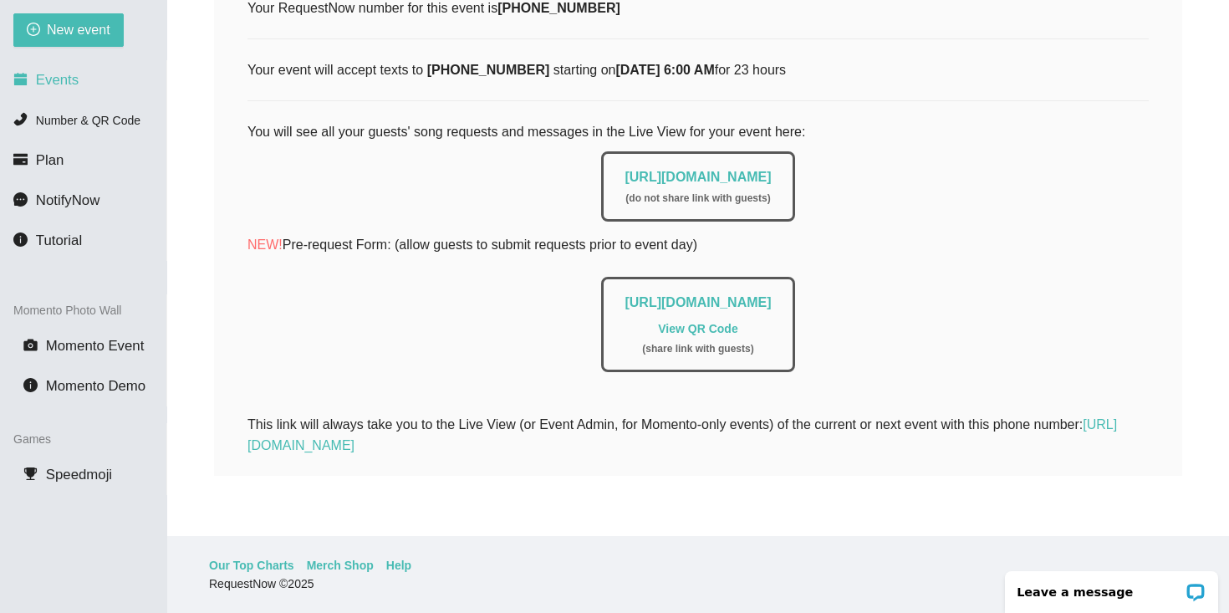
click at [76, 83] on span "Events" at bounding box center [57, 80] width 43 height 16
